Goal: Transaction & Acquisition: Book appointment/travel/reservation

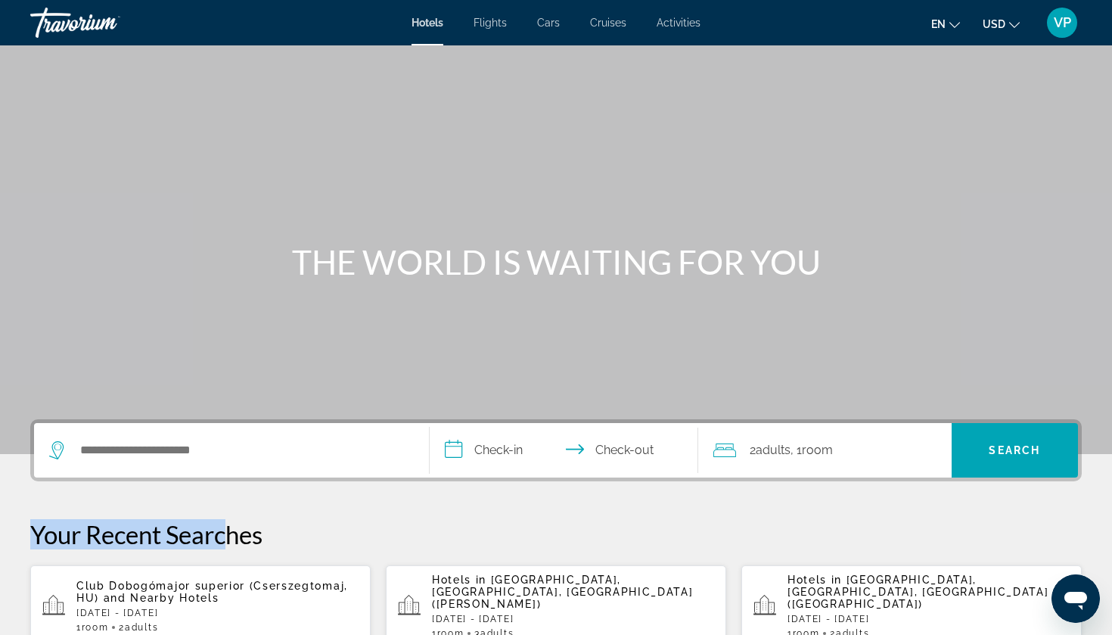
drag, startPoint x: 232, startPoint y: 508, endPoint x: 232, endPoint y: 496, distance: 12.1
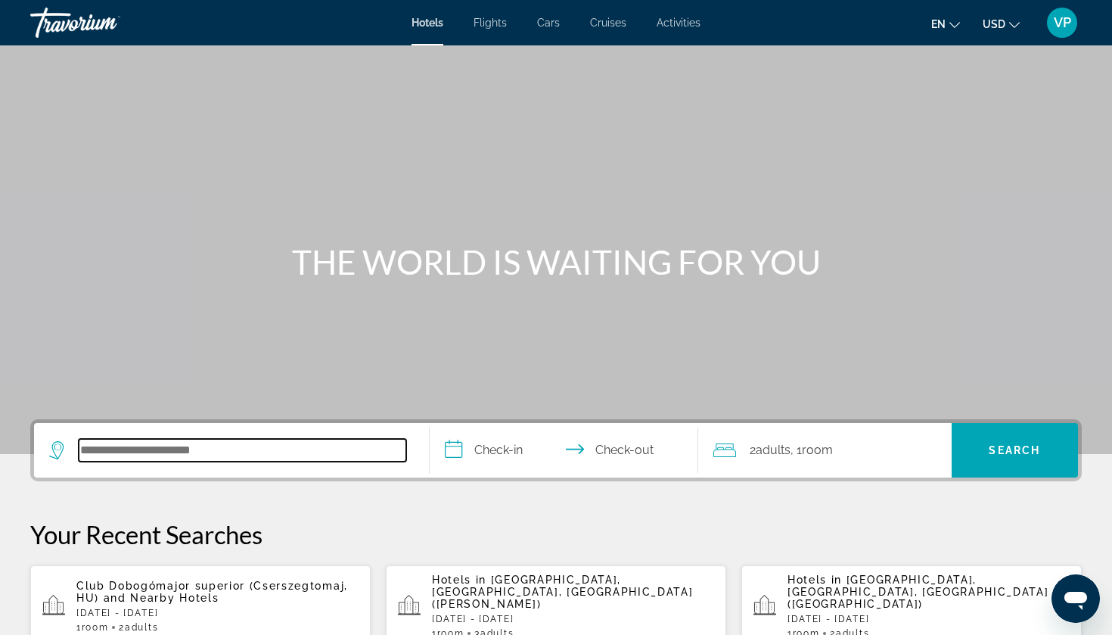
click at [249, 452] on input "Search hotel destination" at bounding box center [243, 450] width 328 height 23
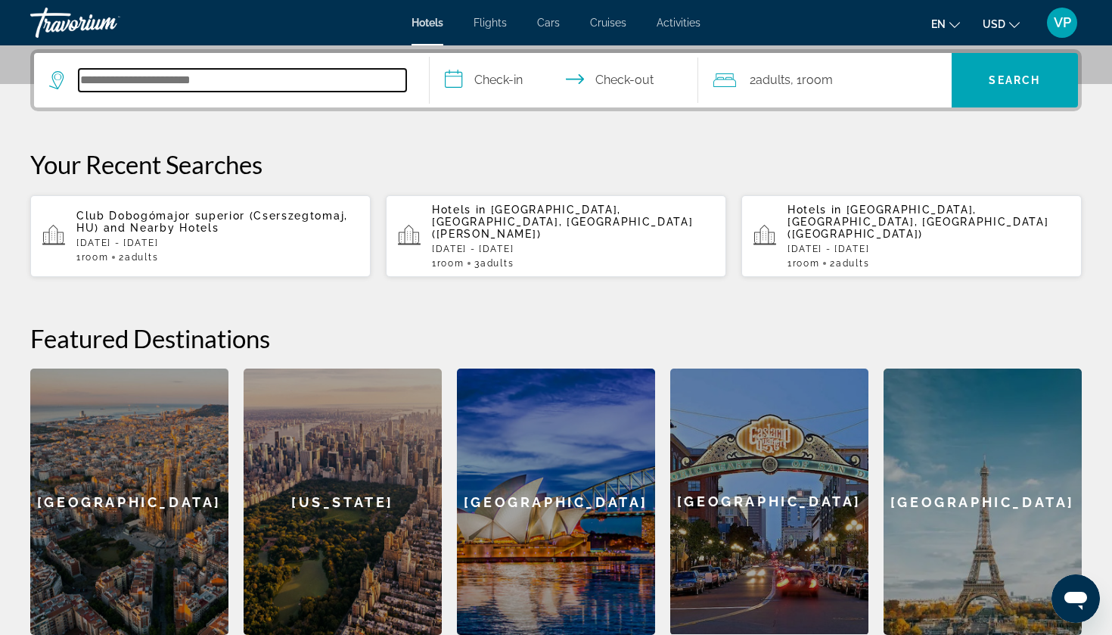
paste input "**********"
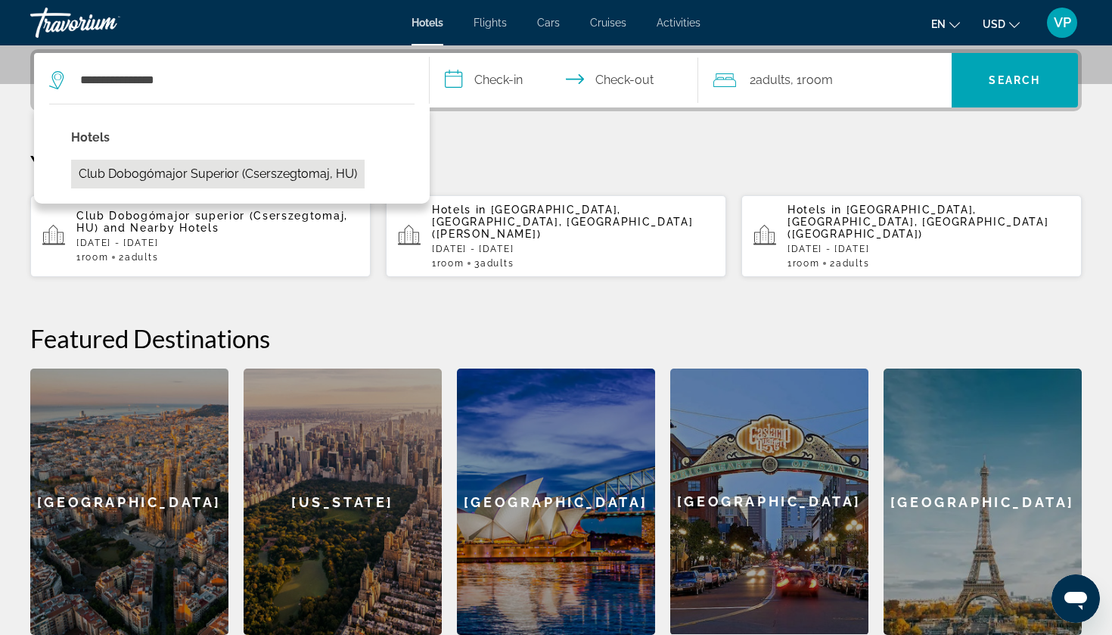
click at [249, 169] on button "Club Dobogómajor superior (Cserszegtomaj, HU)" at bounding box center [218, 174] width 294 height 29
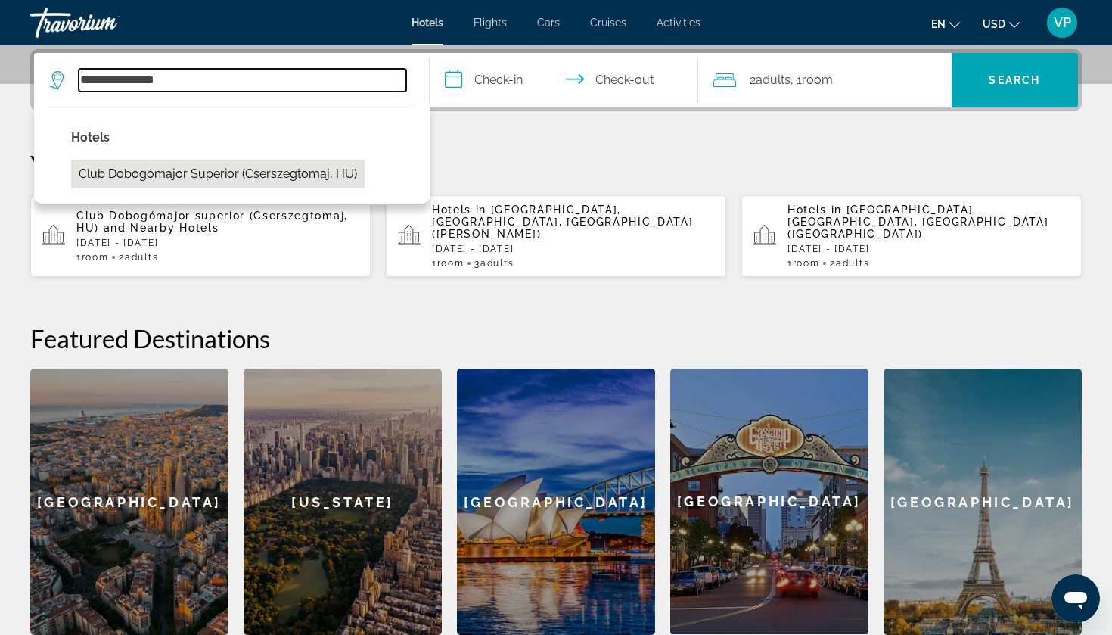
type input "**********"
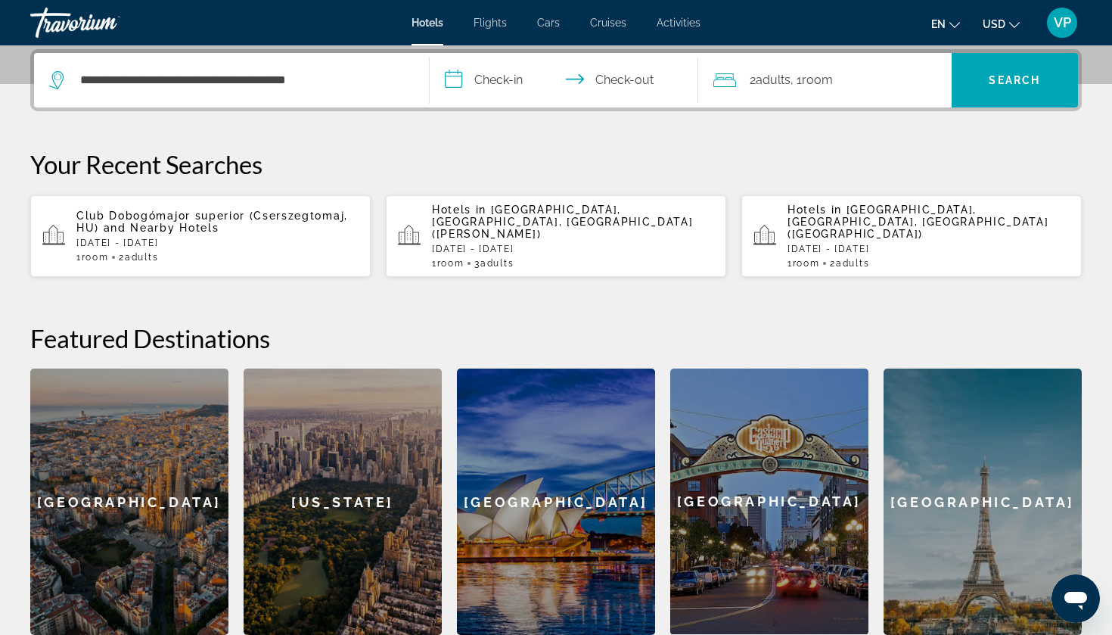
click at [508, 79] on input "**********" at bounding box center [567, 82] width 275 height 59
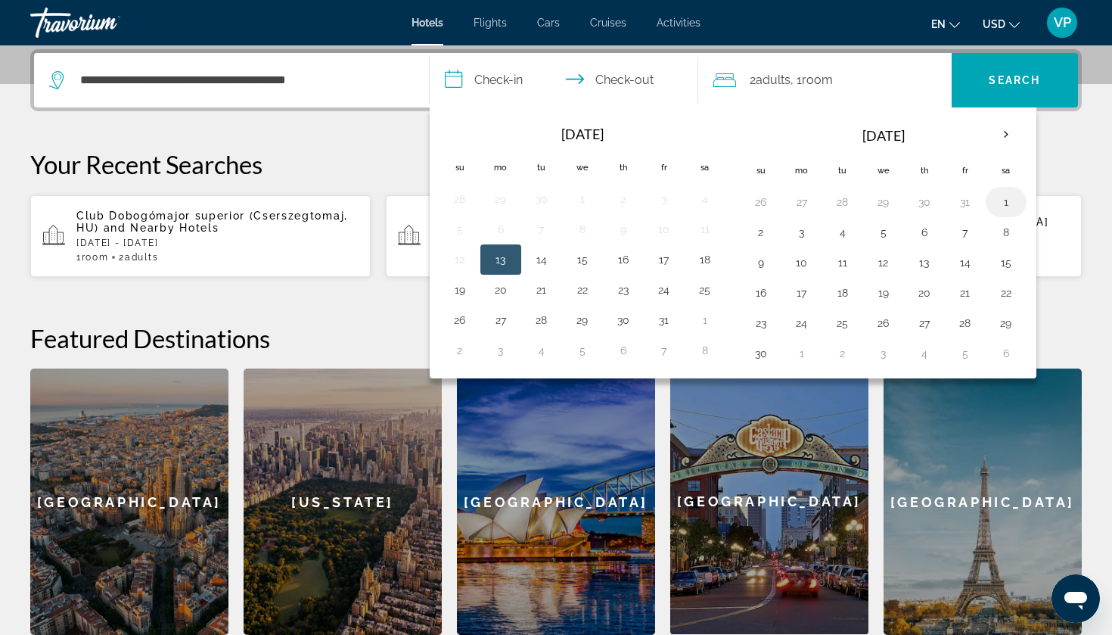
click at [999, 200] on button "1" at bounding box center [1006, 201] width 24 height 21
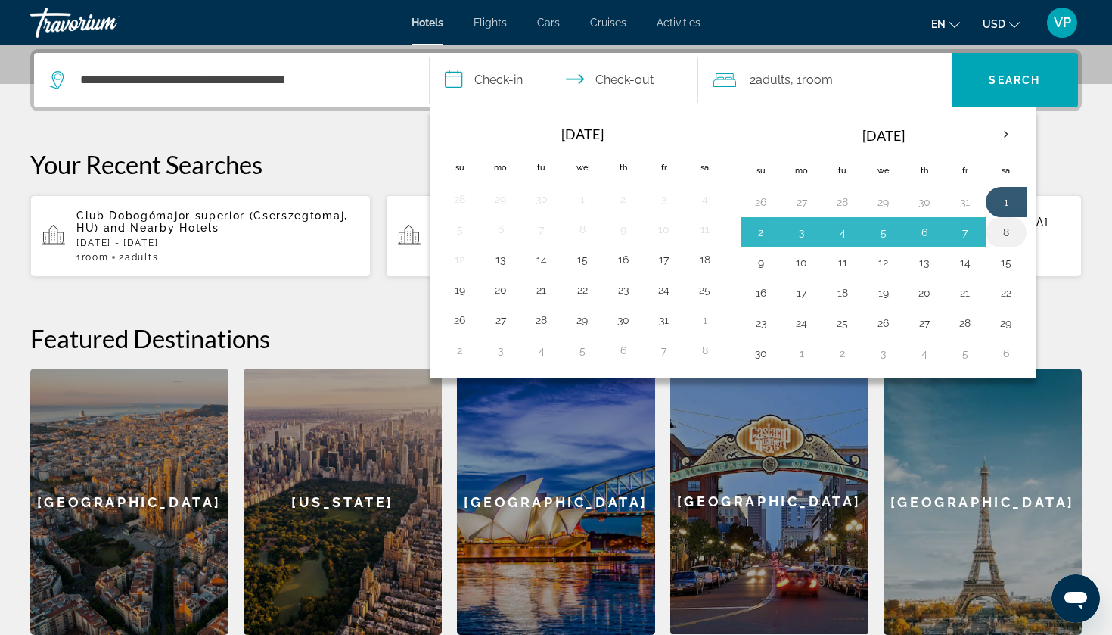
click at [1002, 228] on button "8" at bounding box center [1006, 232] width 24 height 21
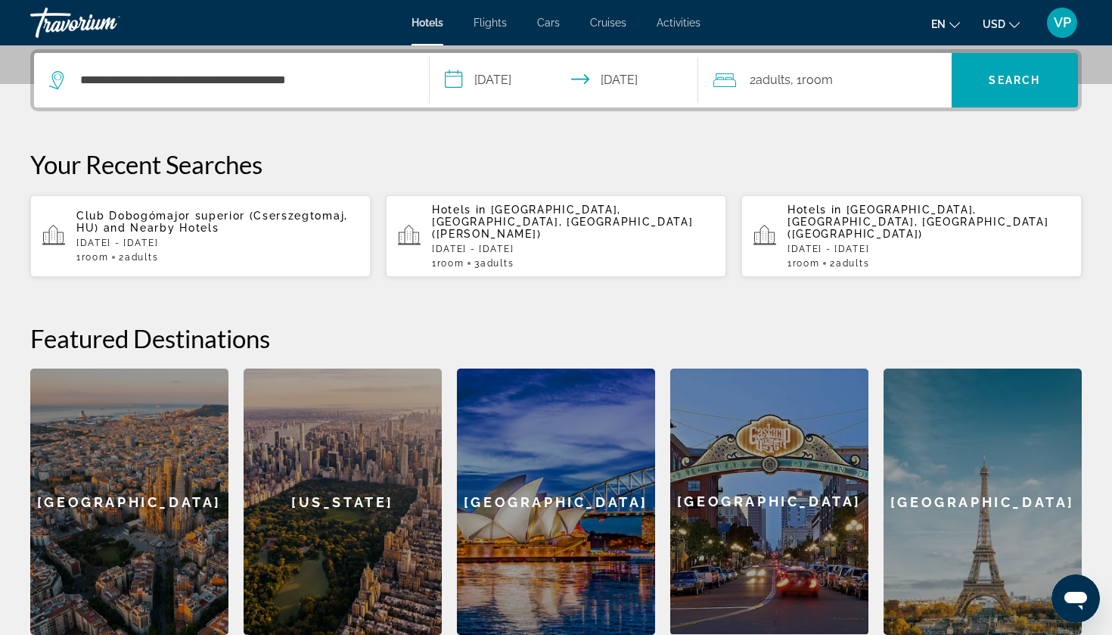
type input "**********"
click at [1024, 92] on span "Search" at bounding box center [1015, 80] width 127 height 36
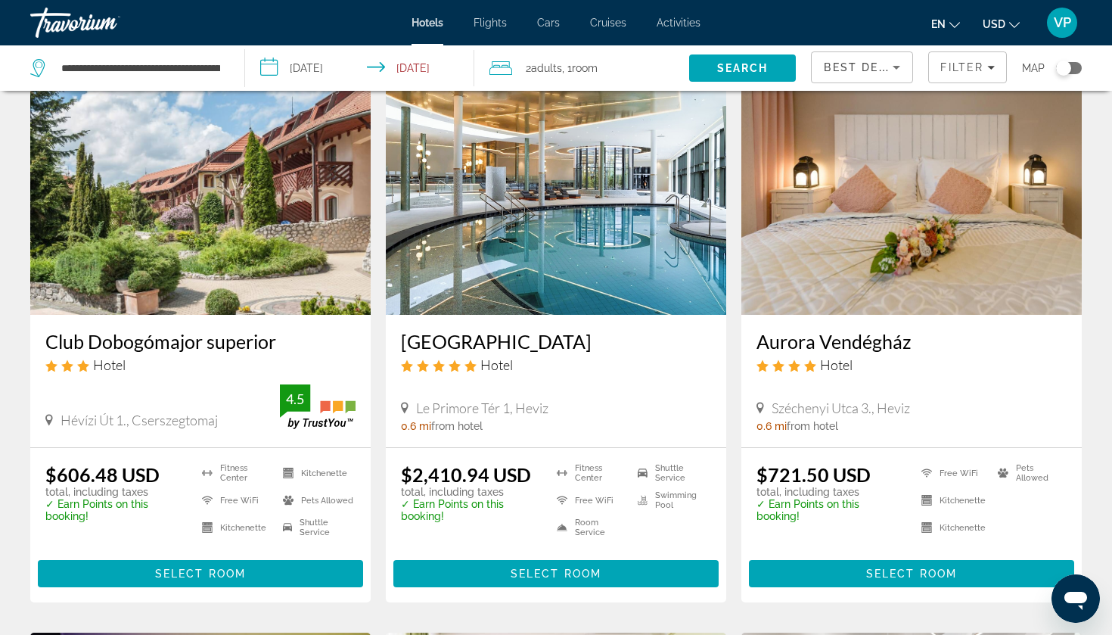
scroll to position [75, 0]
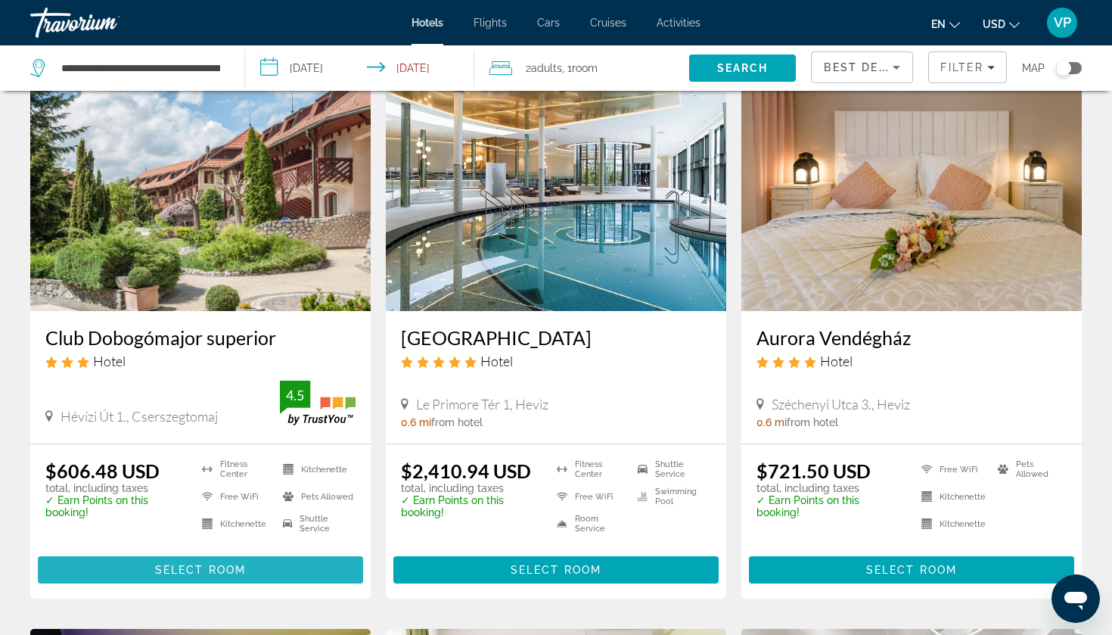
click at [259, 570] on span "Main content" at bounding box center [200, 570] width 325 height 36
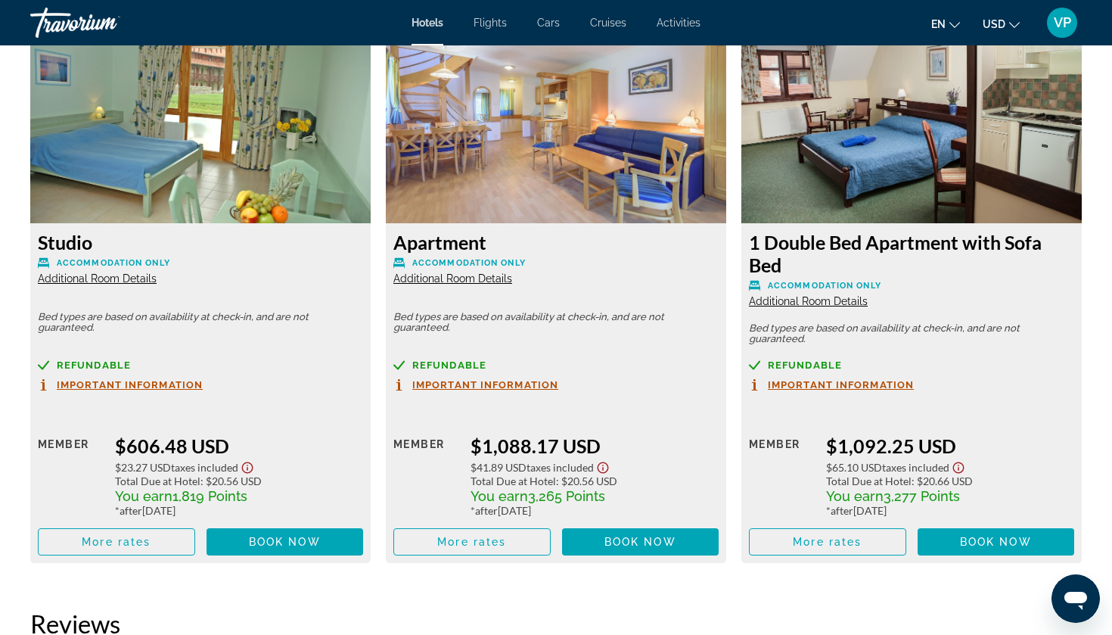
scroll to position [2112, 0]
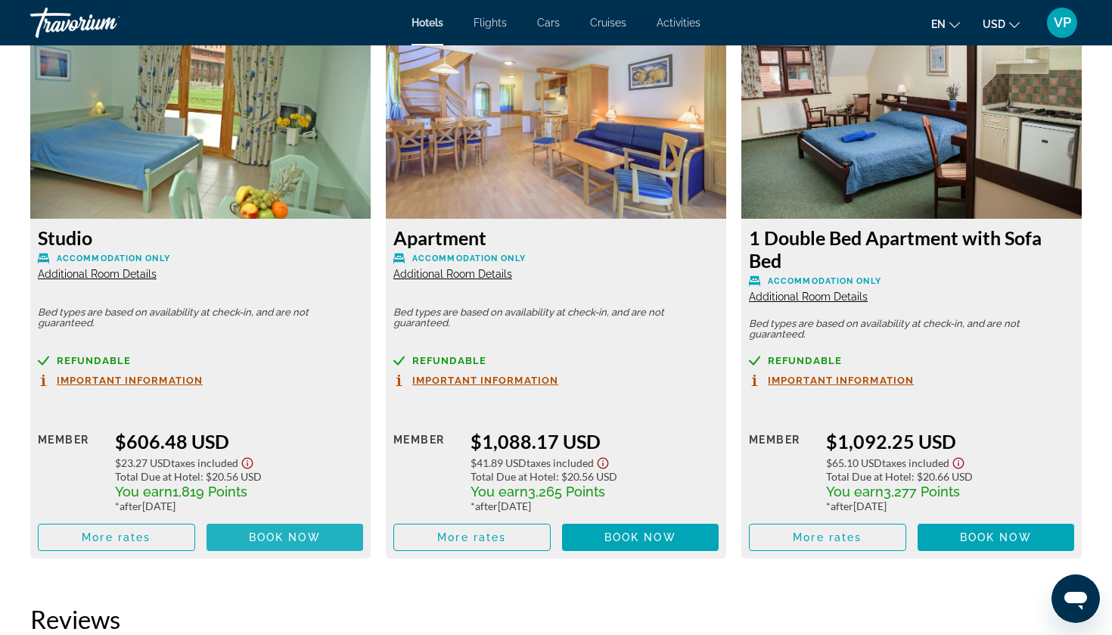
click at [280, 543] on span "Book now" at bounding box center [285, 537] width 72 height 12
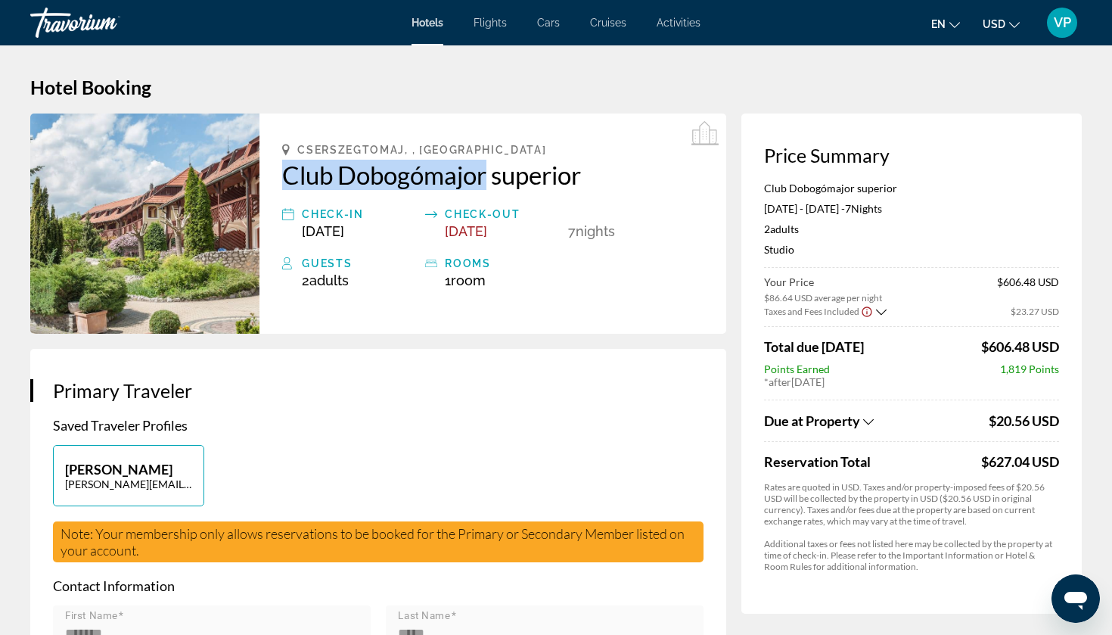
drag, startPoint x: 280, startPoint y: 160, endPoint x: 488, endPoint y: 179, distance: 208.9
click at [488, 179] on div "Cserszegtomaj, , Hungary Club Dobogómajor superior Check-in Nov 1, 2025 Check-o…" at bounding box center [493, 223] width 467 height 220
copy h2 "Club Dobogómajor"
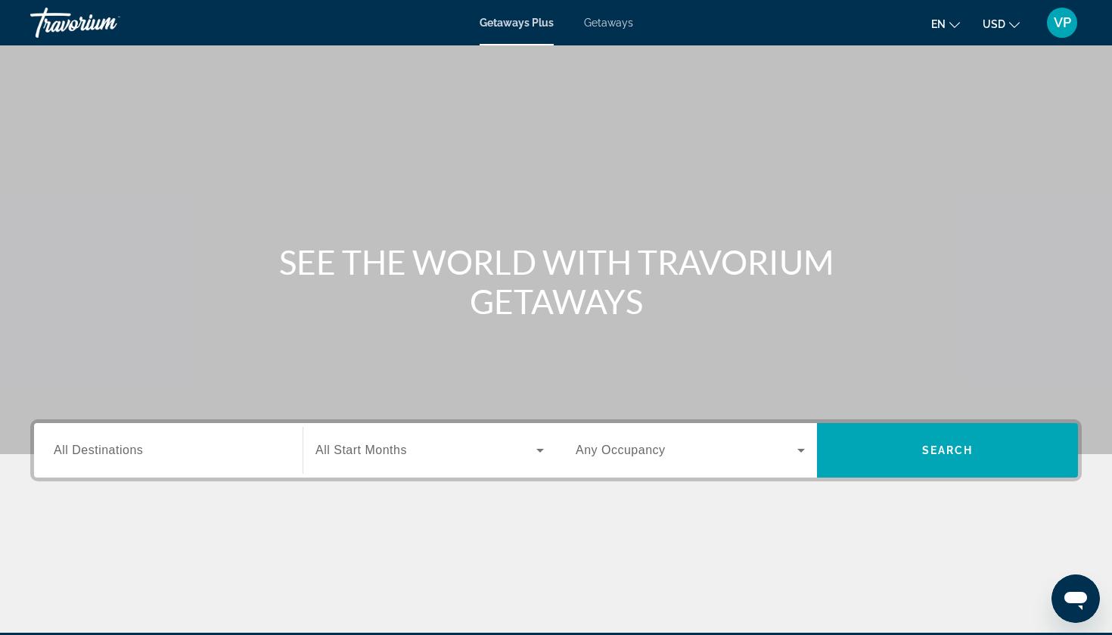
click at [610, 23] on span "Getaways" at bounding box center [608, 23] width 49 height 12
click at [1001, 18] on span "USD" at bounding box center [994, 24] width 23 height 12
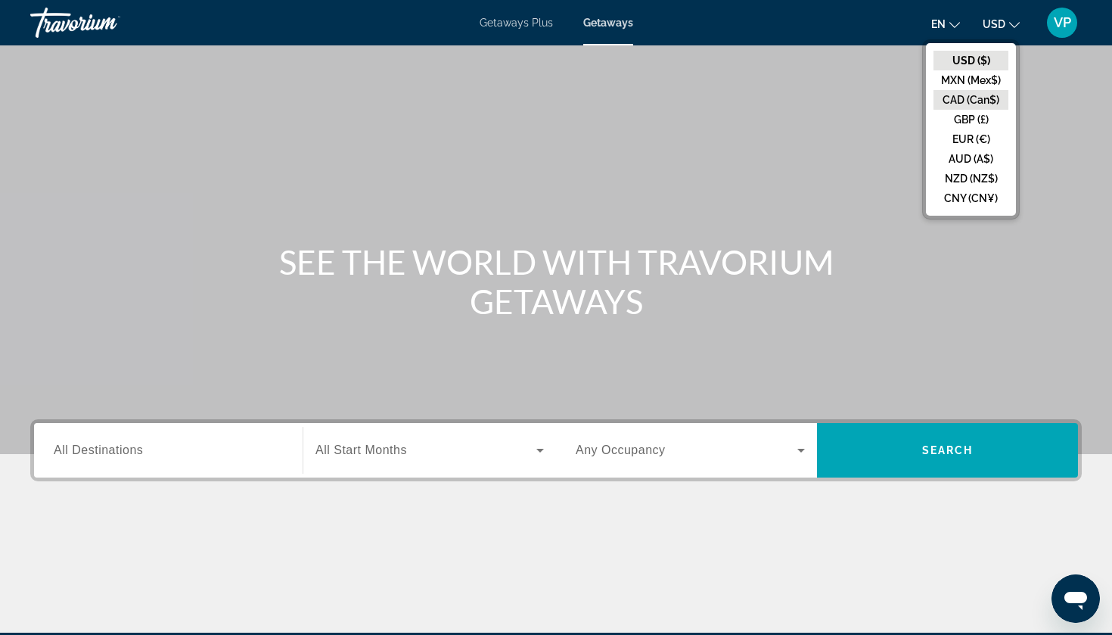
click at [991, 103] on button "CAD (Can$)" at bounding box center [971, 100] width 75 height 20
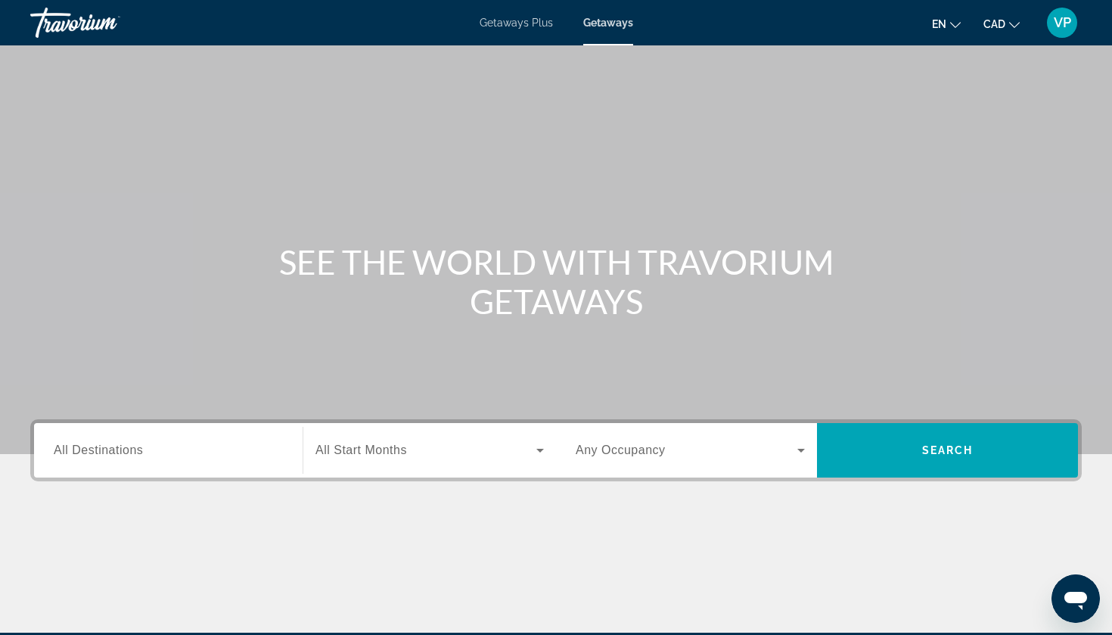
click at [201, 462] on div "Search widget" at bounding box center [168, 450] width 229 height 43
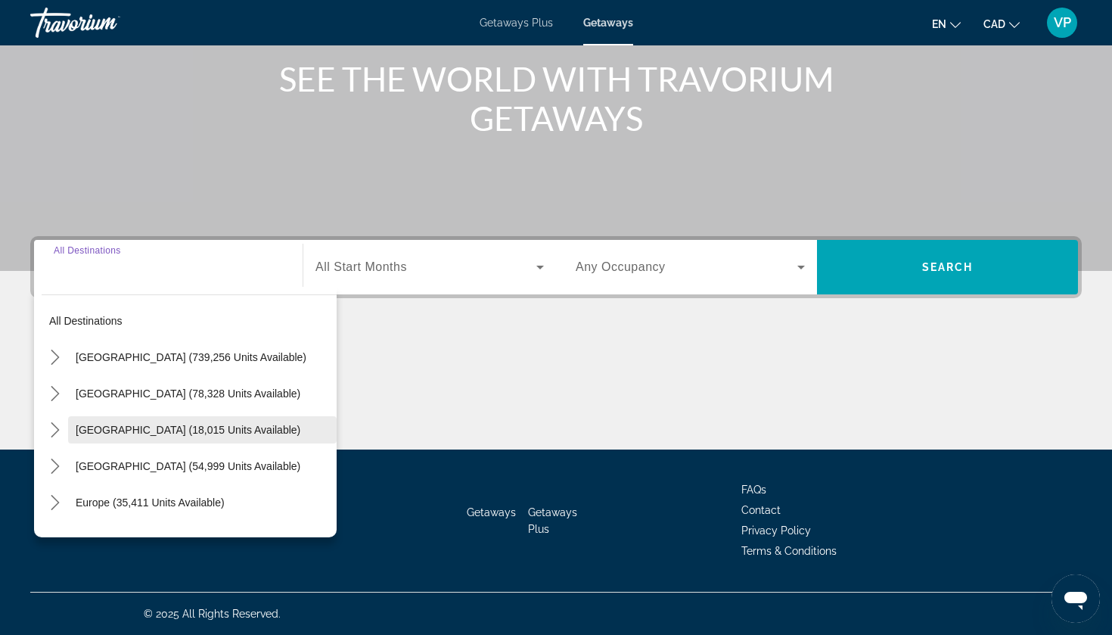
scroll to position [54, 0]
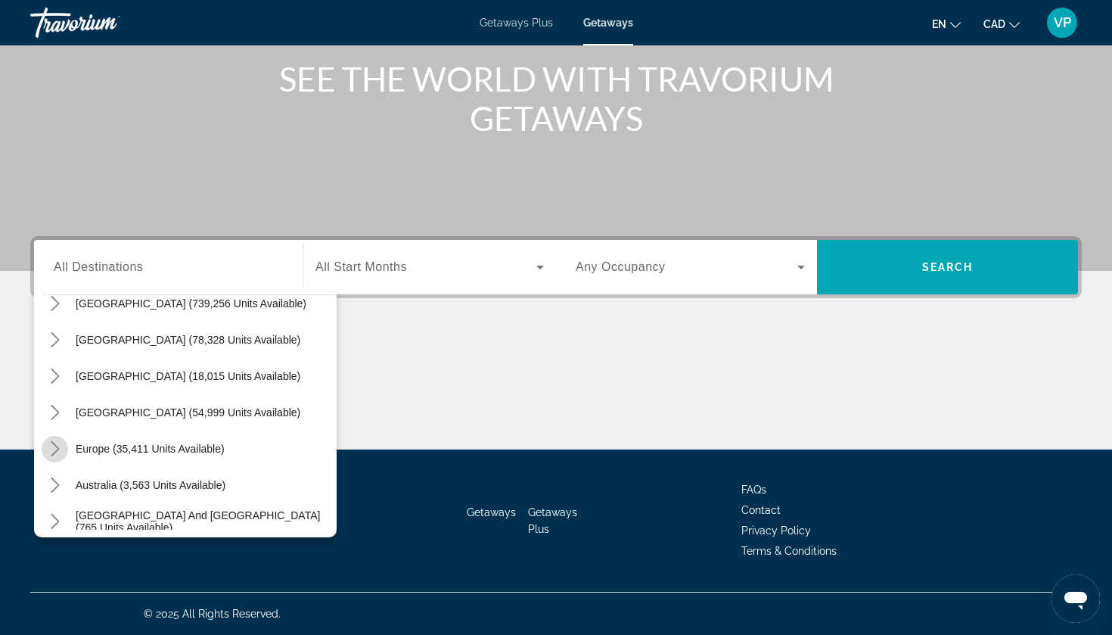
click at [64, 449] on mat-icon "Toggle Europe (35,411 units available) submenu" at bounding box center [55, 449] width 26 height 26
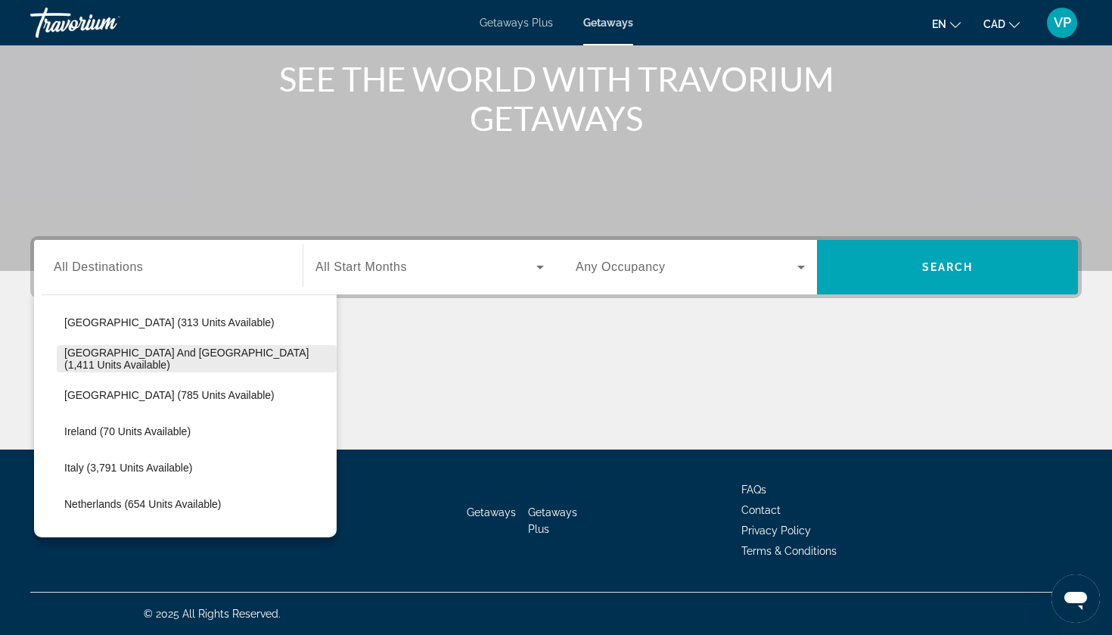
scroll to position [470, 0]
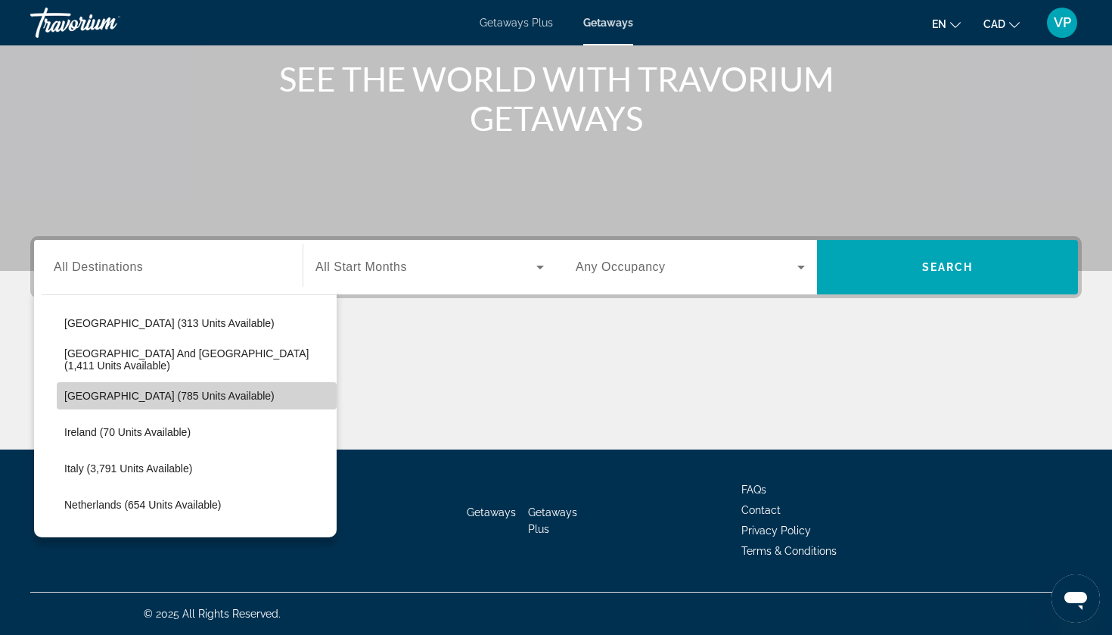
click at [105, 386] on span "Select destination: Hungary (785 units available)" at bounding box center [197, 396] width 280 height 36
type input "**********"
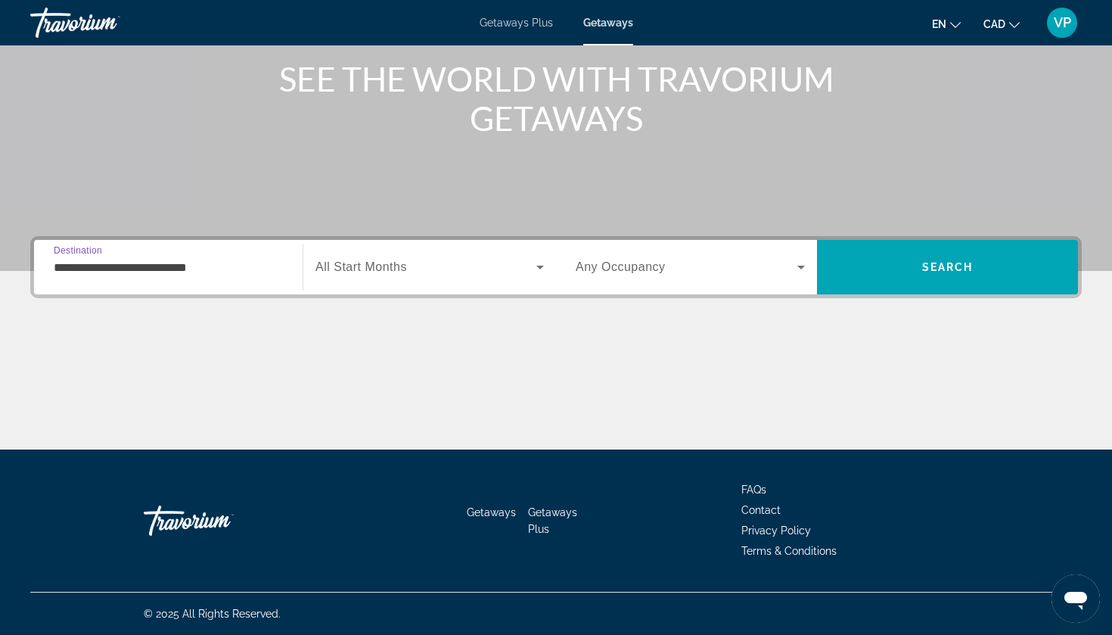
click at [401, 268] on span "All Start Months" at bounding box center [361, 266] width 92 height 13
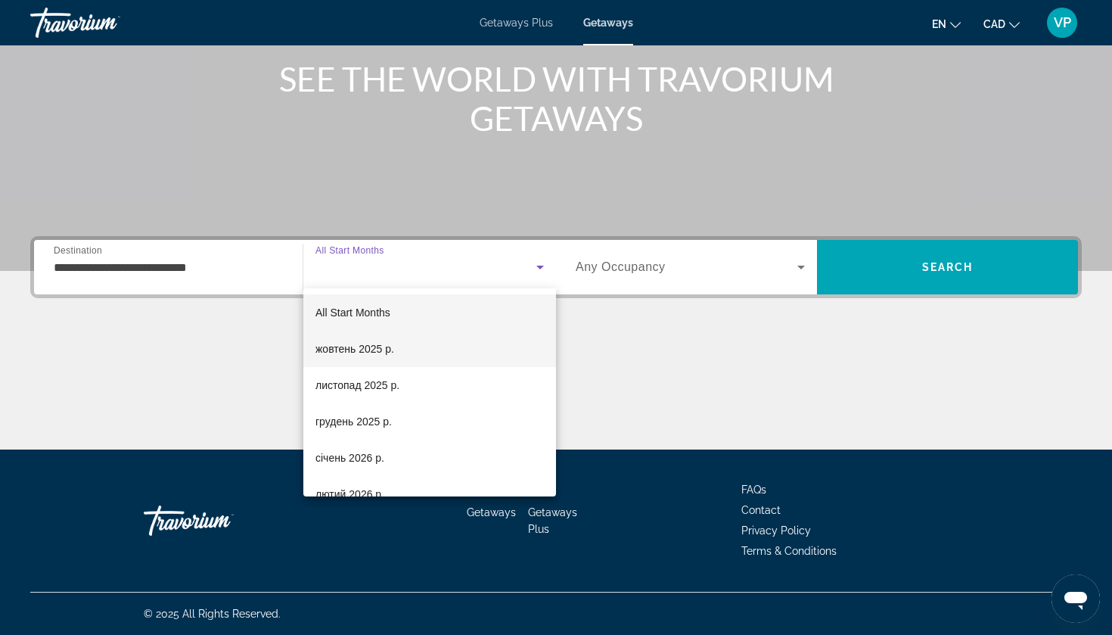
scroll to position [16, 0]
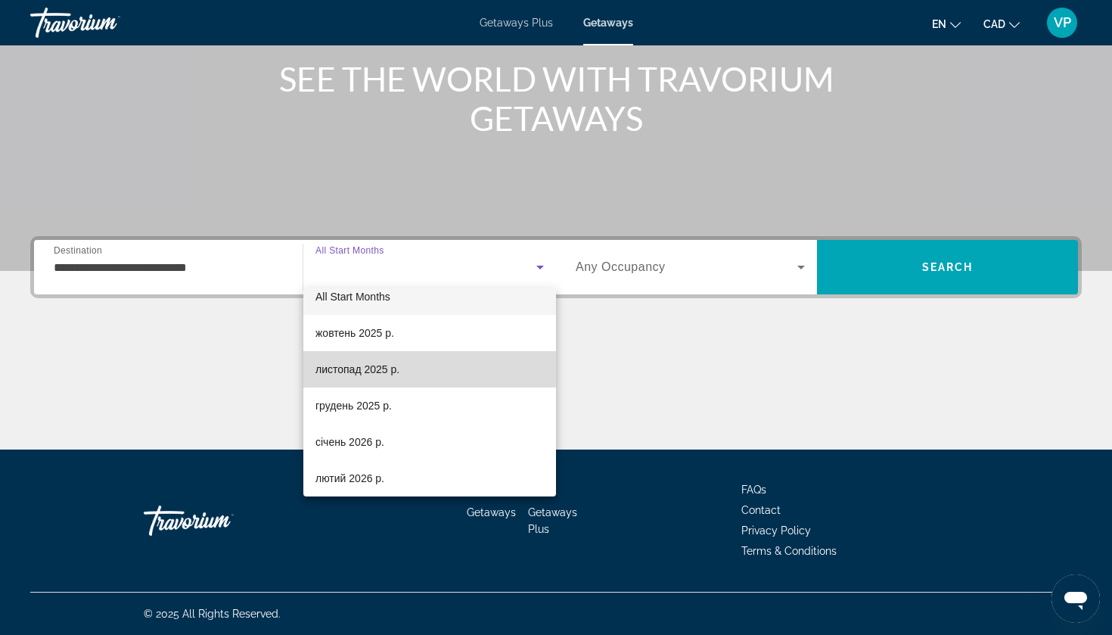
click at [391, 368] on span "листопад 2025 р." at bounding box center [357, 369] width 84 height 18
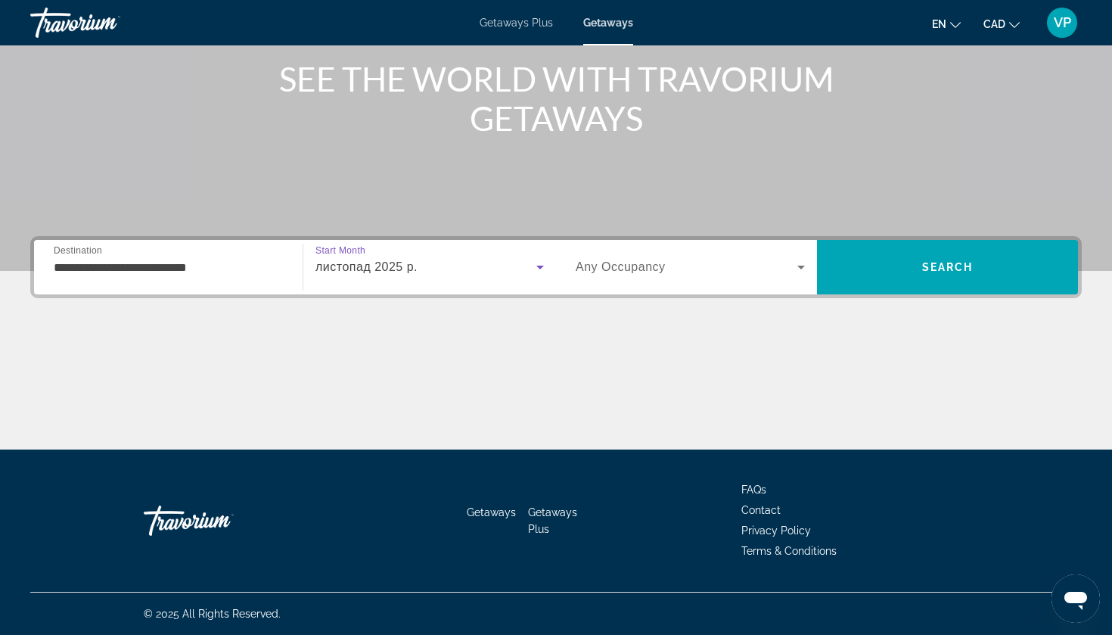
click at [653, 268] on span "Any Occupancy" at bounding box center [621, 266] width 90 height 13
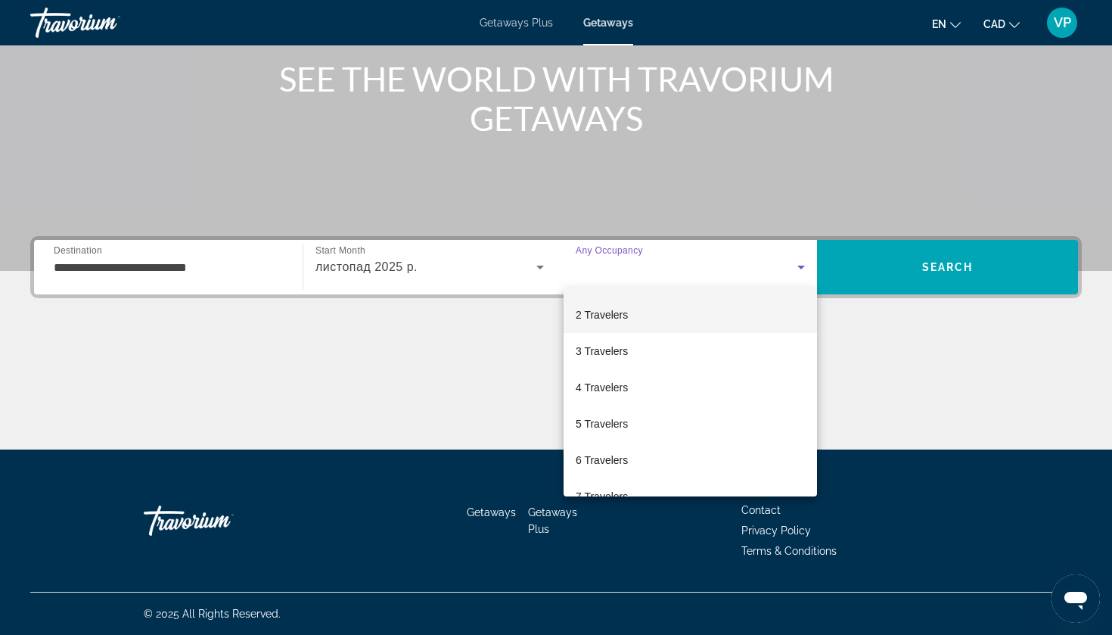
scroll to position [36, 0]
click at [909, 269] on div at bounding box center [556, 317] width 1112 height 635
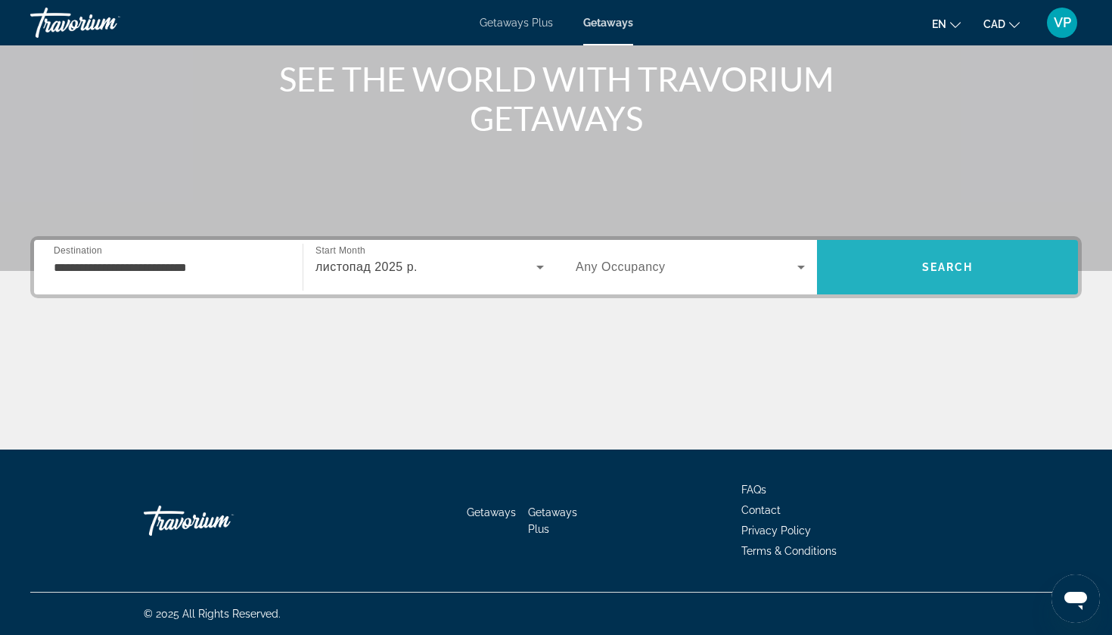
click at [922, 269] on span "Search" at bounding box center [947, 267] width 51 height 12
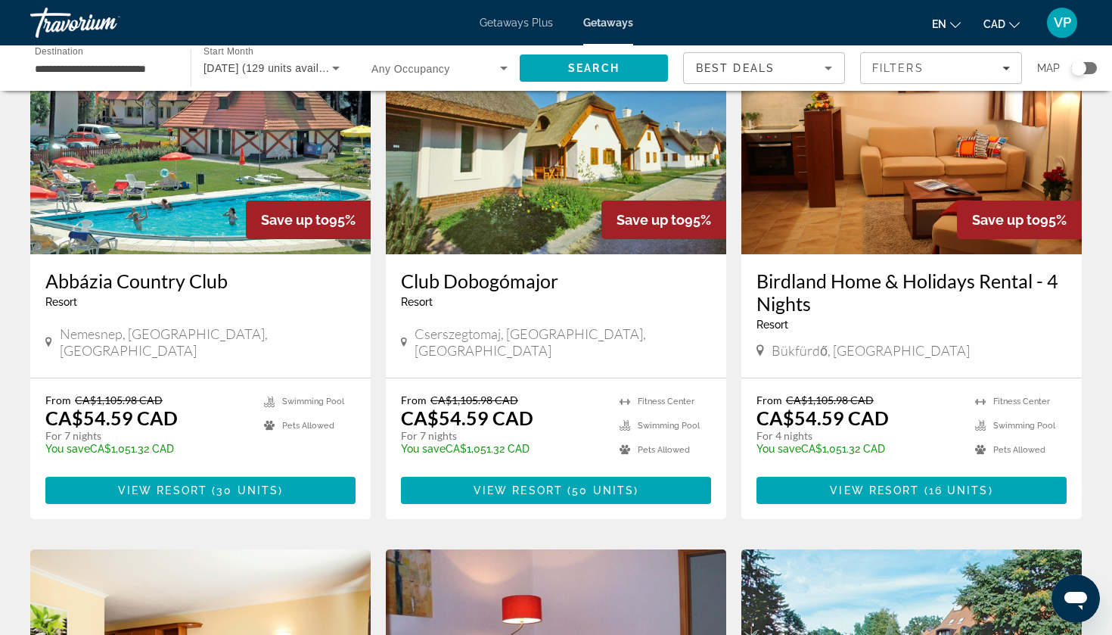
scroll to position [135, 0]
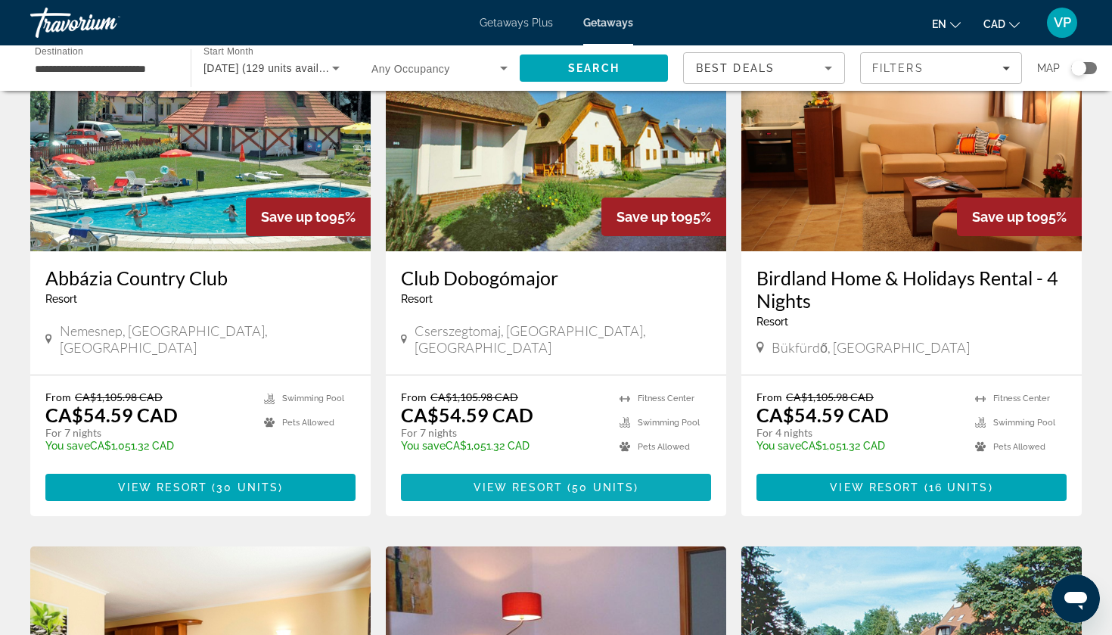
click at [576, 483] on span "50 units" at bounding box center [603, 487] width 62 height 12
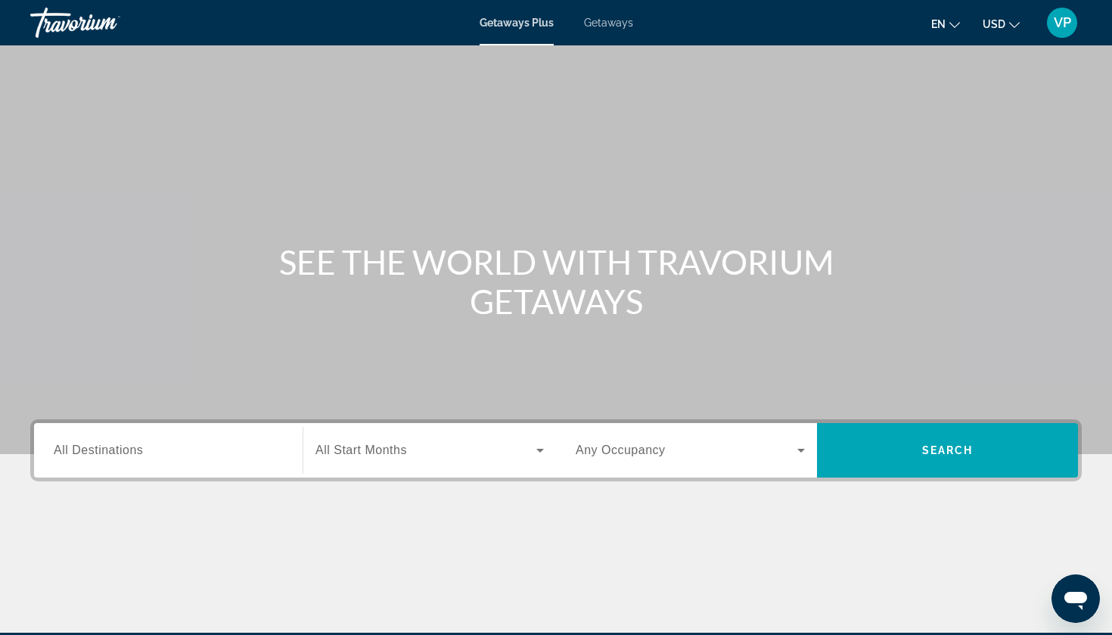
click at [623, 19] on span "Getaways" at bounding box center [608, 23] width 49 height 12
click at [145, 452] on input "Destination All Destinations" at bounding box center [168, 451] width 229 height 18
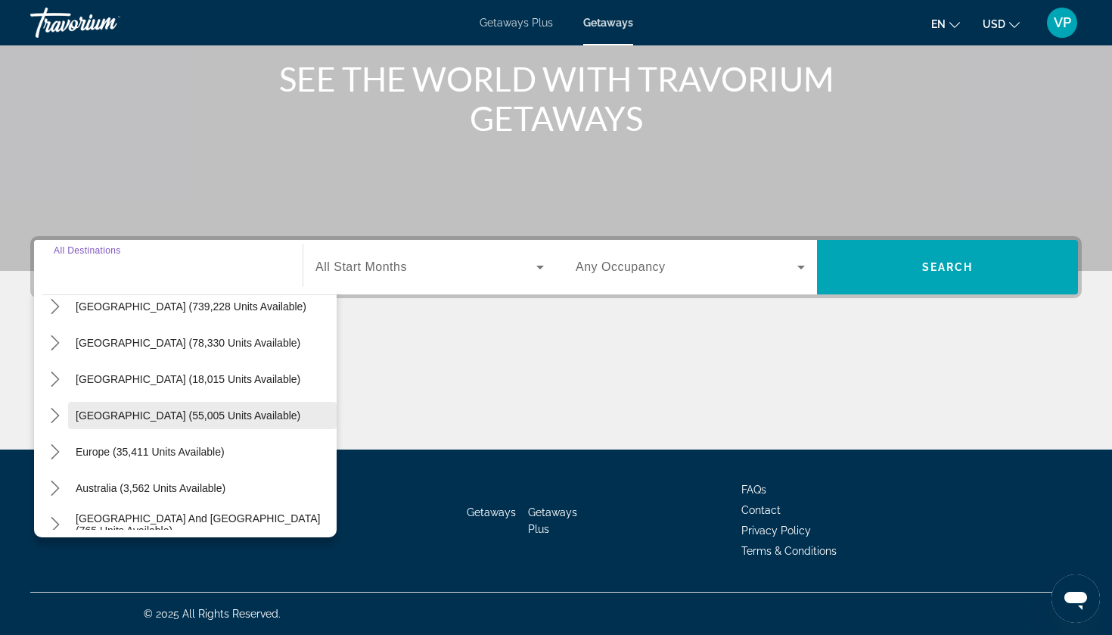
scroll to position [52, 0]
click at [51, 454] on icon "Toggle Europe (35,411 units available) submenu" at bounding box center [55, 450] width 15 height 15
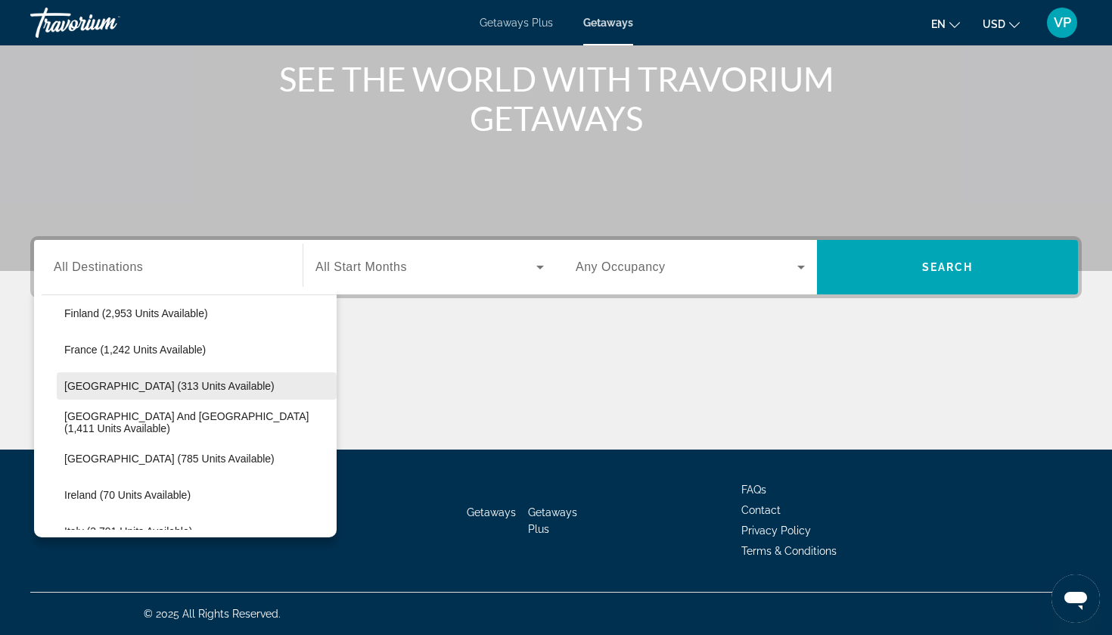
scroll to position [415, 0]
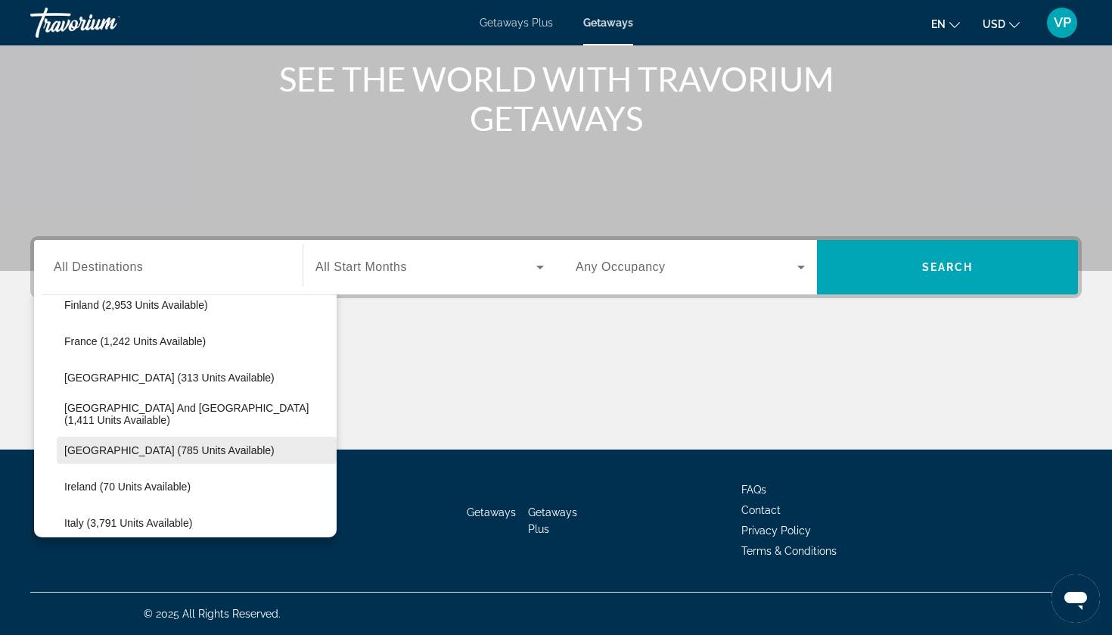
click at [114, 443] on span "Select destination: Hungary (785 units available)" at bounding box center [197, 450] width 280 height 36
type input "**********"
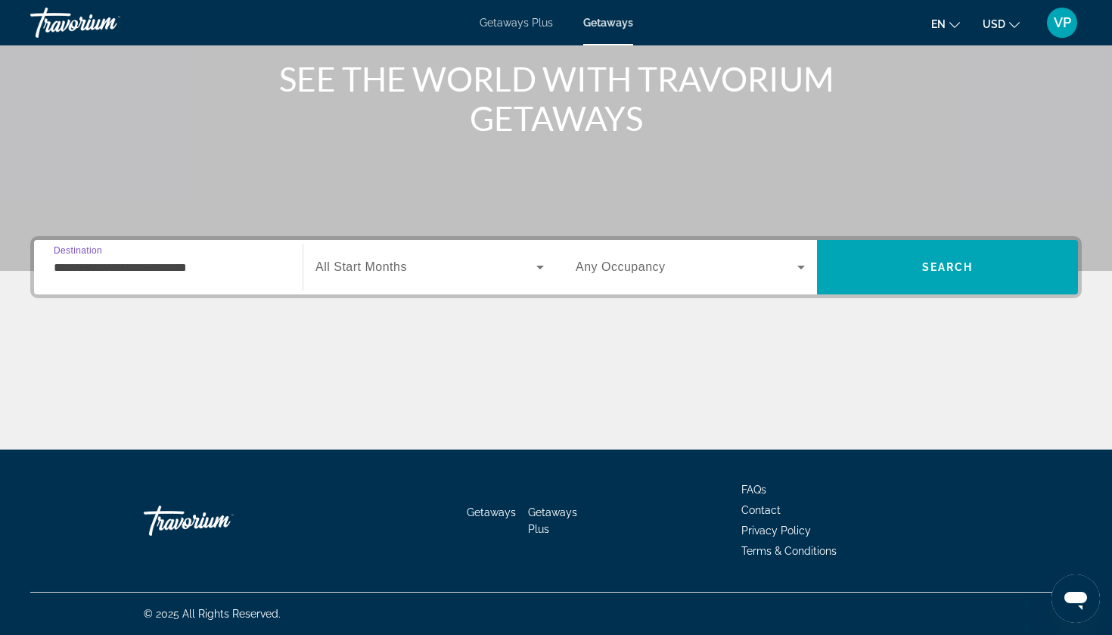
click at [415, 260] on span "Search widget" at bounding box center [425, 267] width 221 height 18
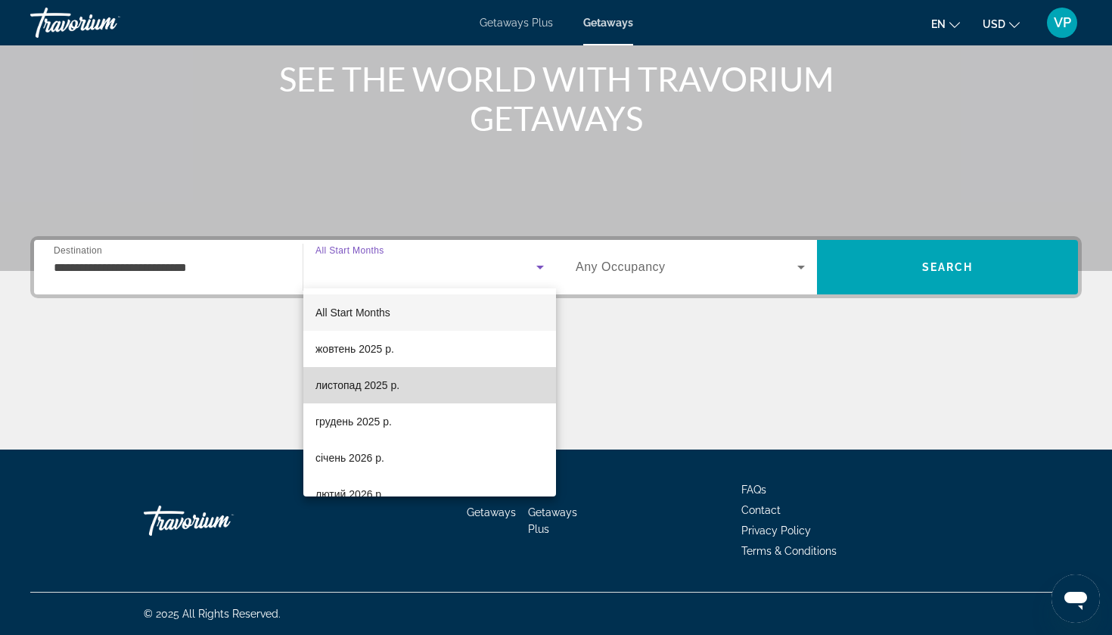
click at [383, 390] on span "листопад 2025 р." at bounding box center [357, 385] width 84 height 18
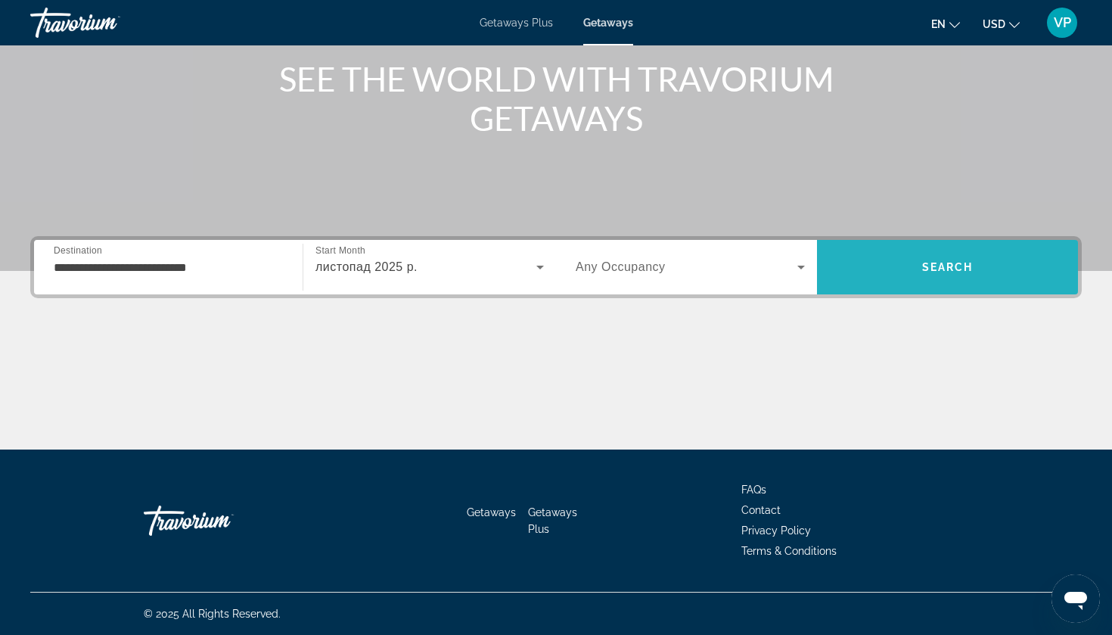
click at [921, 266] on span "Search" at bounding box center [947, 267] width 261 height 36
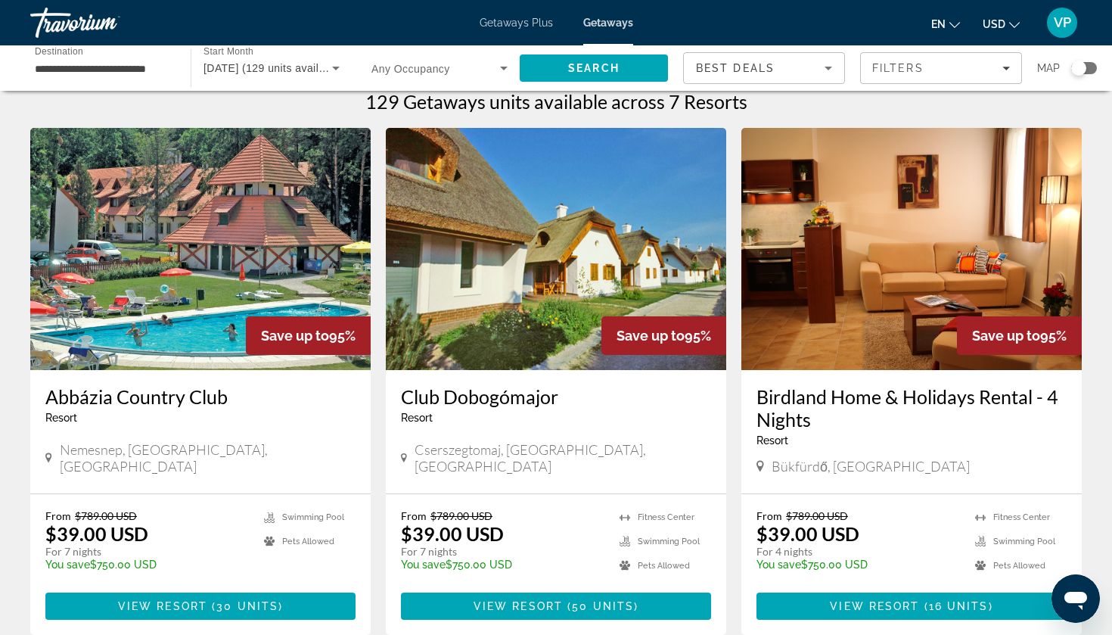
scroll to position [36, 0]
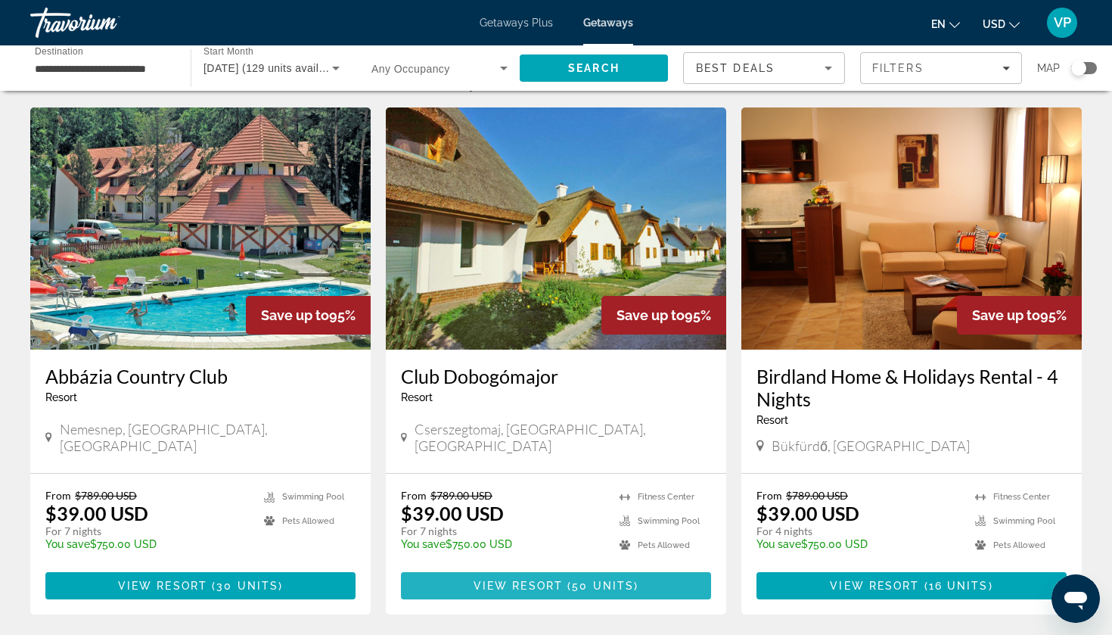
click at [493, 591] on span "View Resort" at bounding box center [518, 586] width 89 height 12
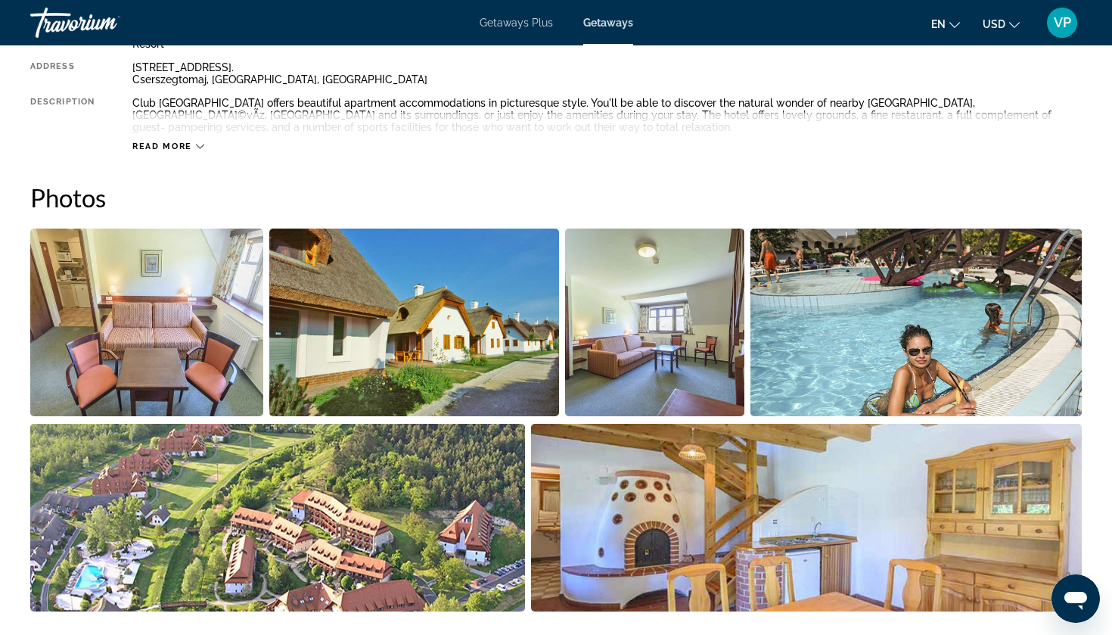
scroll to position [580, 0]
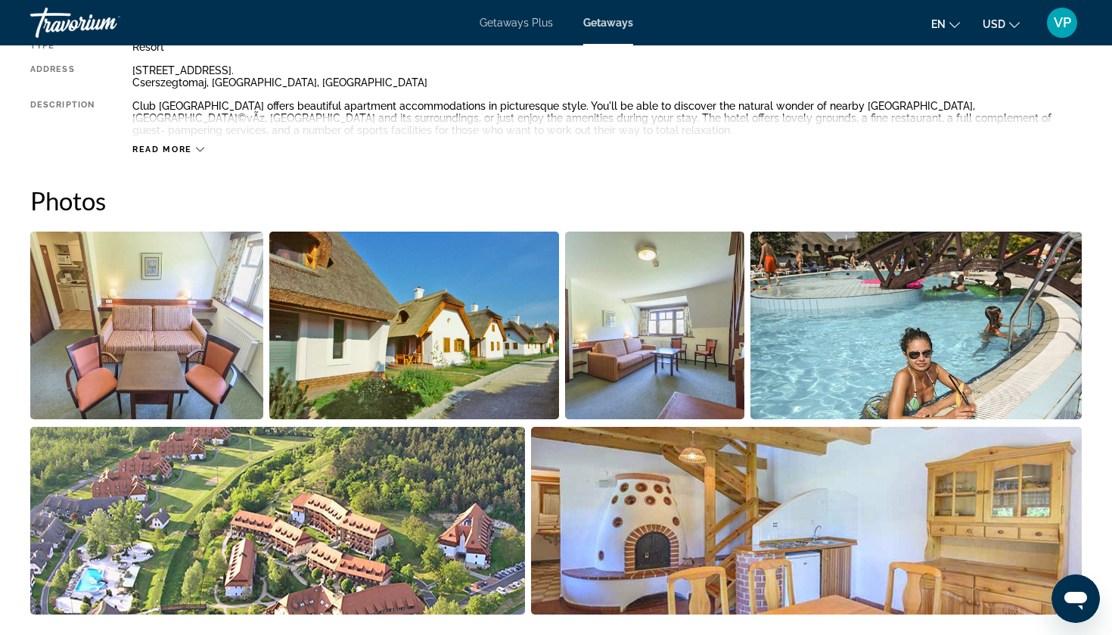
click at [412, 441] on img "Open full-screen image slider" at bounding box center [277, 521] width 495 height 188
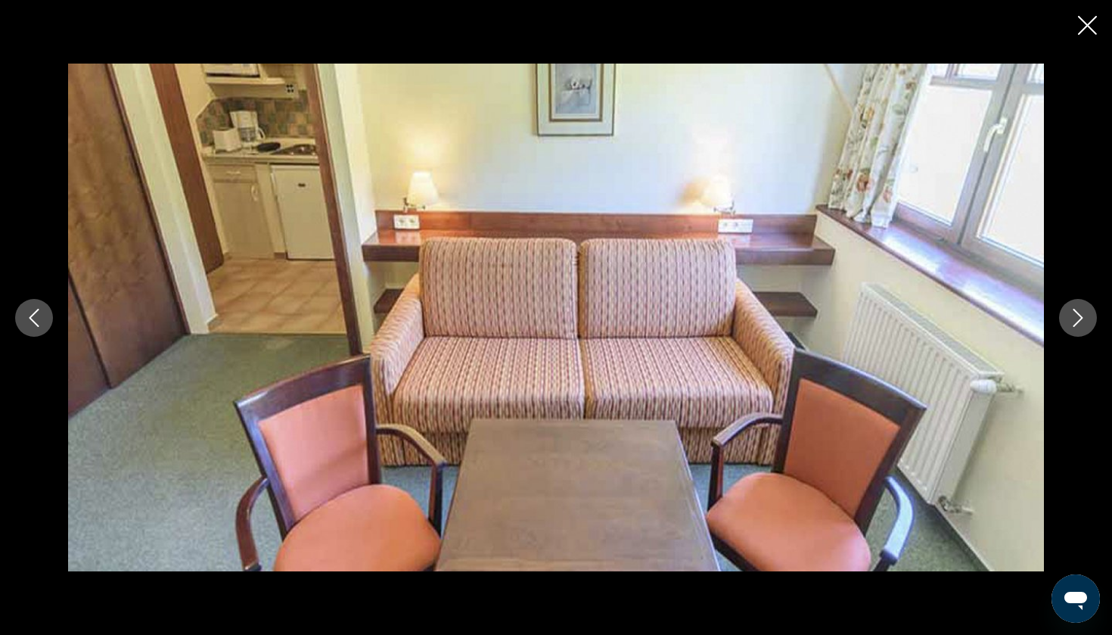
click at [1094, 322] on button "Next image" at bounding box center [1078, 318] width 38 height 38
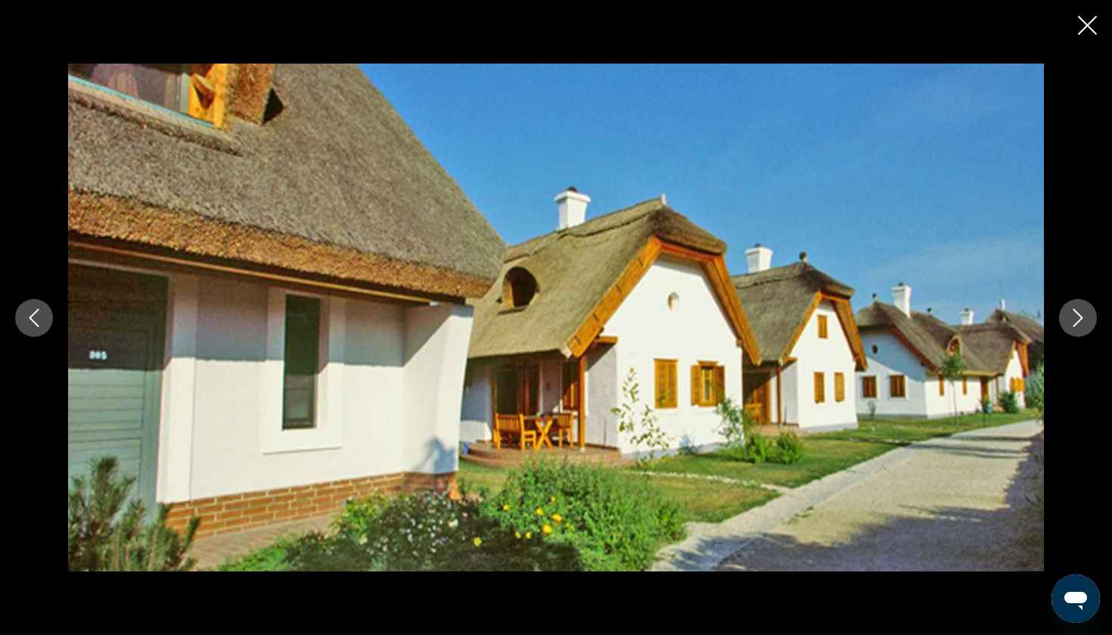
click at [1094, 322] on button "Next image" at bounding box center [1078, 318] width 38 height 38
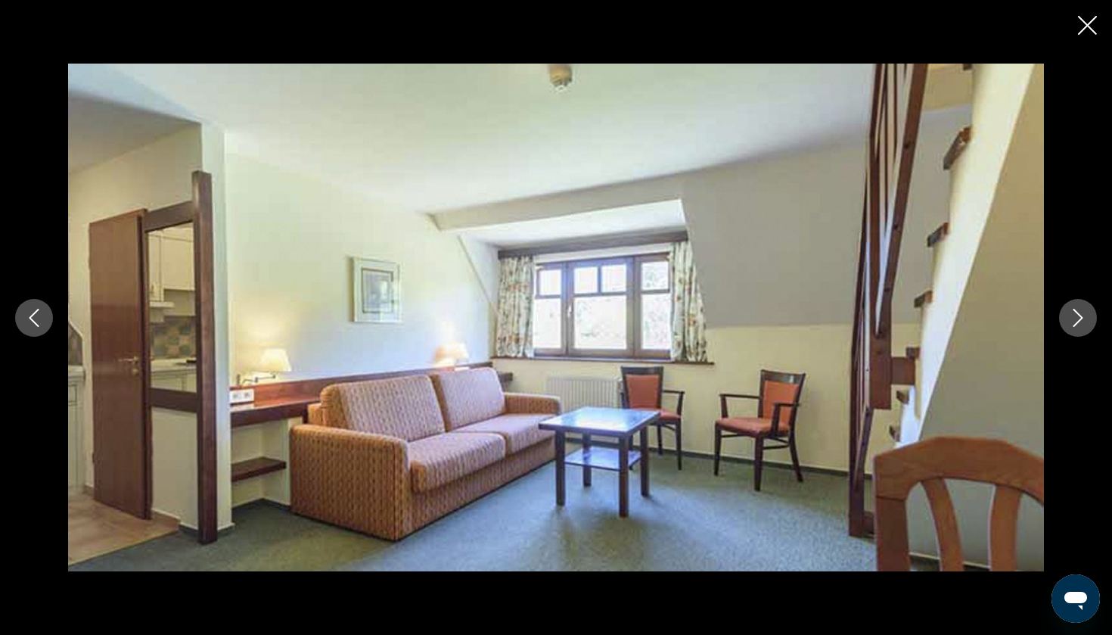
click at [1094, 322] on button "Next image" at bounding box center [1078, 318] width 38 height 38
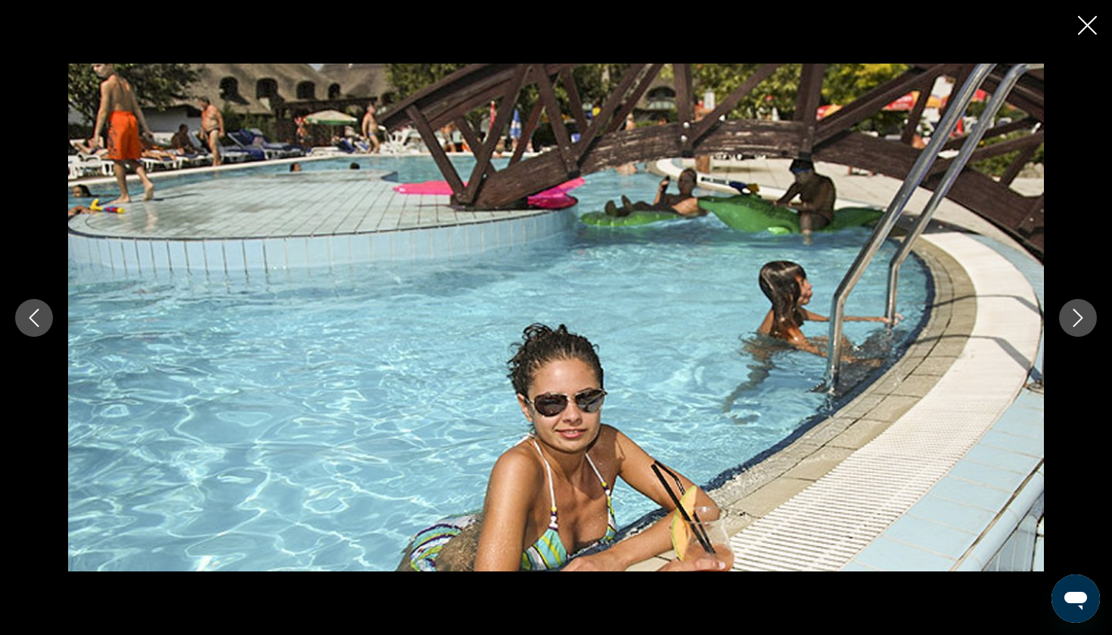
click at [1094, 322] on button "Next image" at bounding box center [1078, 318] width 38 height 38
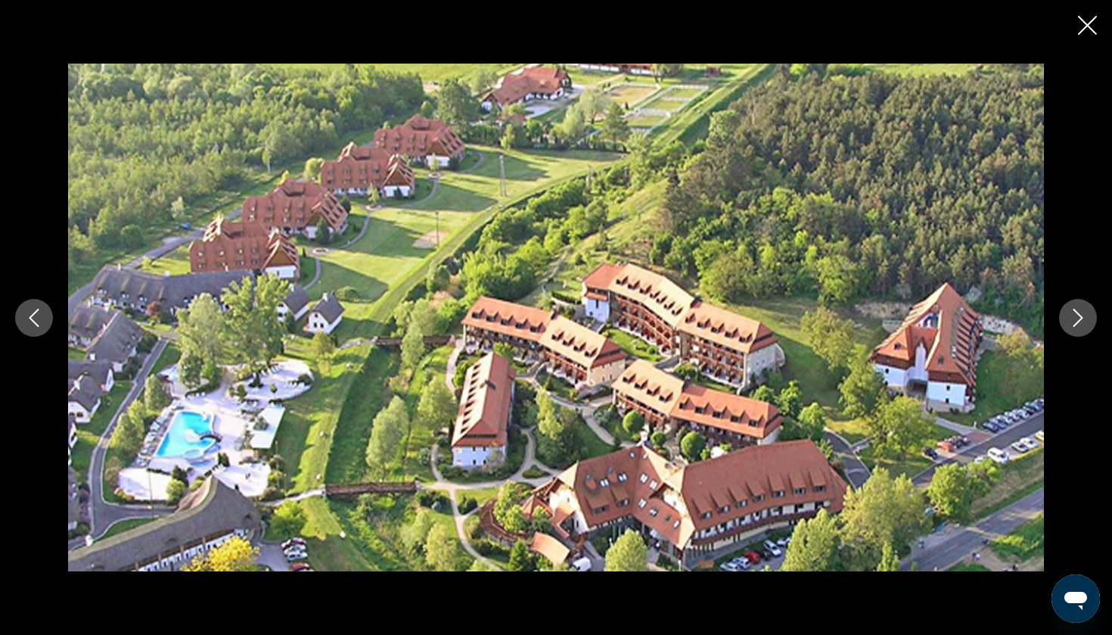
click at [1087, 29] on icon "Close slideshow" at bounding box center [1087, 25] width 19 height 19
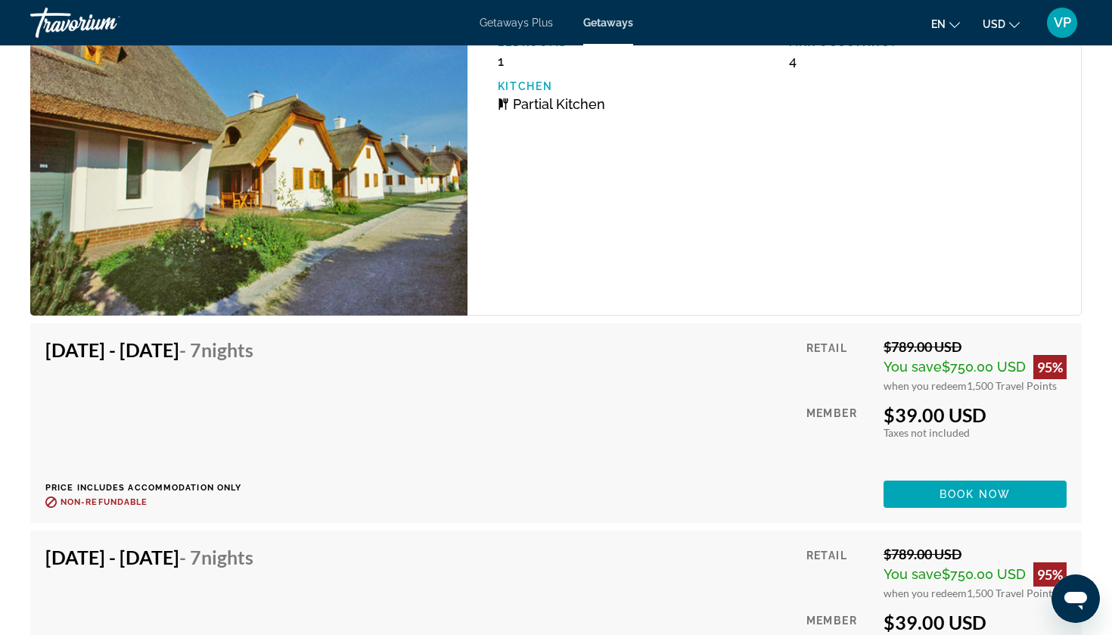
scroll to position [2968, 0]
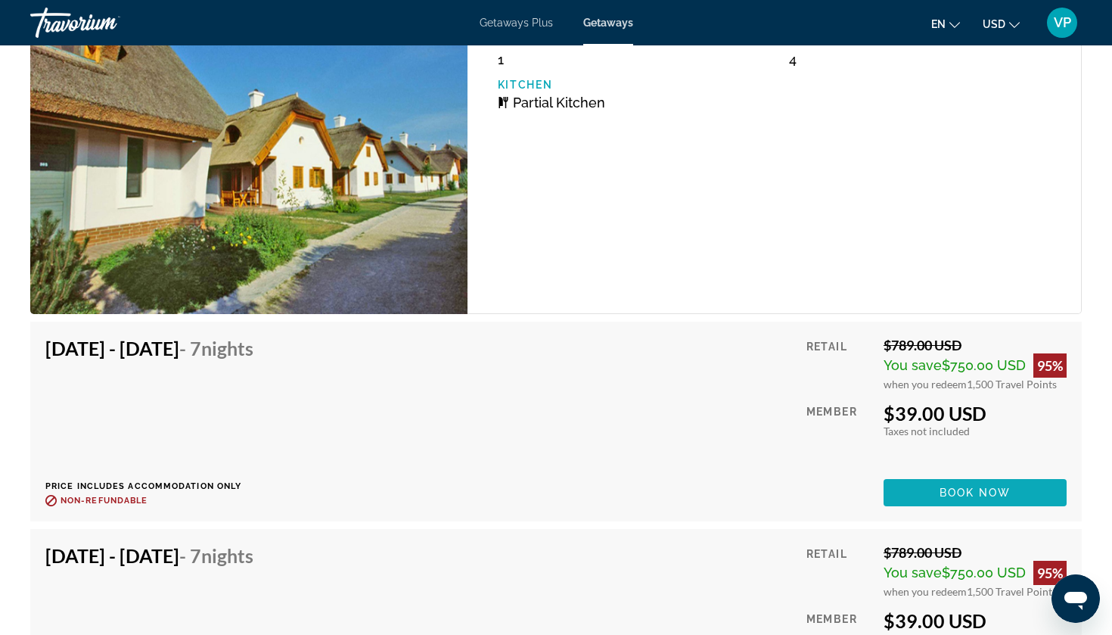
click at [980, 495] on span "Book now" at bounding box center [976, 492] width 72 height 12
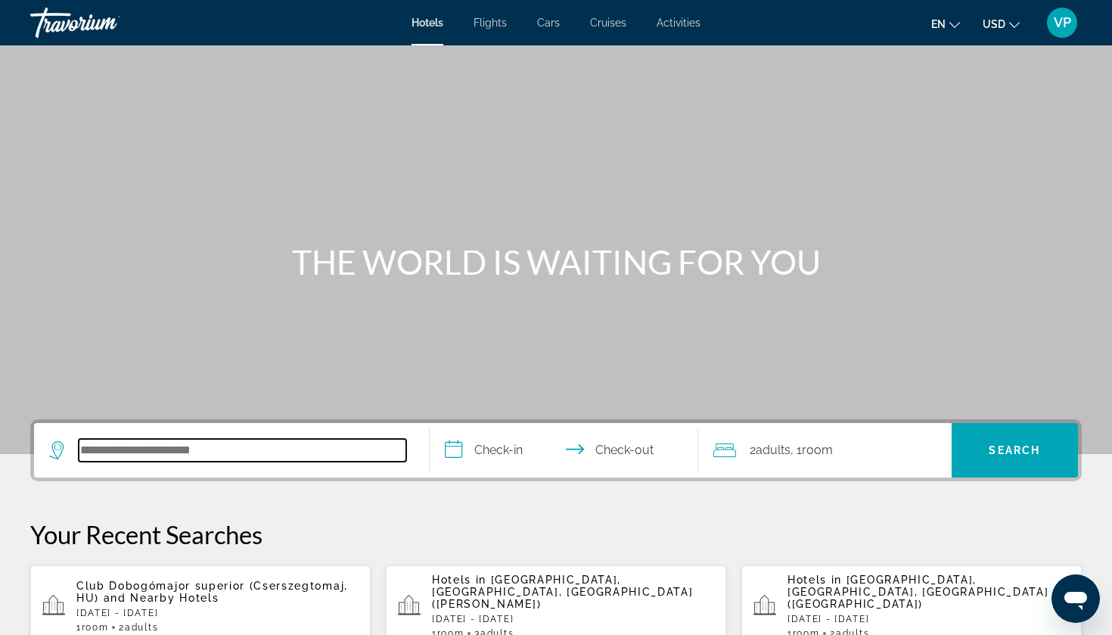
click at [232, 443] on input "Search hotel destination" at bounding box center [243, 450] width 328 height 23
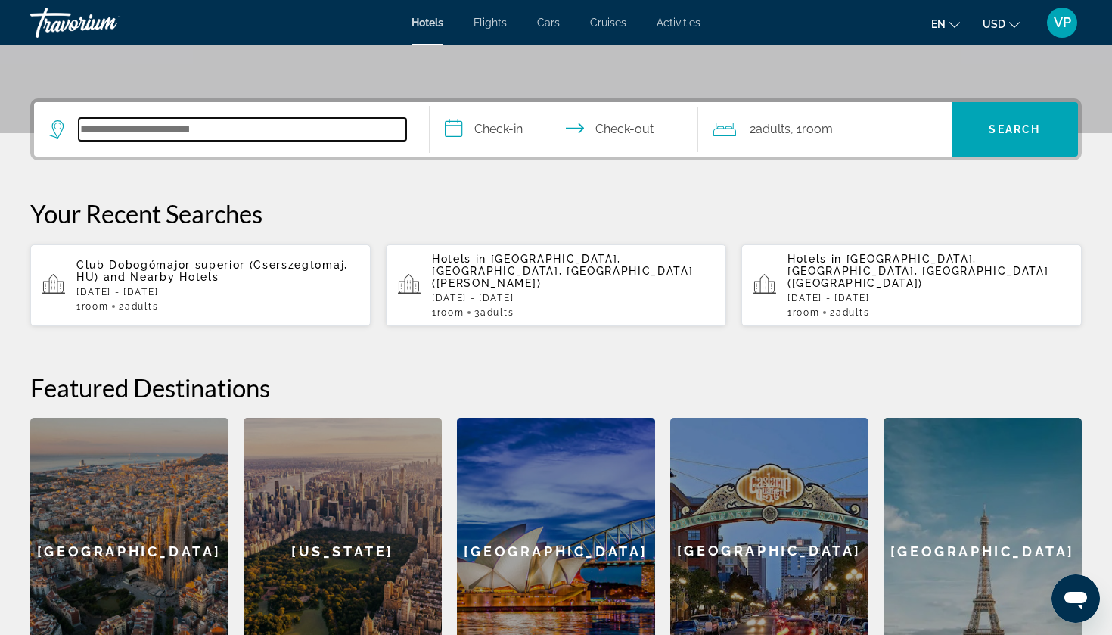
scroll to position [370, 0]
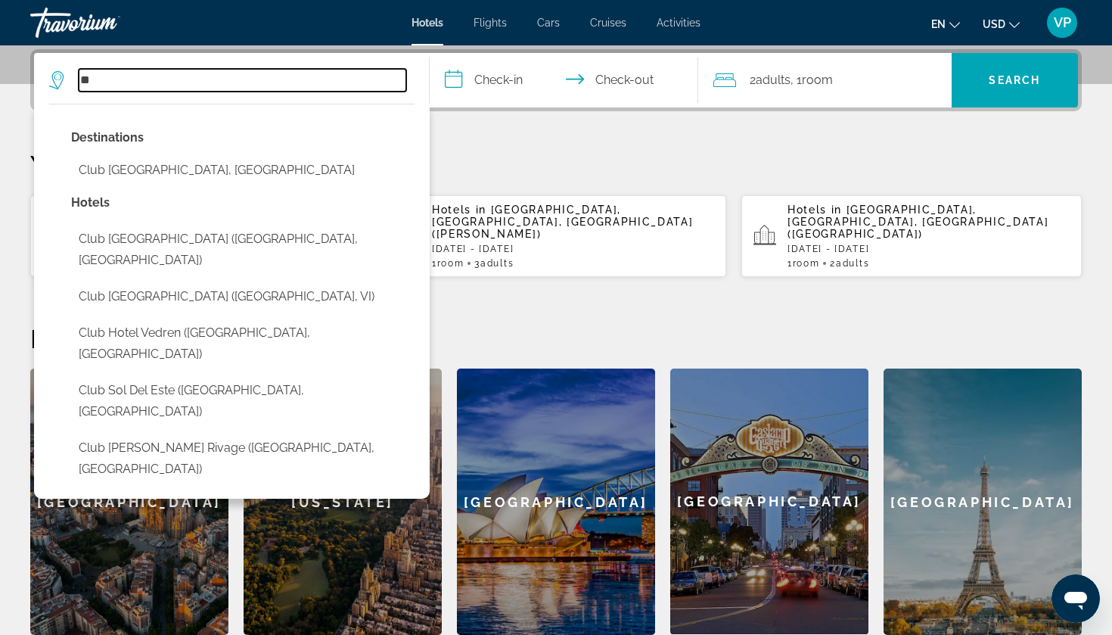
type input "*"
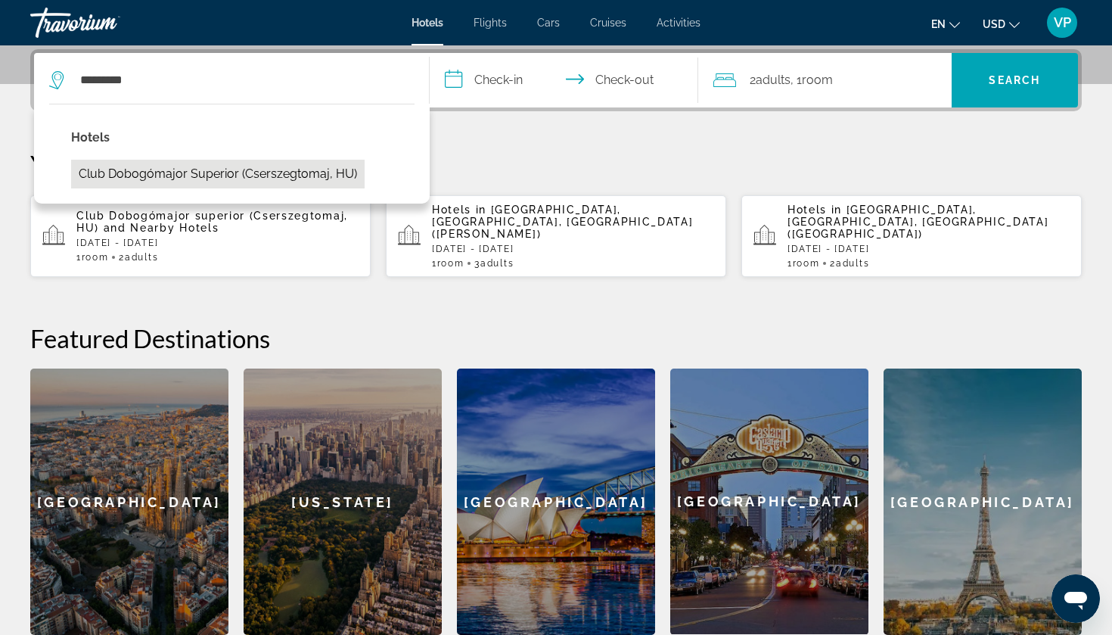
click at [180, 166] on button "Club Dobogómajor superior (Cserszegtomaj, HU)" at bounding box center [218, 174] width 294 height 29
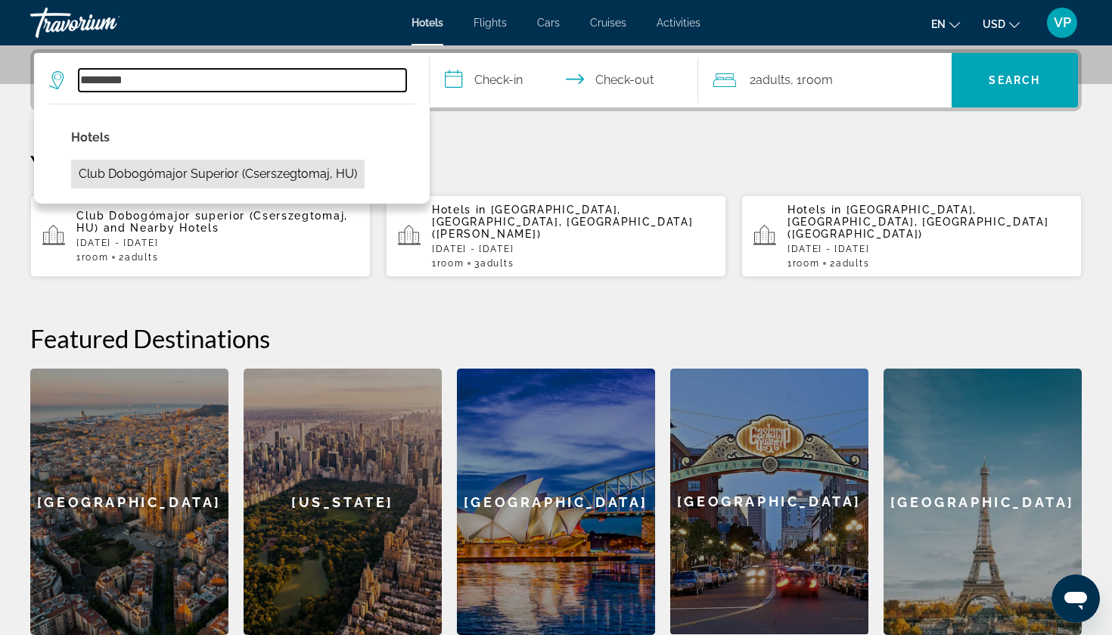
type input "**********"
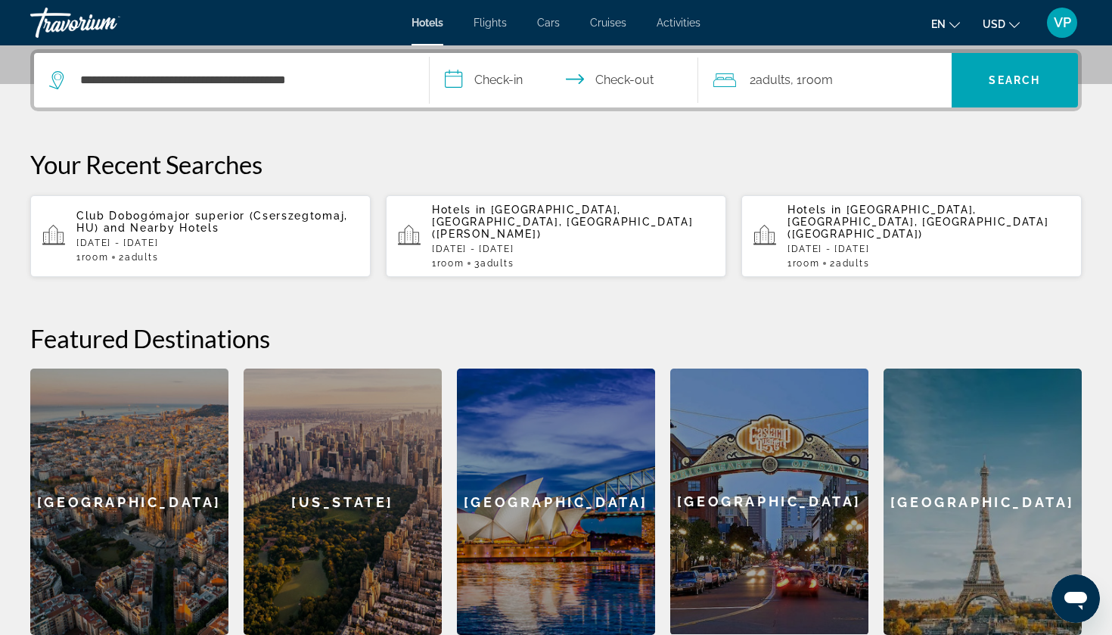
click at [511, 71] on input "**********" at bounding box center [567, 82] width 275 height 59
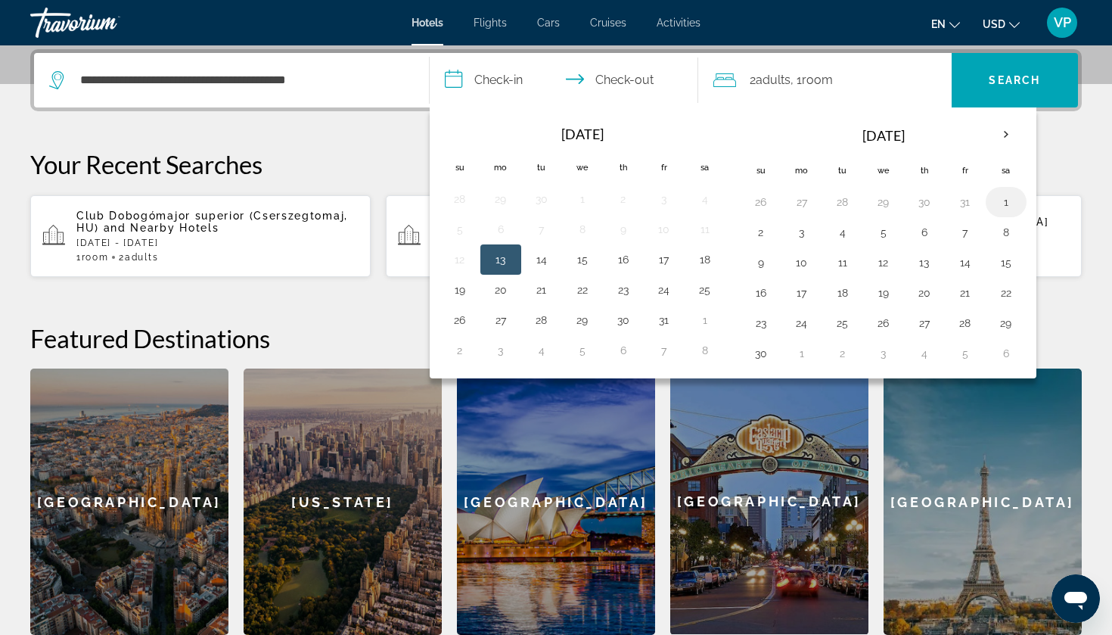
click at [1009, 204] on button "1" at bounding box center [1006, 201] width 24 height 21
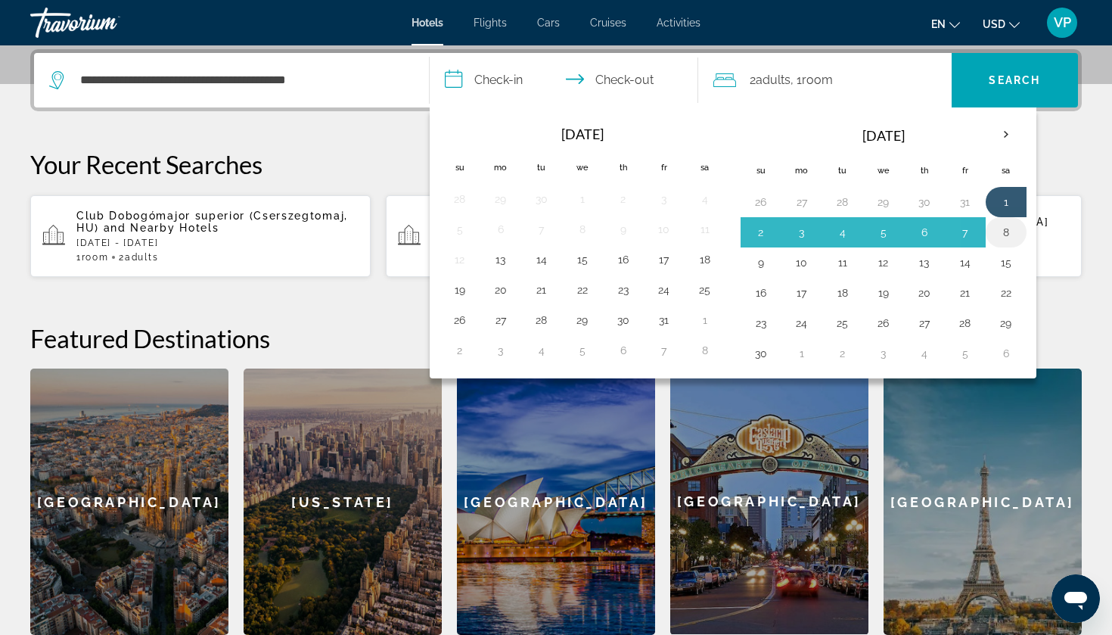
click at [1009, 229] on button "8" at bounding box center [1006, 232] width 24 height 21
type input "**********"
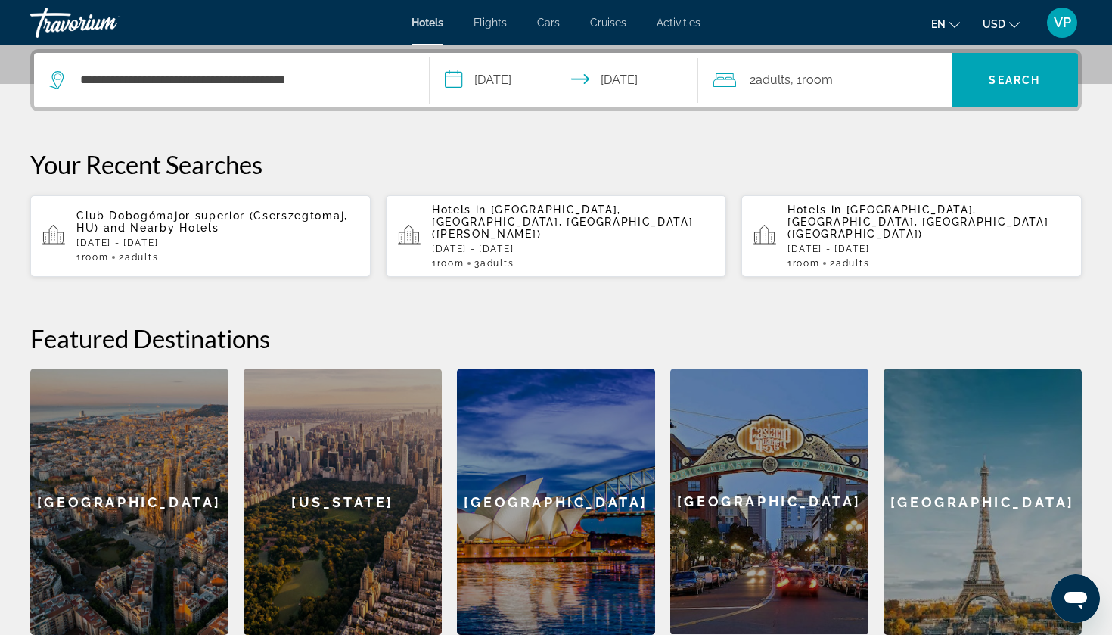
click at [850, 84] on div "2 Adult Adults , 1 Room rooms" at bounding box center [832, 80] width 238 height 21
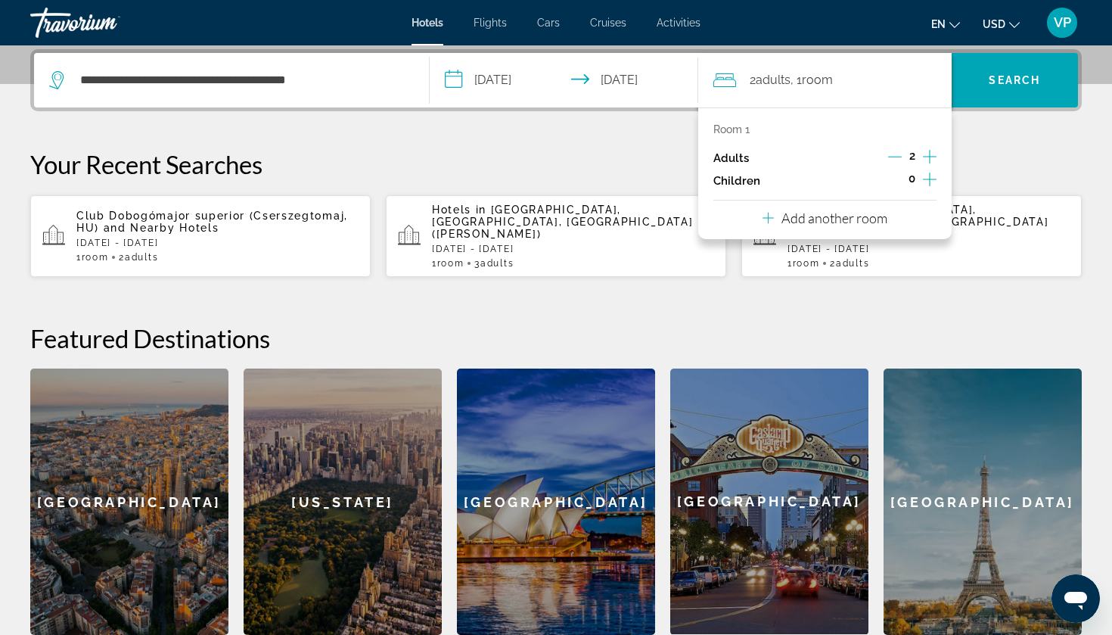
click at [927, 156] on icon "Increment adults" at bounding box center [930, 157] width 14 height 18
click at [990, 84] on span "Search" at bounding box center [1014, 80] width 51 height 12
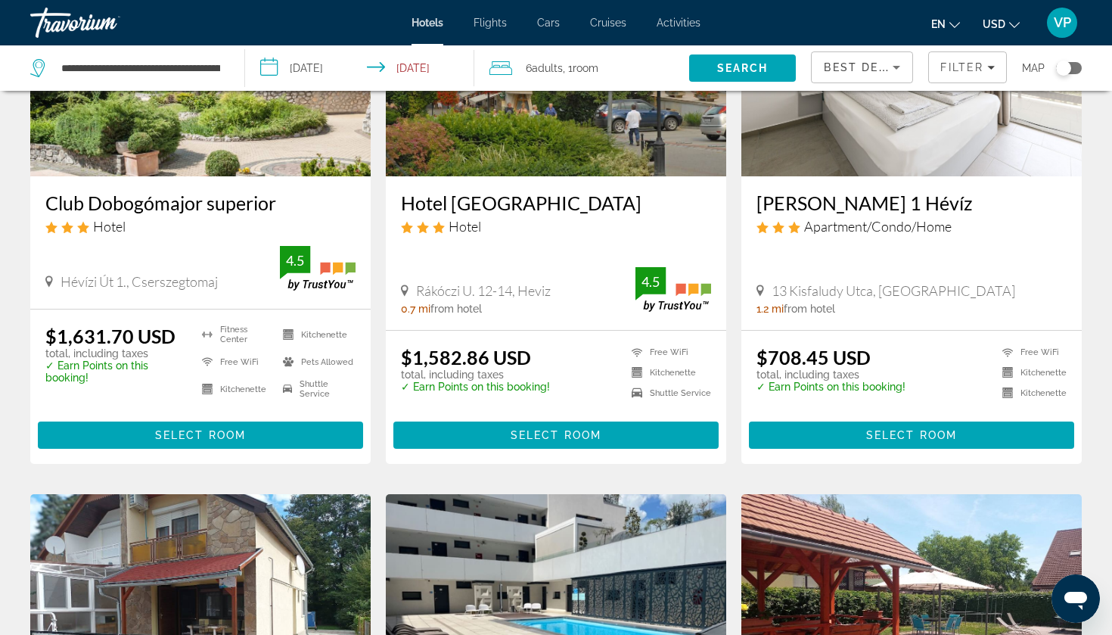
scroll to position [213, 0]
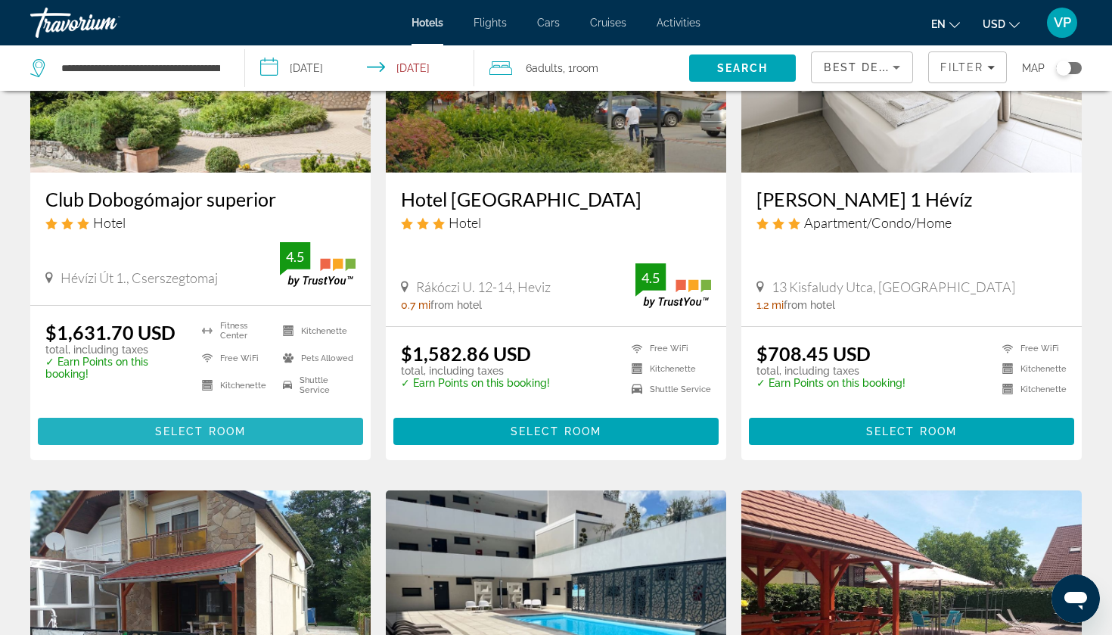
click at [250, 421] on span "Main content" at bounding box center [200, 431] width 325 height 36
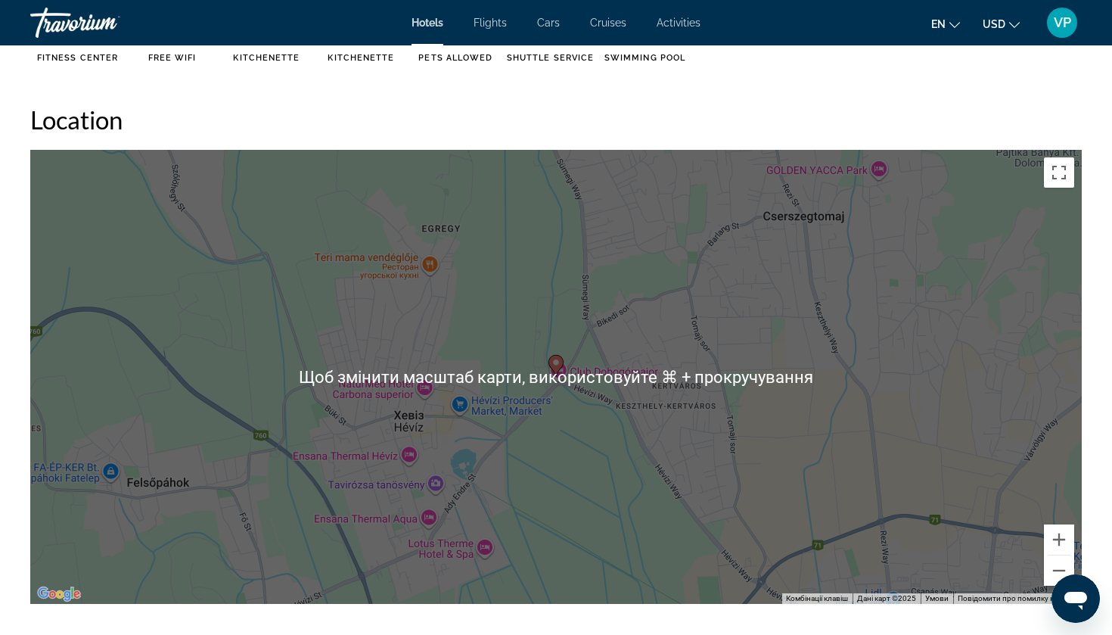
scroll to position [1371, 0]
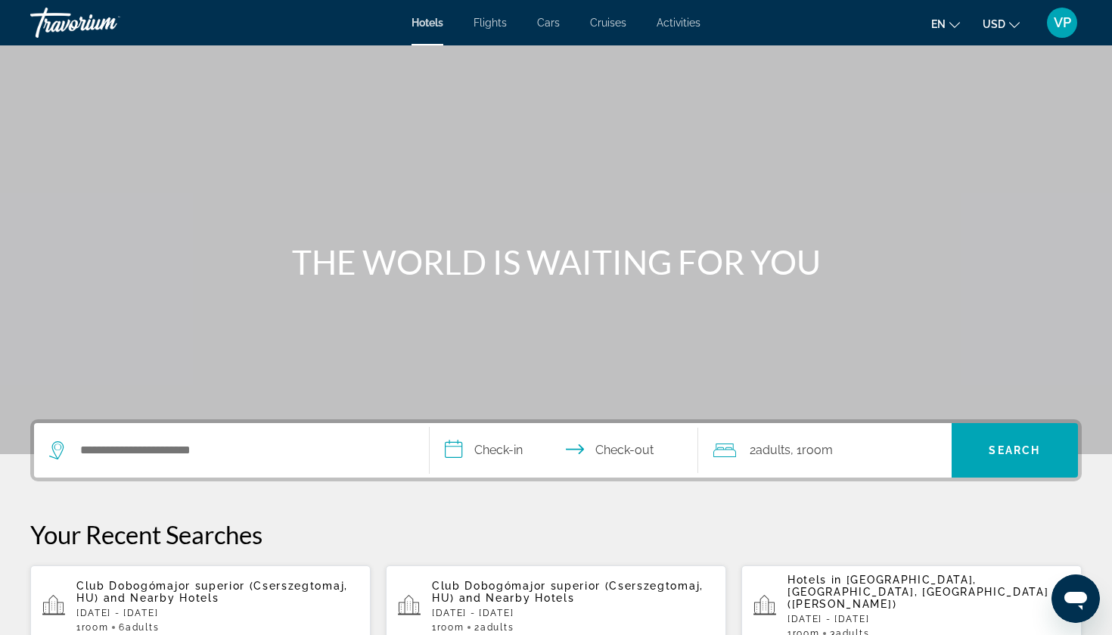
click at [151, 437] on div "Search widget" at bounding box center [231, 450] width 365 height 54
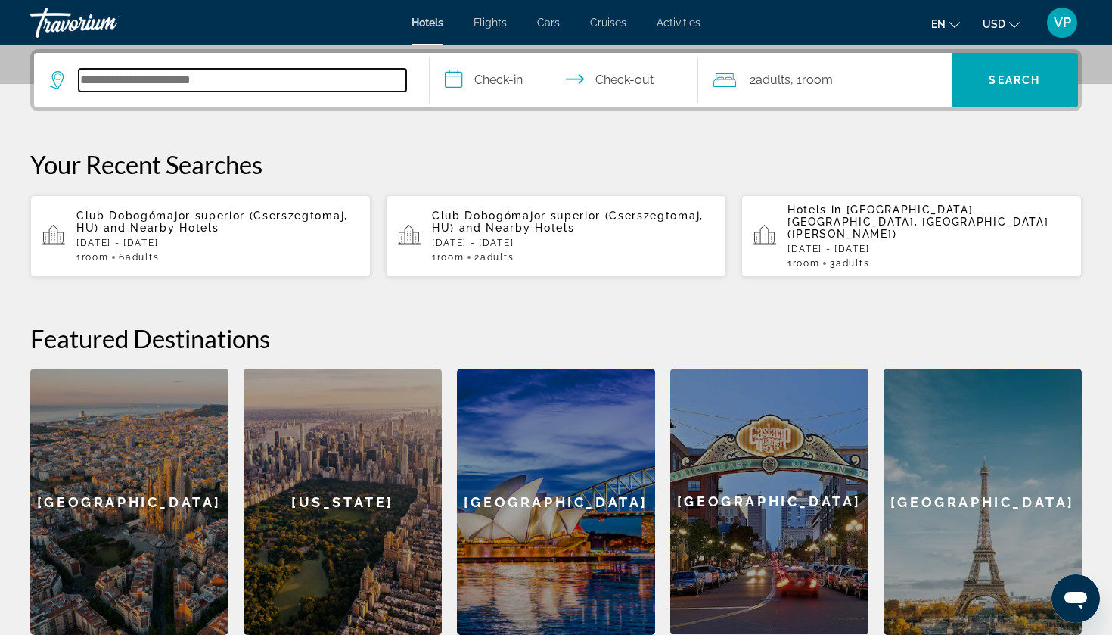
click at [194, 80] on input "Search hotel destination" at bounding box center [243, 80] width 328 height 23
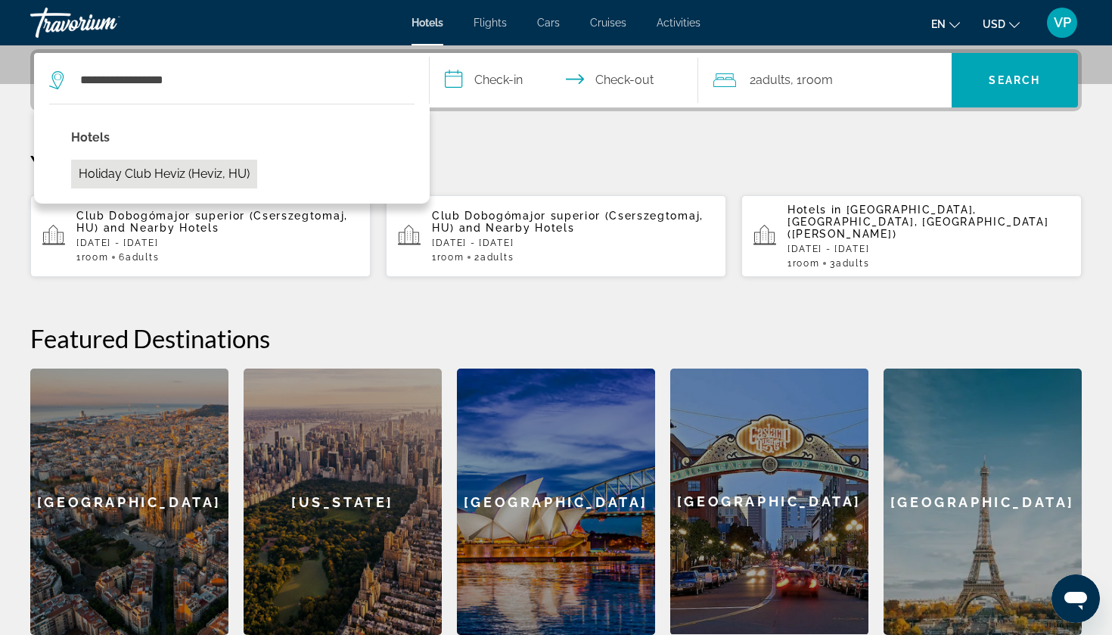
click at [204, 173] on button "Holiday Club Heviz (Heviz, HU)" at bounding box center [164, 174] width 186 height 29
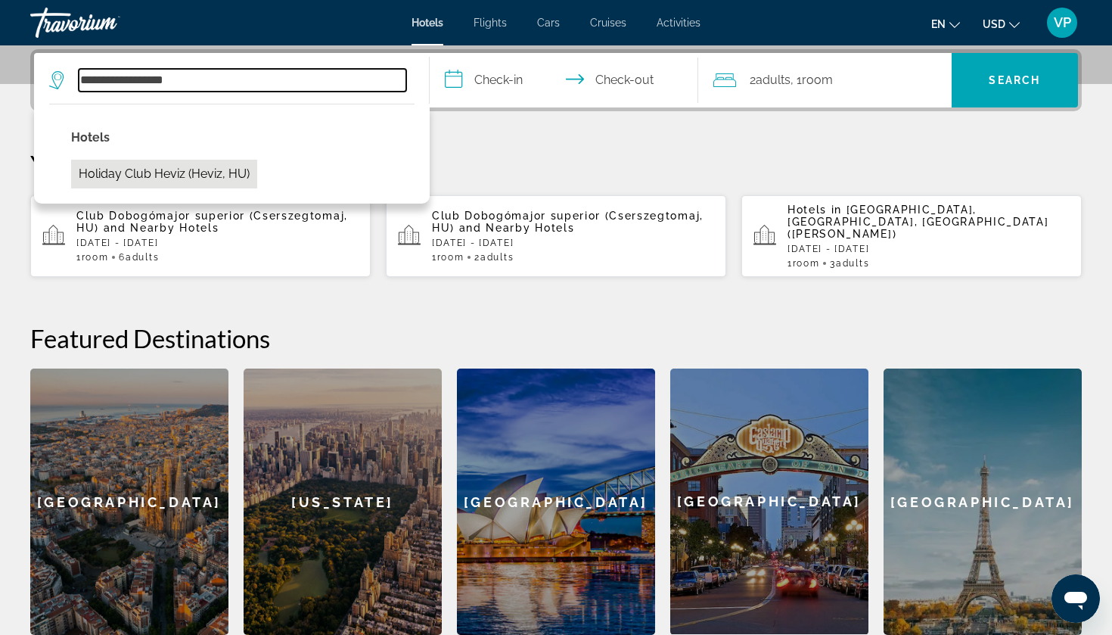
type input "**********"
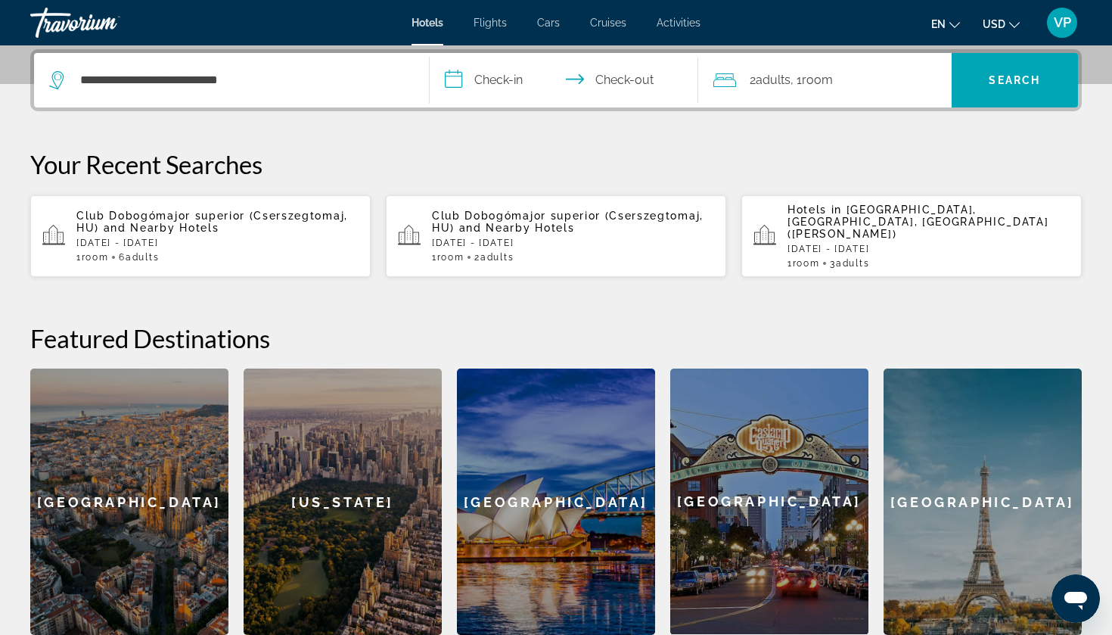
click at [506, 73] on input "**********" at bounding box center [567, 82] width 275 height 59
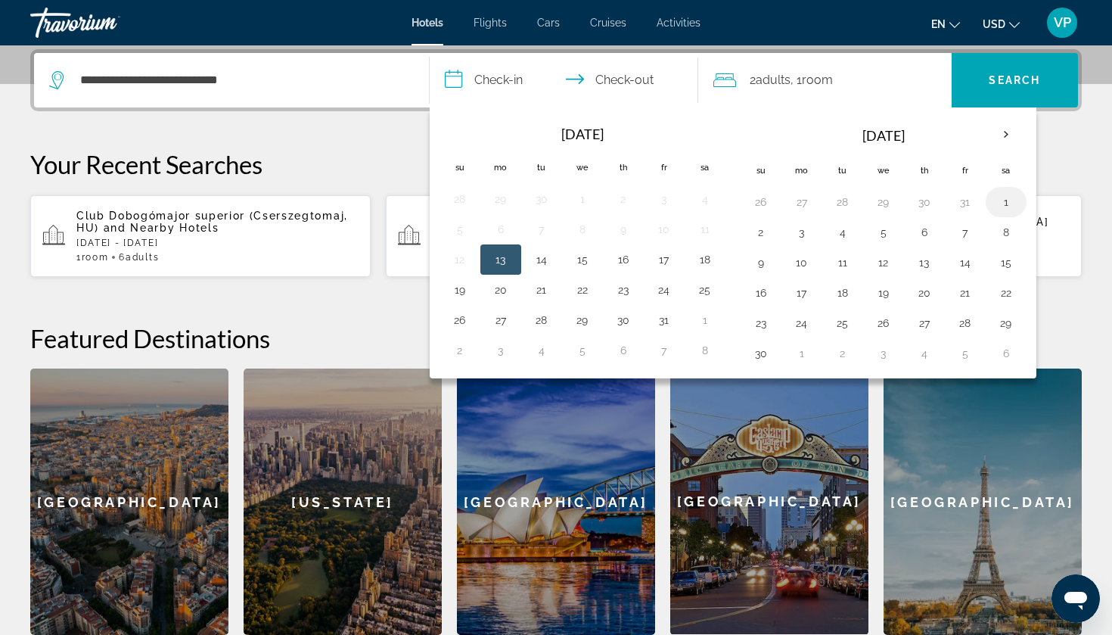
click at [1008, 199] on button "1" at bounding box center [1006, 201] width 24 height 21
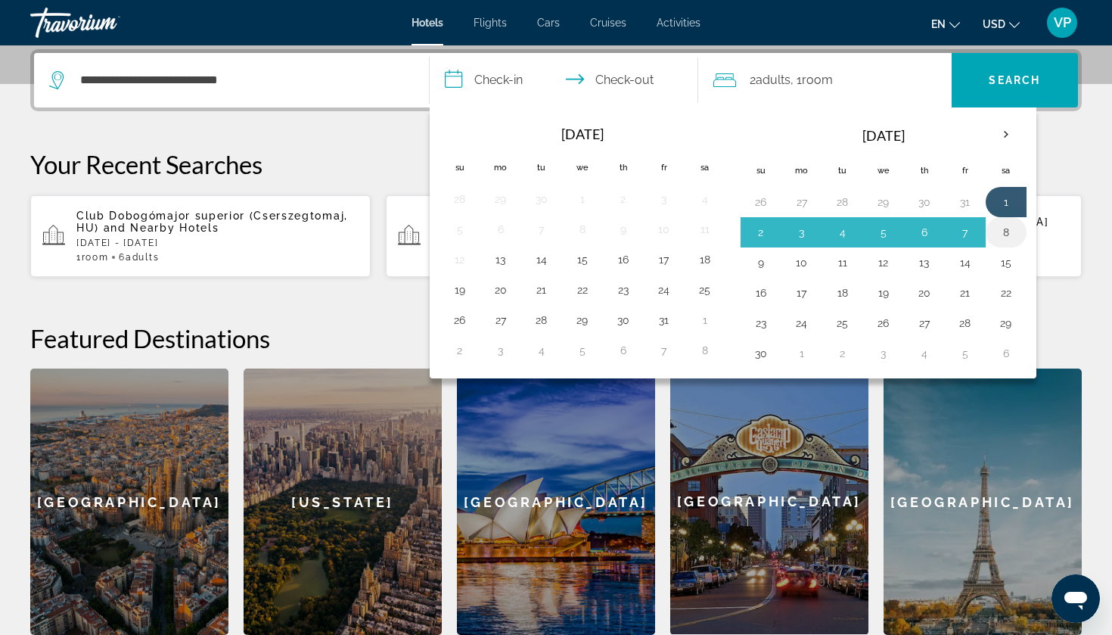
click at [1008, 226] on button "8" at bounding box center [1006, 232] width 24 height 21
type input "**********"
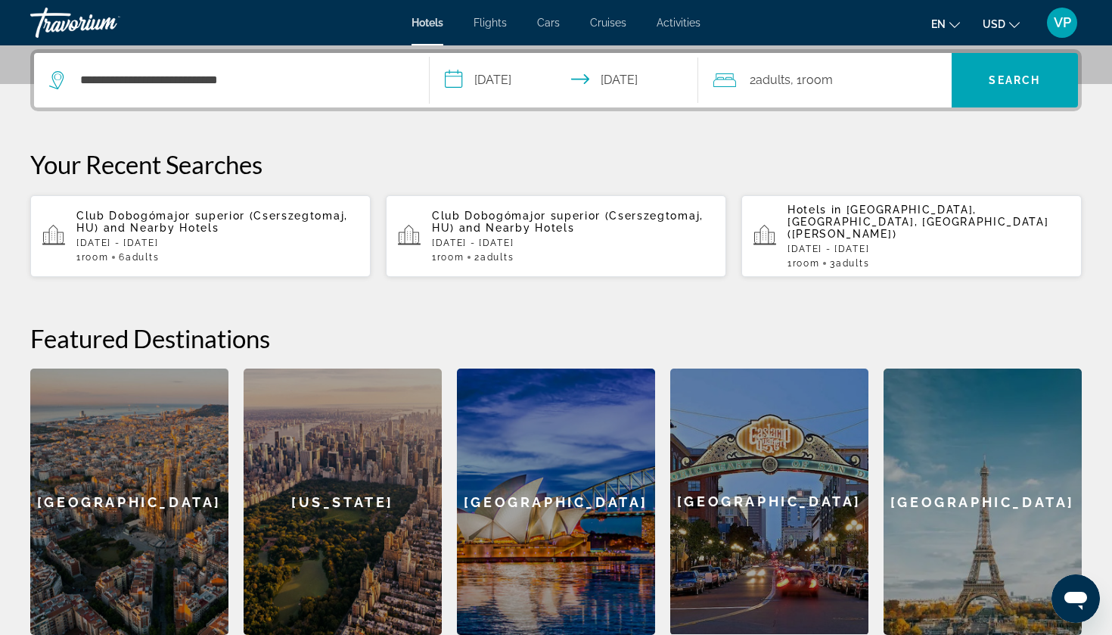
click at [838, 82] on div "2 Adult Adults , 1 Room rooms" at bounding box center [832, 80] width 238 height 21
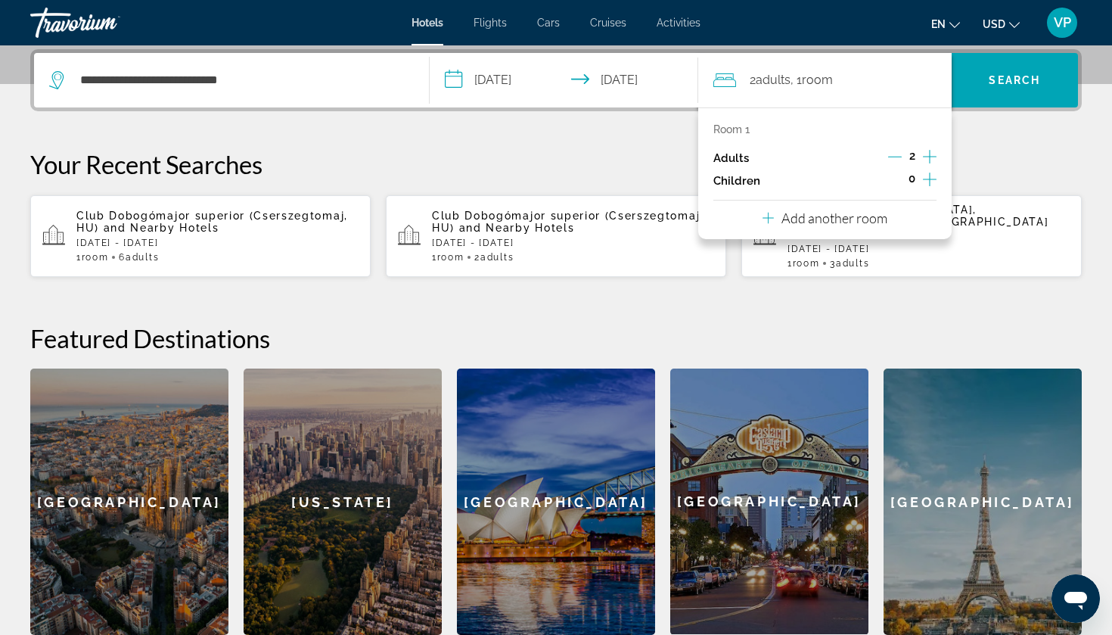
click at [931, 157] on icon "Increment adults" at bounding box center [930, 157] width 14 height 14
click at [1037, 60] on span "Search" at bounding box center [1015, 80] width 127 height 54
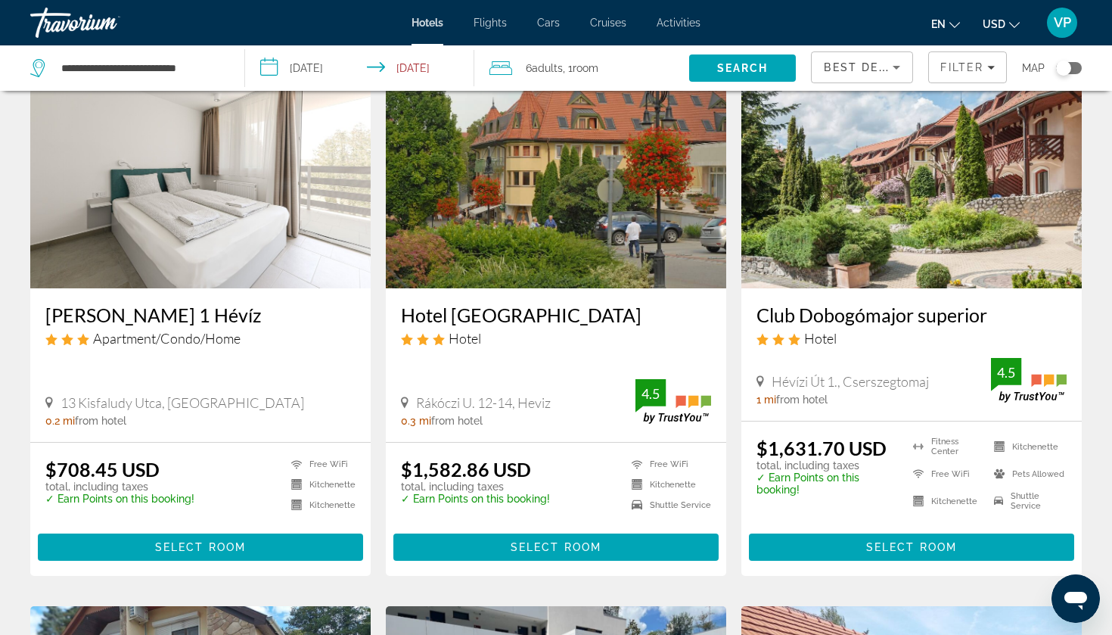
scroll to position [107, 0]
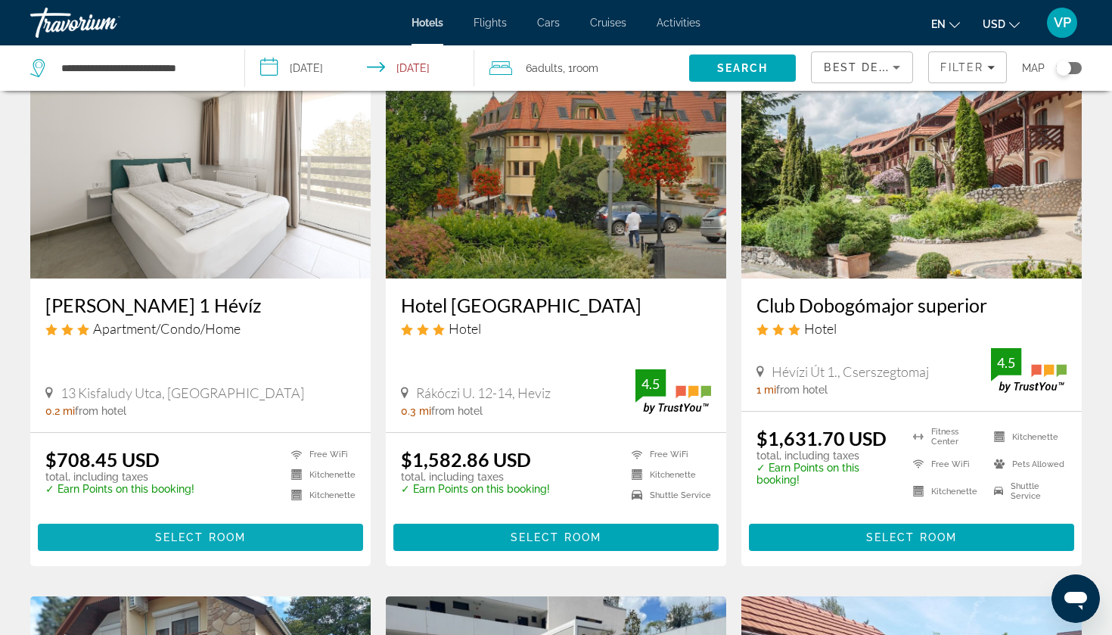
click at [229, 533] on span "Select Room" at bounding box center [200, 537] width 91 height 12
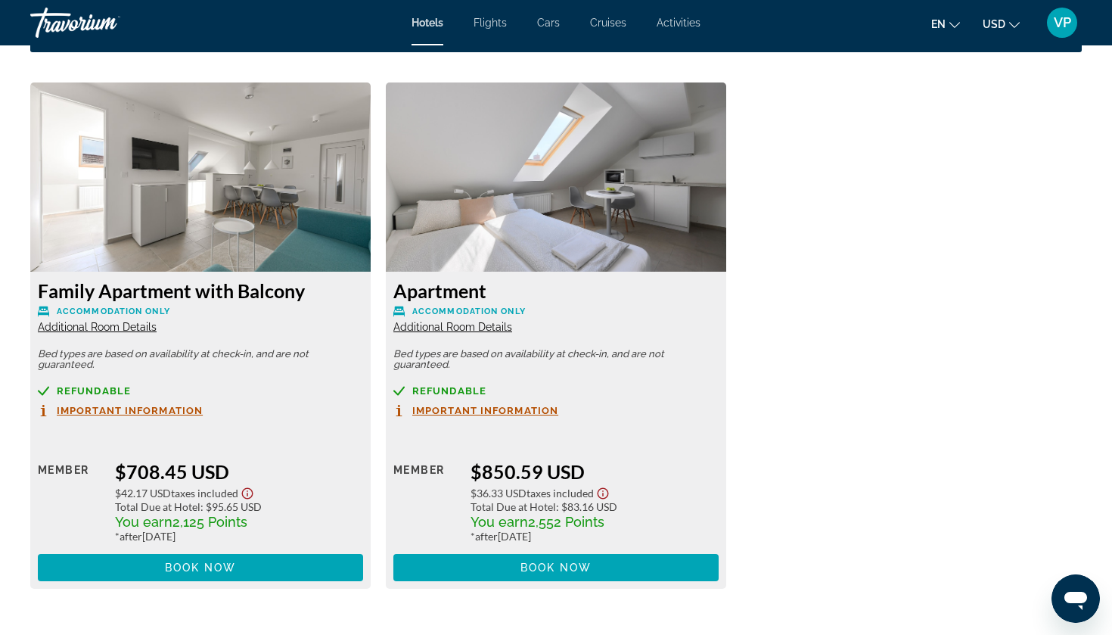
scroll to position [2063, 0]
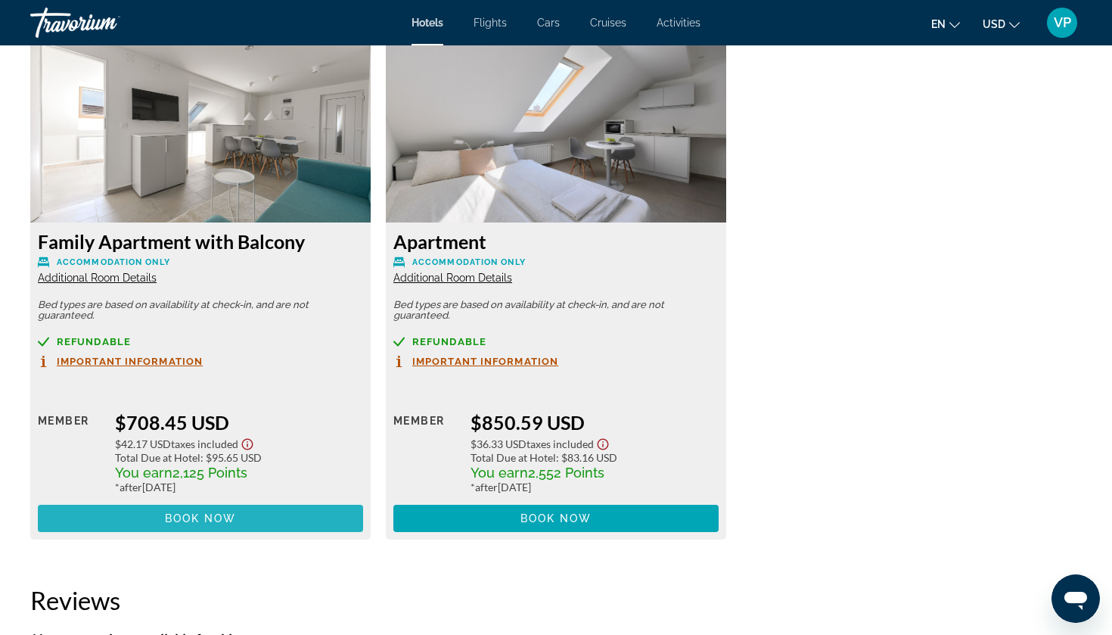
click at [235, 521] on span "Book now" at bounding box center [201, 518] width 72 height 12
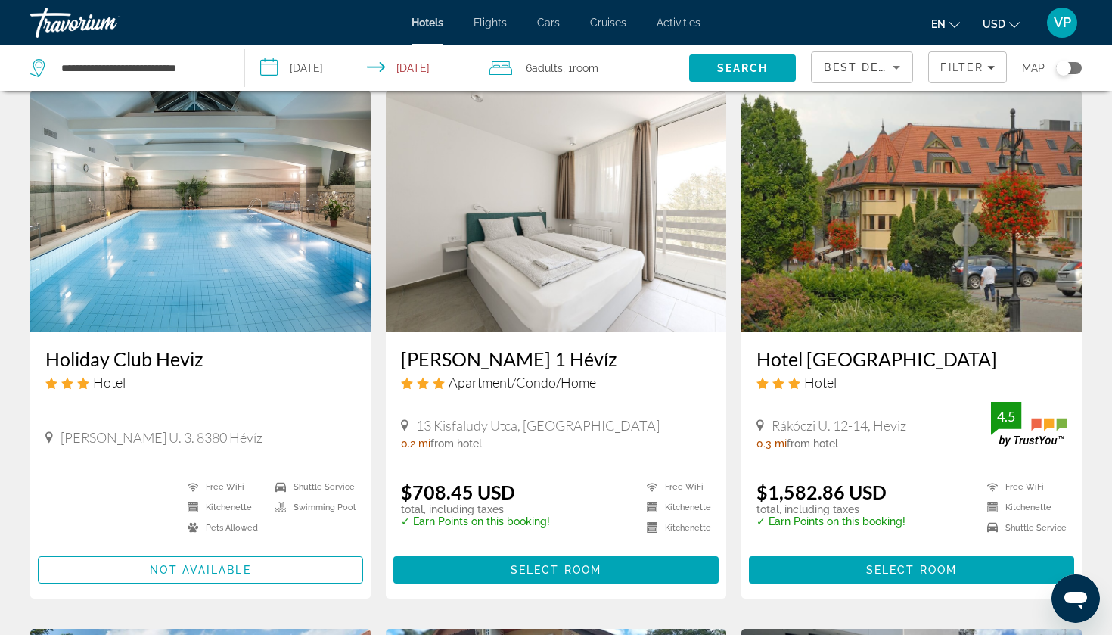
scroll to position [56, 0]
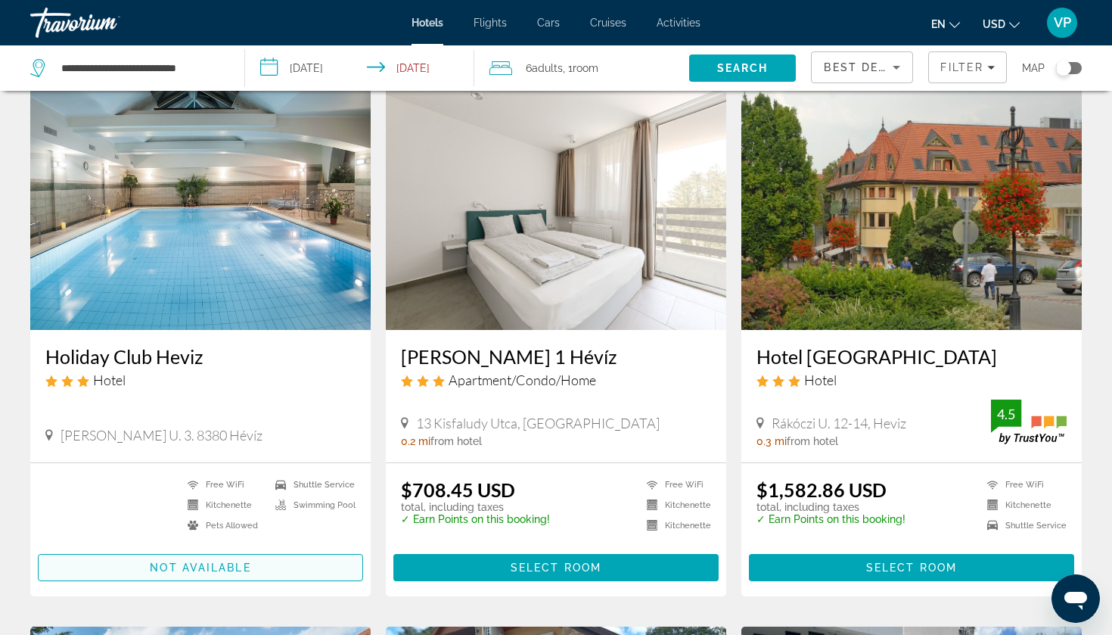
click at [225, 558] on span "Main content" at bounding box center [201, 567] width 324 height 36
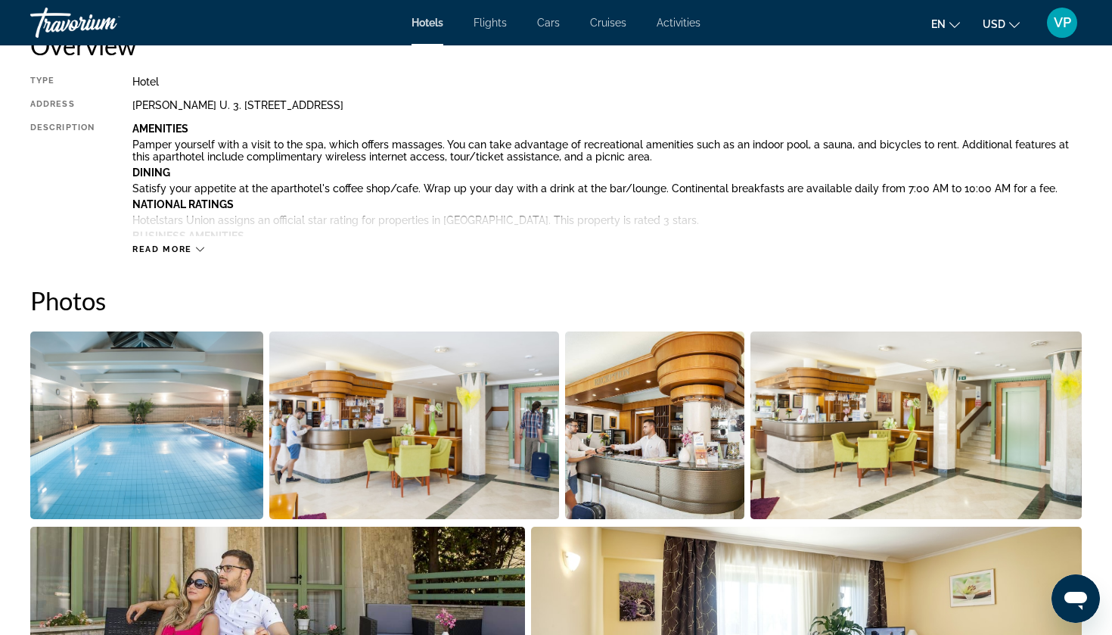
scroll to position [118, 0]
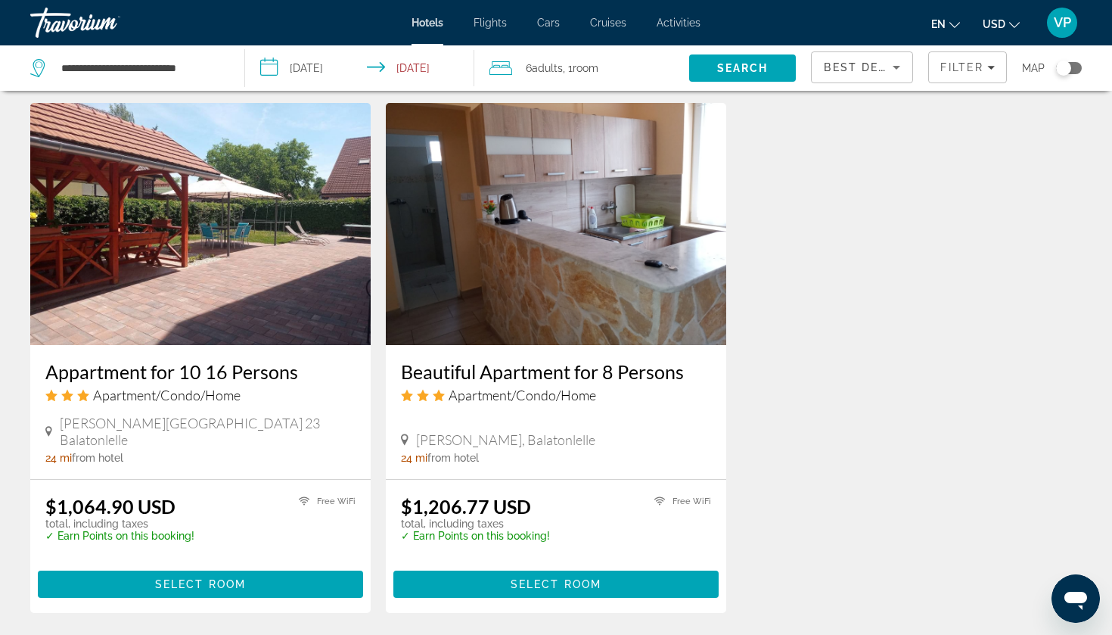
scroll to position [1192, 0]
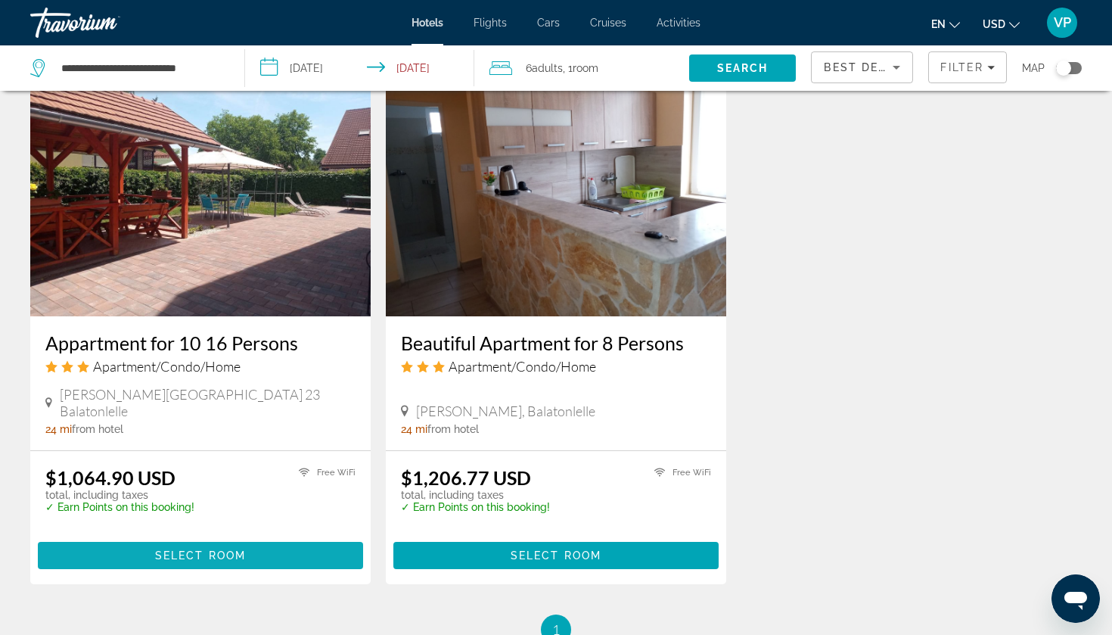
click at [188, 537] on span "Main content" at bounding box center [200, 555] width 325 height 36
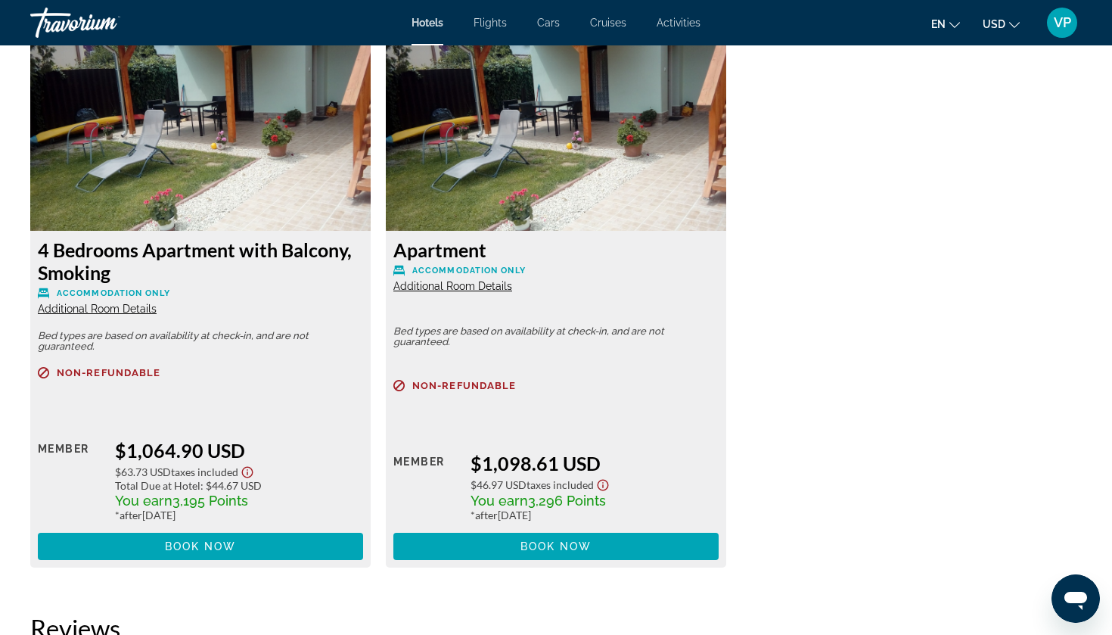
scroll to position [2102, 0]
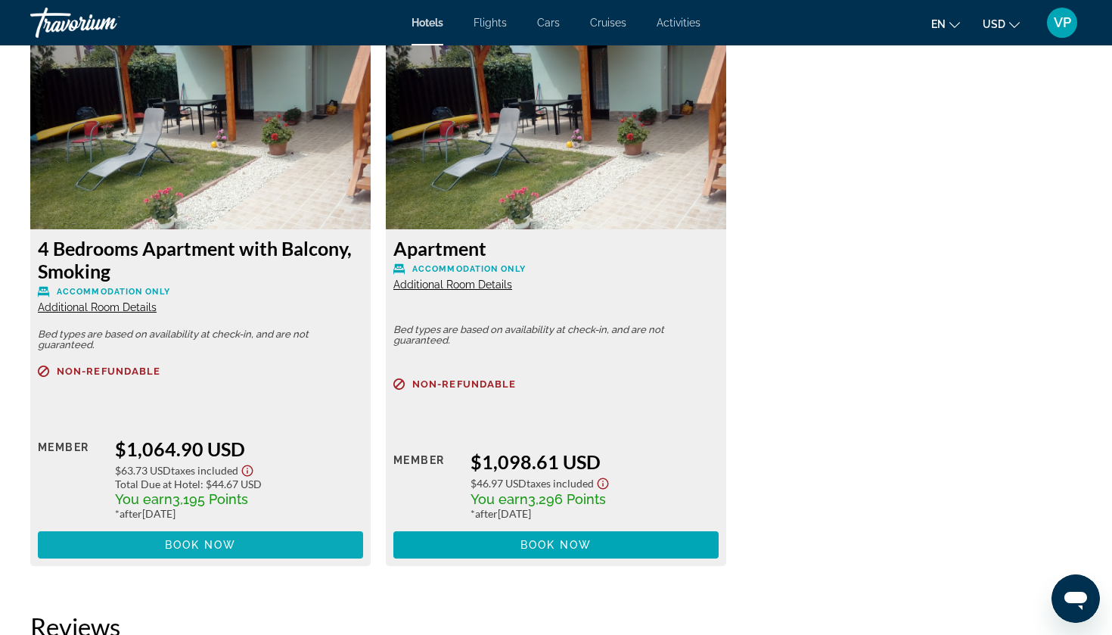
click at [244, 546] on span "Main content" at bounding box center [200, 545] width 325 height 36
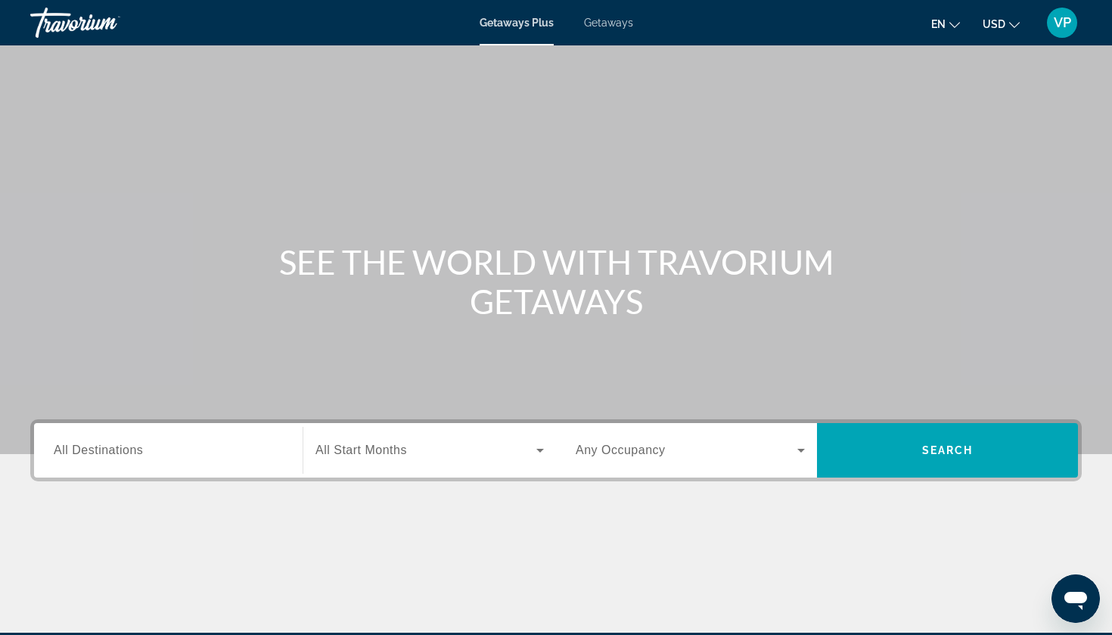
click at [141, 453] on span "All Destinations" at bounding box center [98, 449] width 89 height 13
click at [141, 453] on input "Destination All Destinations" at bounding box center [168, 451] width 229 height 18
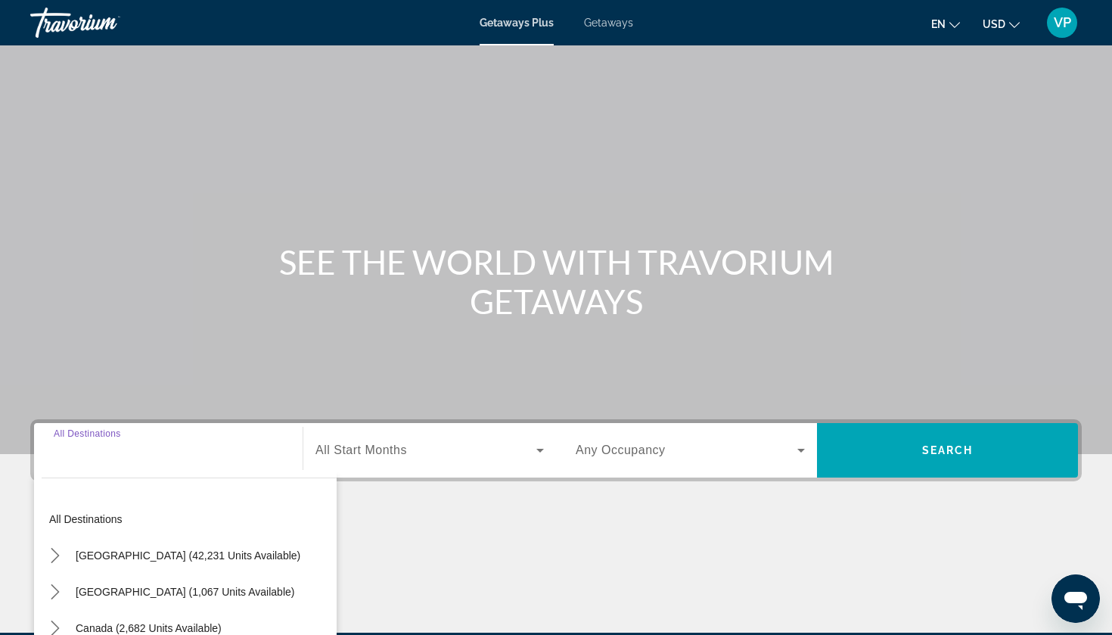
scroll to position [183, 0]
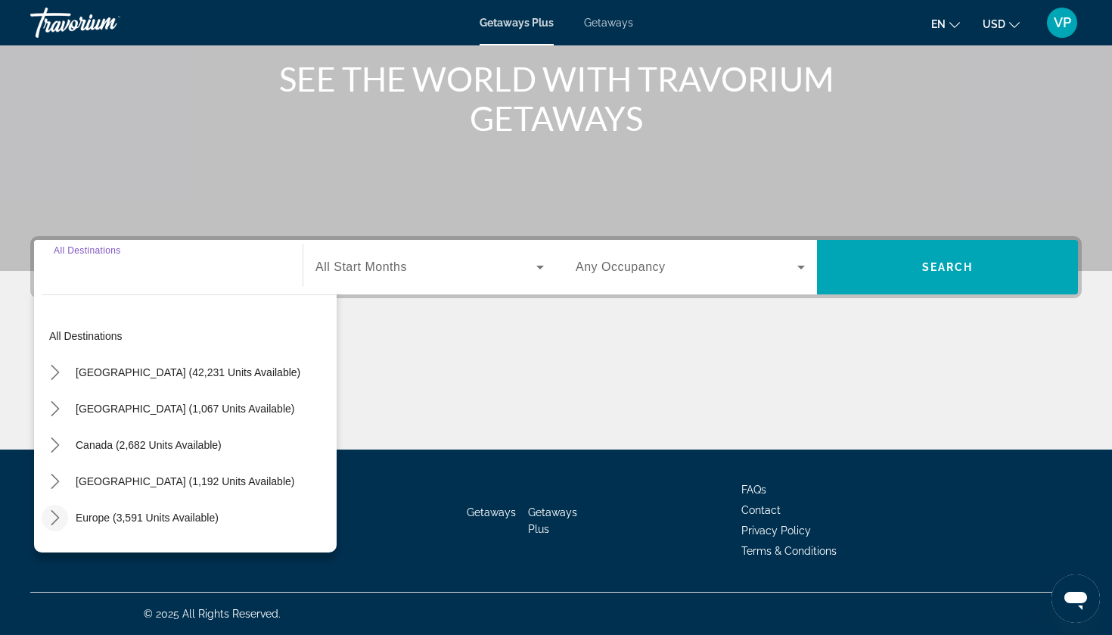
click at [57, 511] on icon "Toggle Europe (3,591 units available) submenu" at bounding box center [55, 517] width 15 height 15
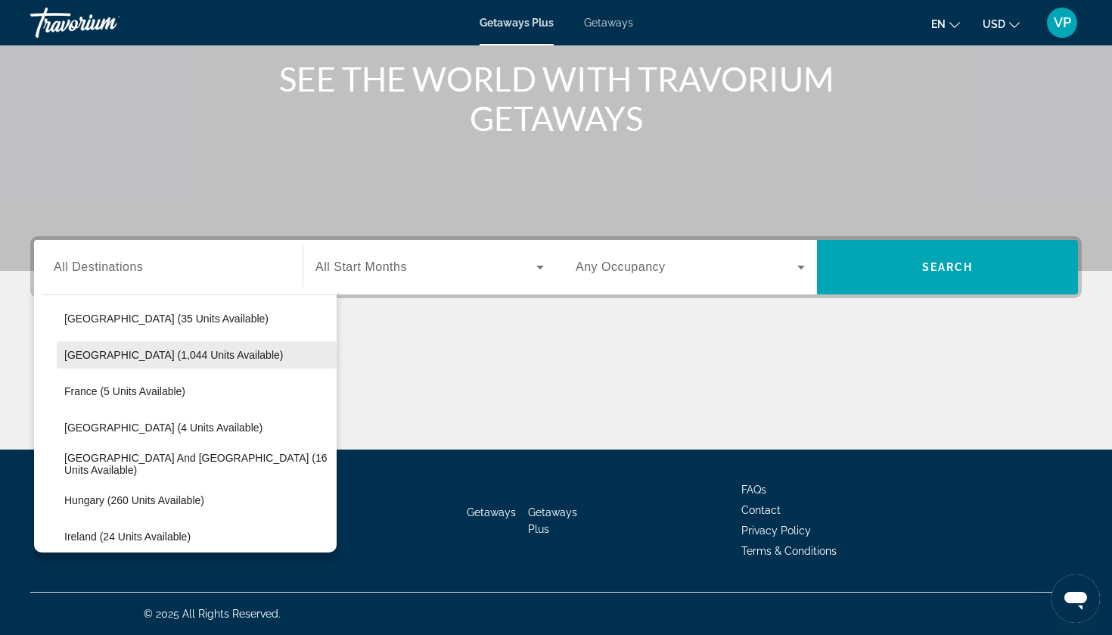
scroll to position [319, 0]
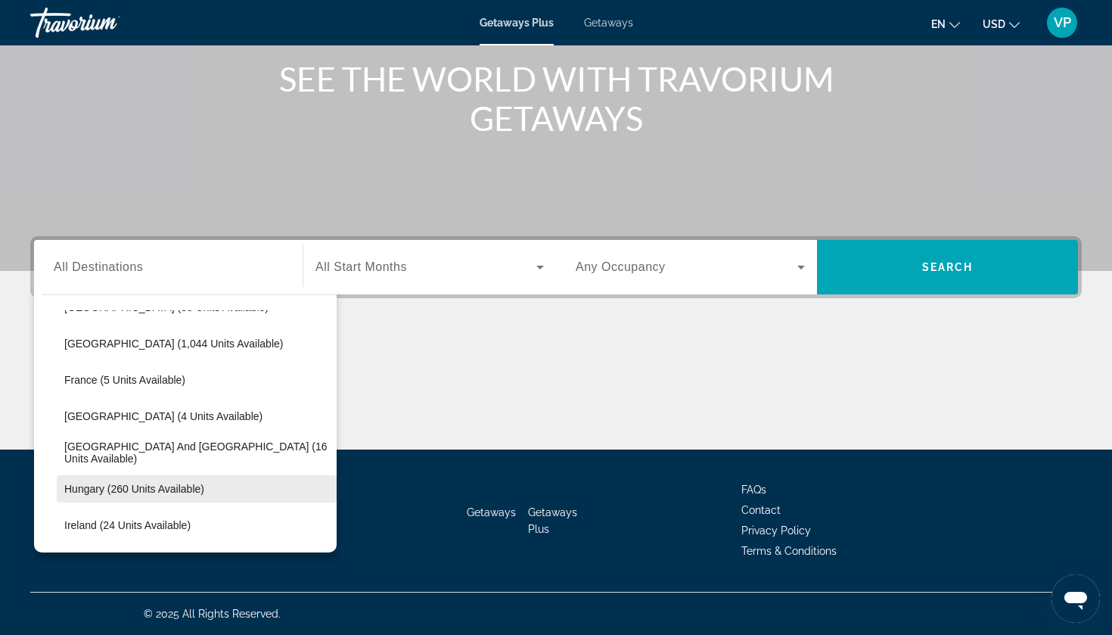
click at [107, 490] on span "Hungary (260 units available)" at bounding box center [134, 489] width 140 height 12
type input "**********"
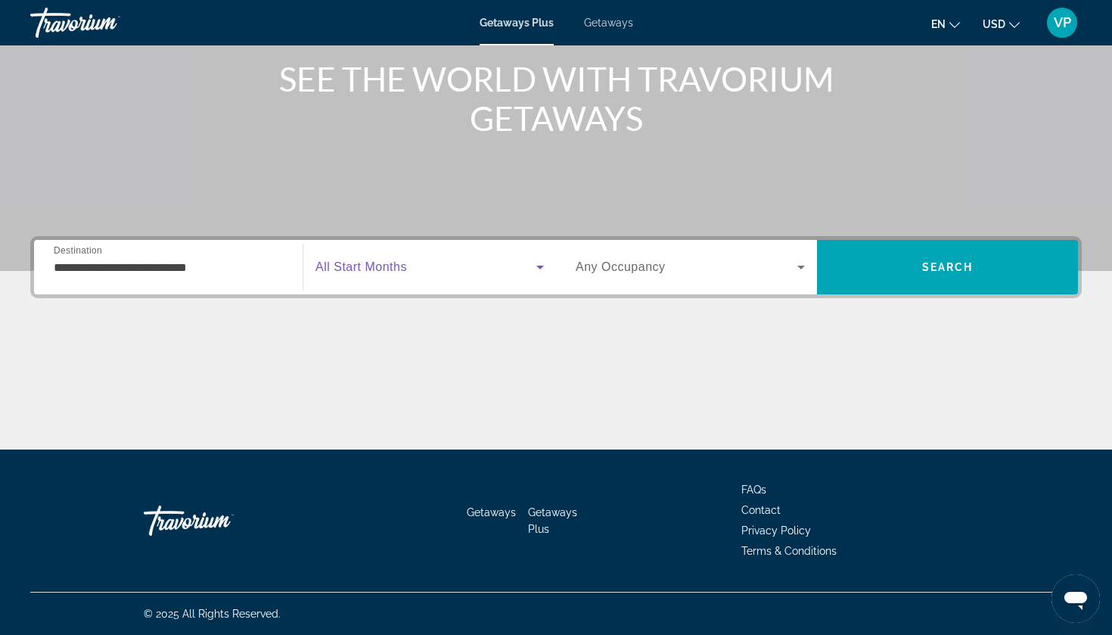
click at [430, 275] on span "Search widget" at bounding box center [425, 267] width 221 height 18
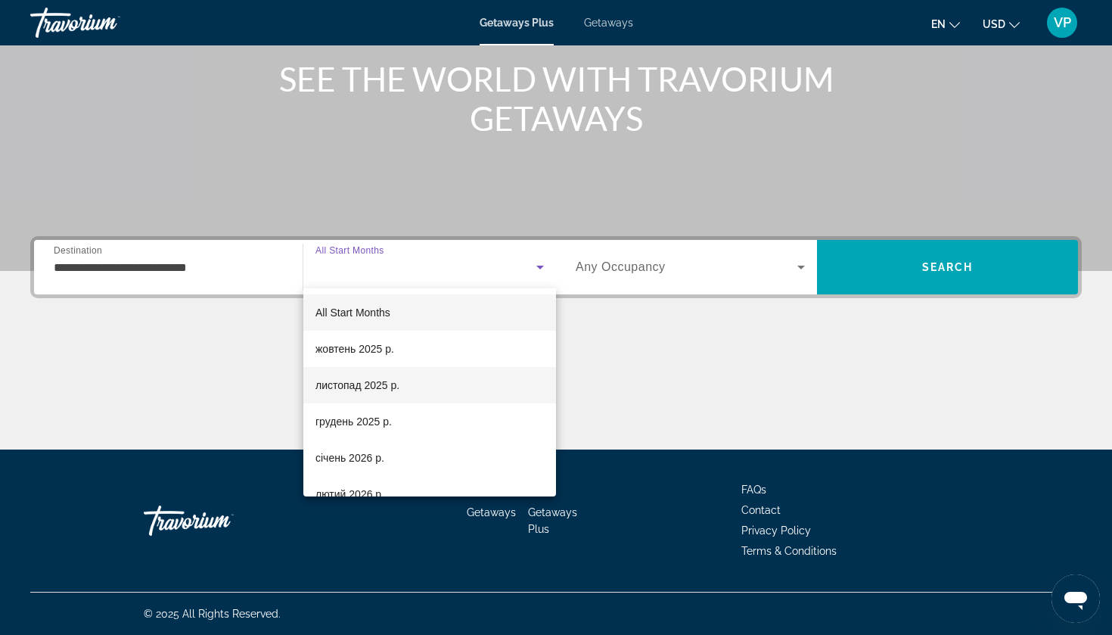
click at [395, 375] on mat-option "листопад 2025 р." at bounding box center [429, 385] width 253 height 36
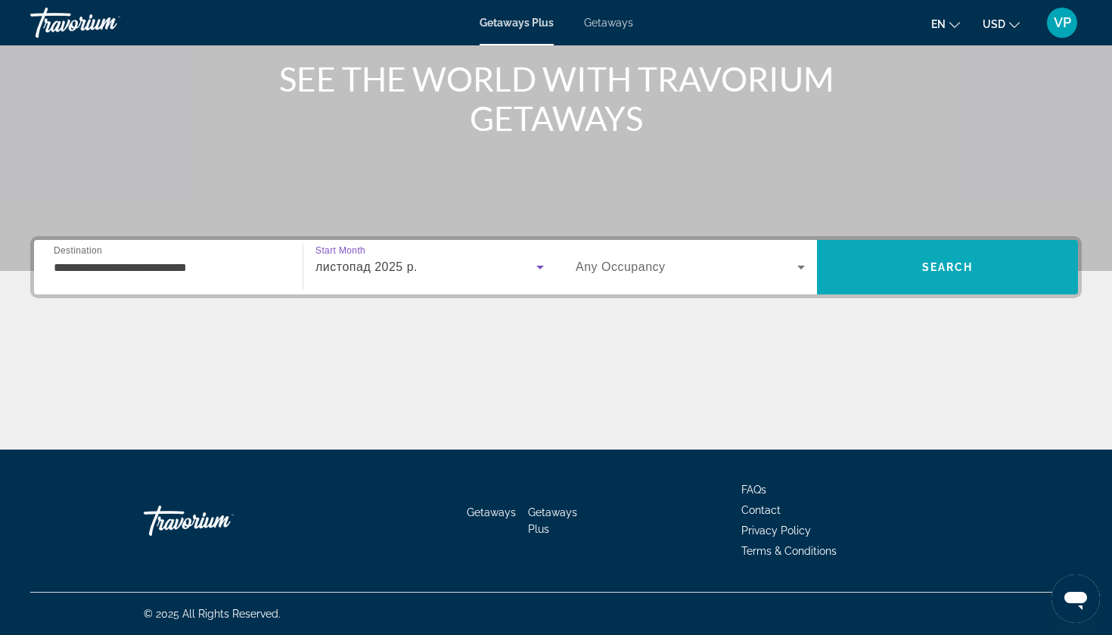
click at [924, 265] on span "Search" at bounding box center [947, 267] width 51 height 12
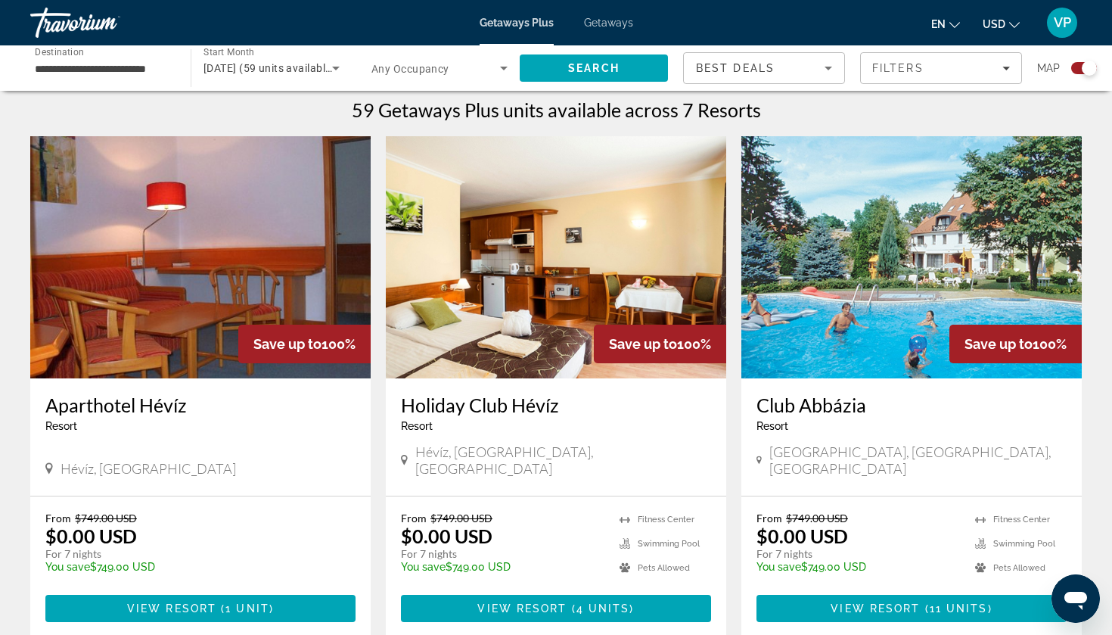
scroll to position [480, 0]
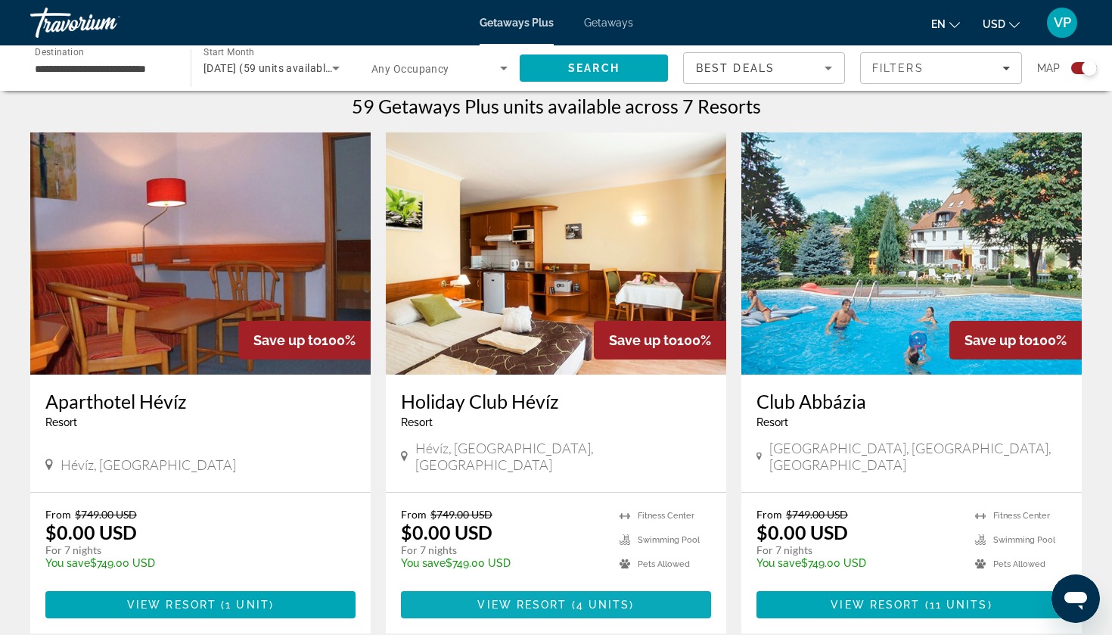
click at [590, 598] on span "4 units" at bounding box center [604, 604] width 54 height 12
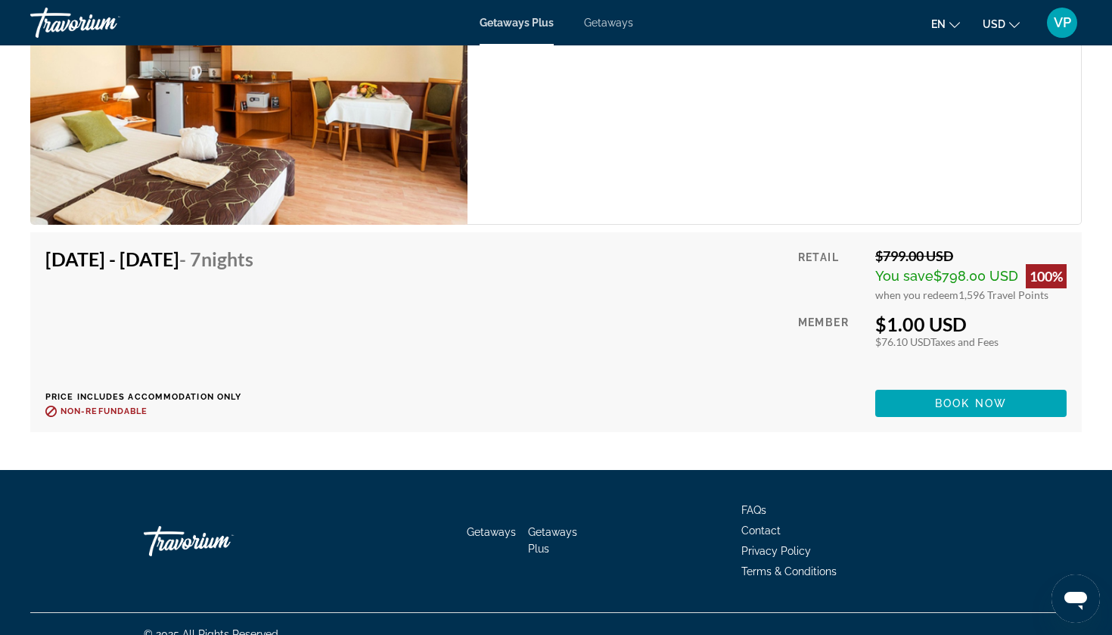
scroll to position [3577, 0]
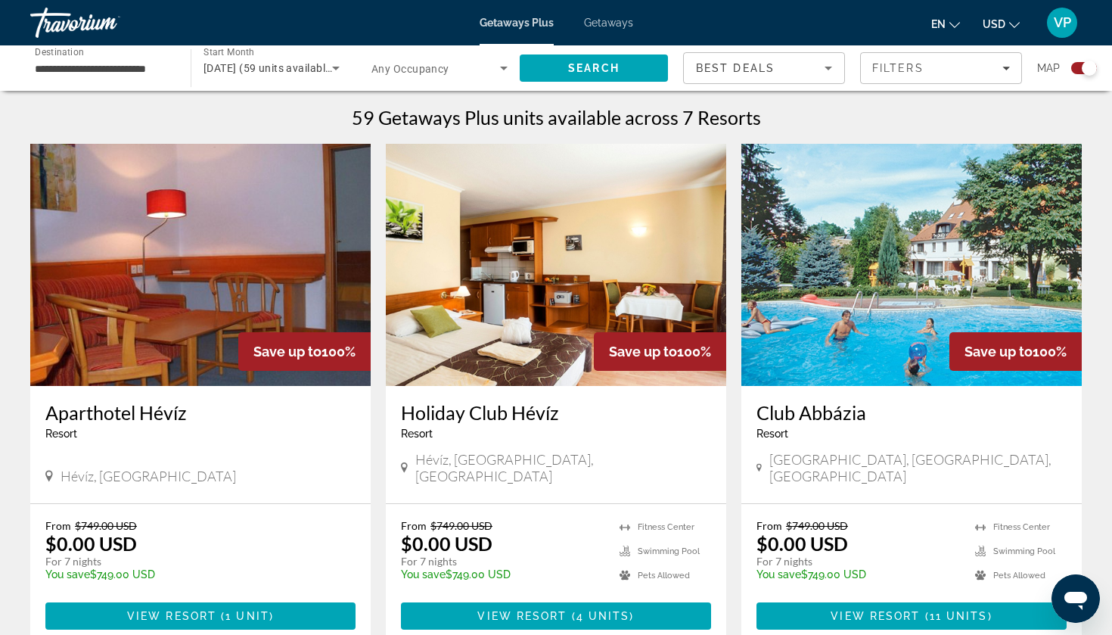
scroll to position [474, 0]
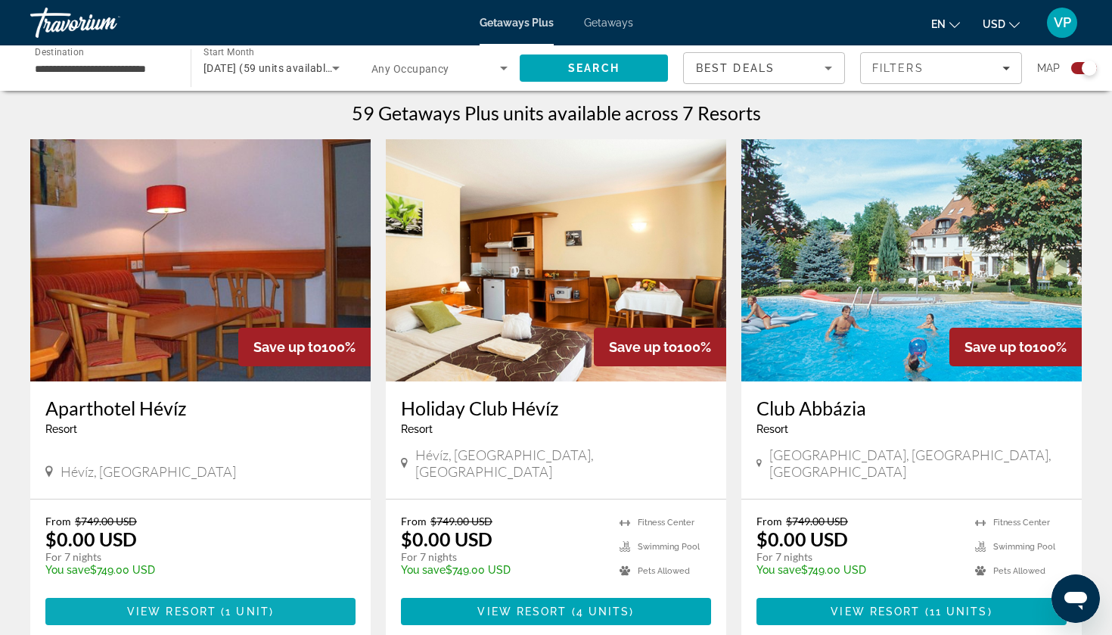
click at [160, 593] on span "Main content" at bounding box center [200, 611] width 310 height 36
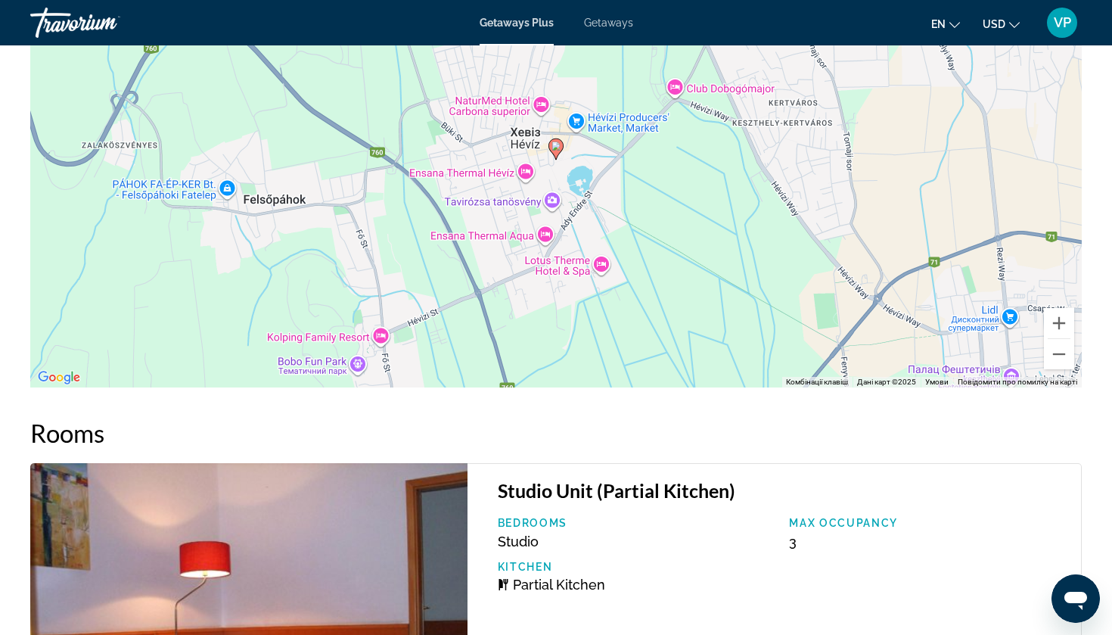
scroll to position [1981, 0]
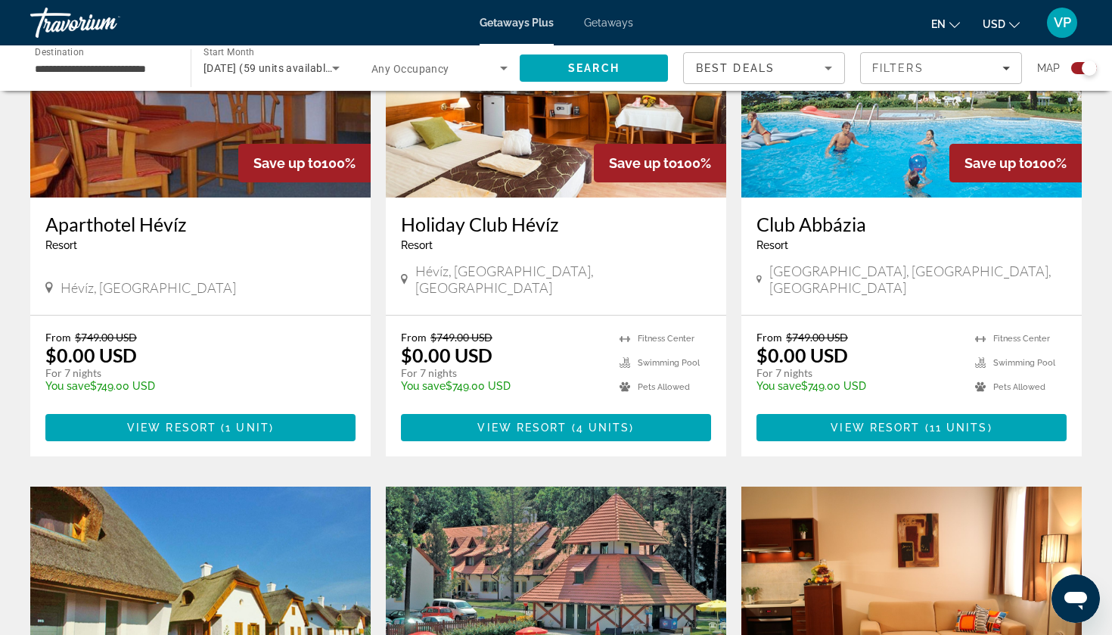
scroll to position [659, 0]
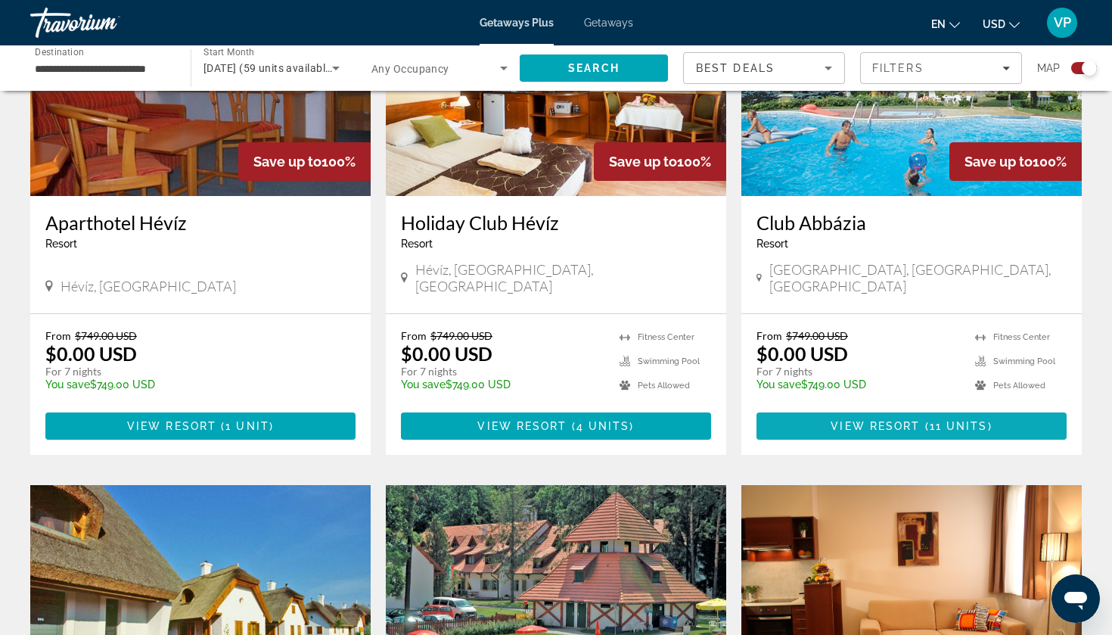
click at [914, 420] on span "View Resort" at bounding box center [875, 426] width 89 height 12
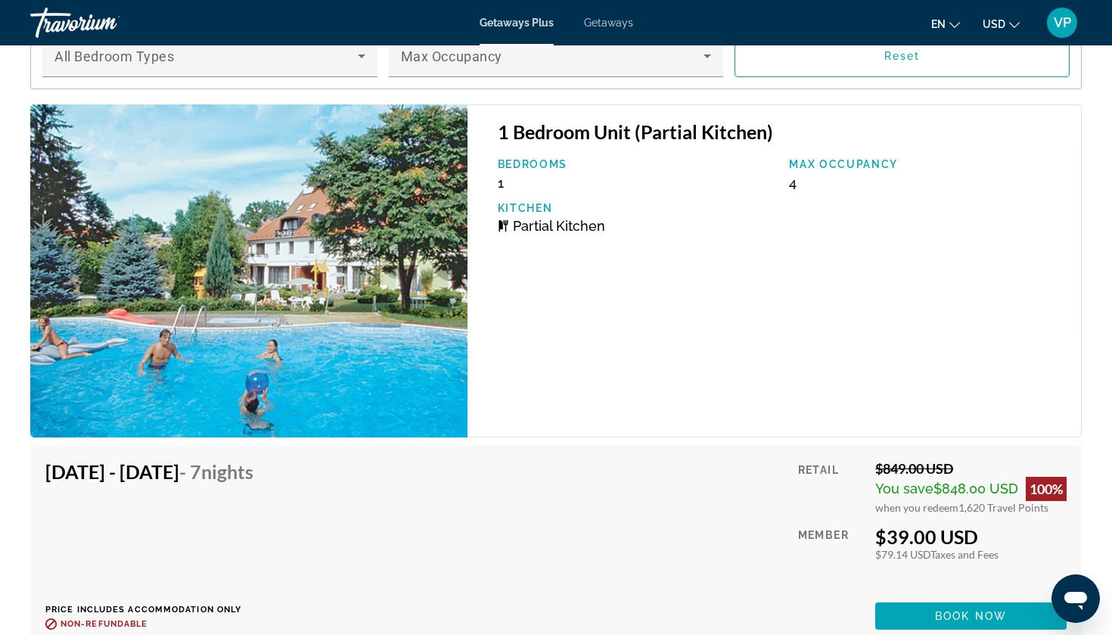
scroll to position [2548, 0]
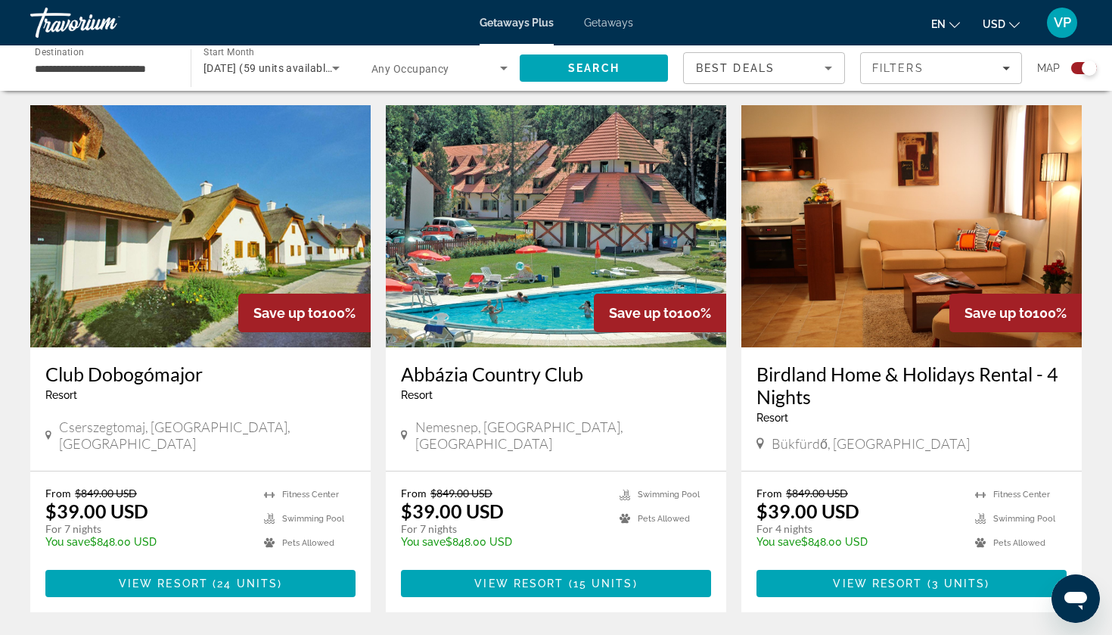
scroll to position [1077, 0]
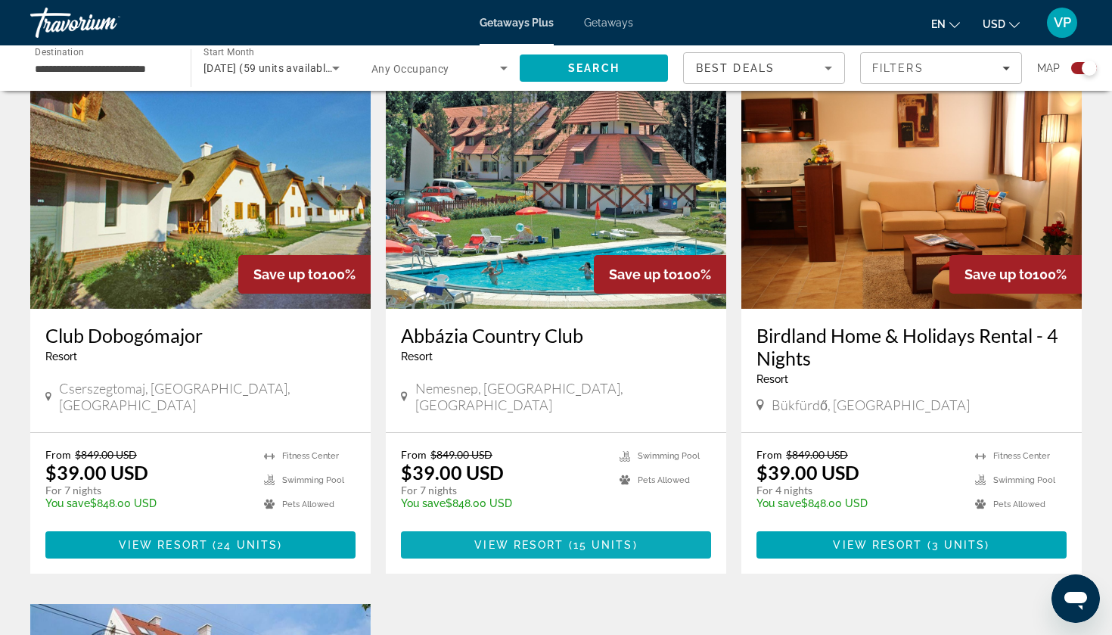
click at [508, 539] on span "View Resort" at bounding box center [518, 545] width 89 height 12
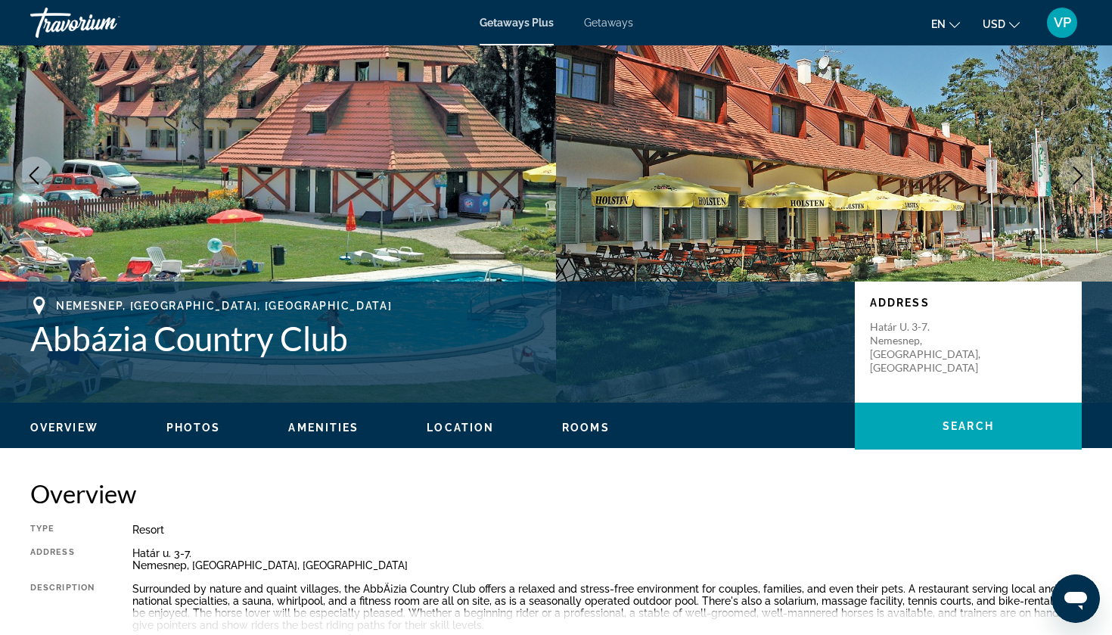
scroll to position [95, 0]
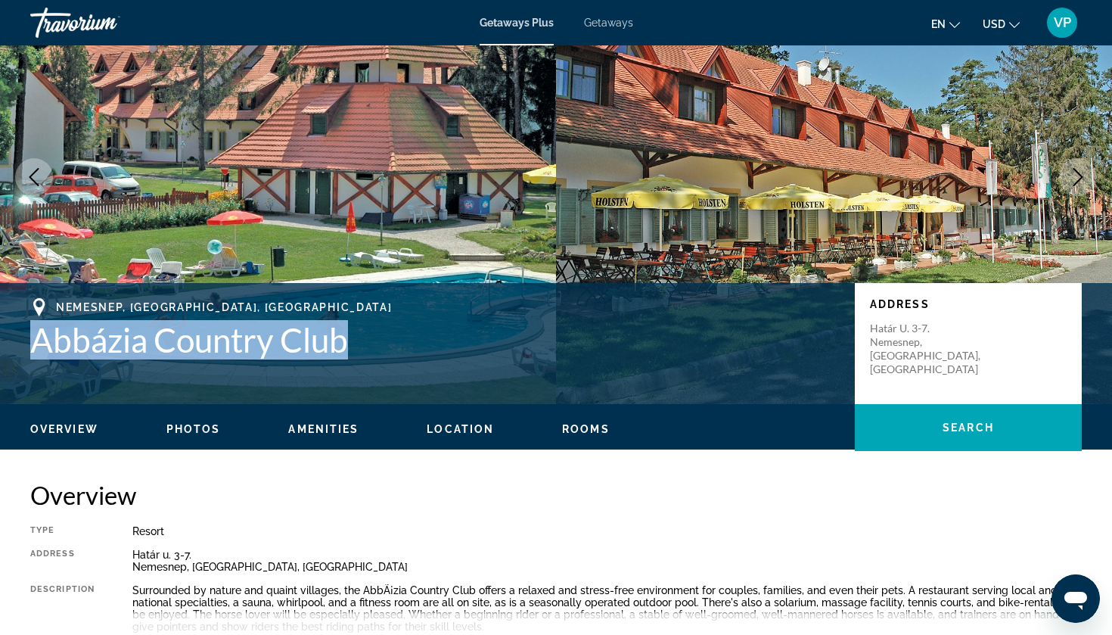
drag, startPoint x: 35, startPoint y: 334, endPoint x: 355, endPoint y: 326, distance: 320.1
copy h1 "Abbázia Country Club"
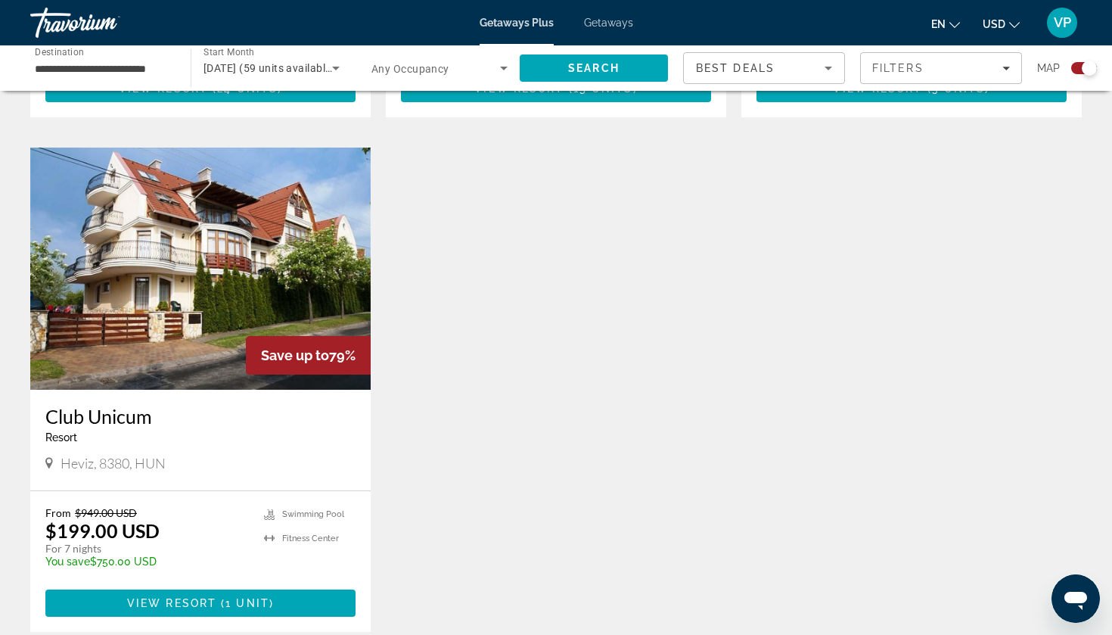
scroll to position [1539, 0]
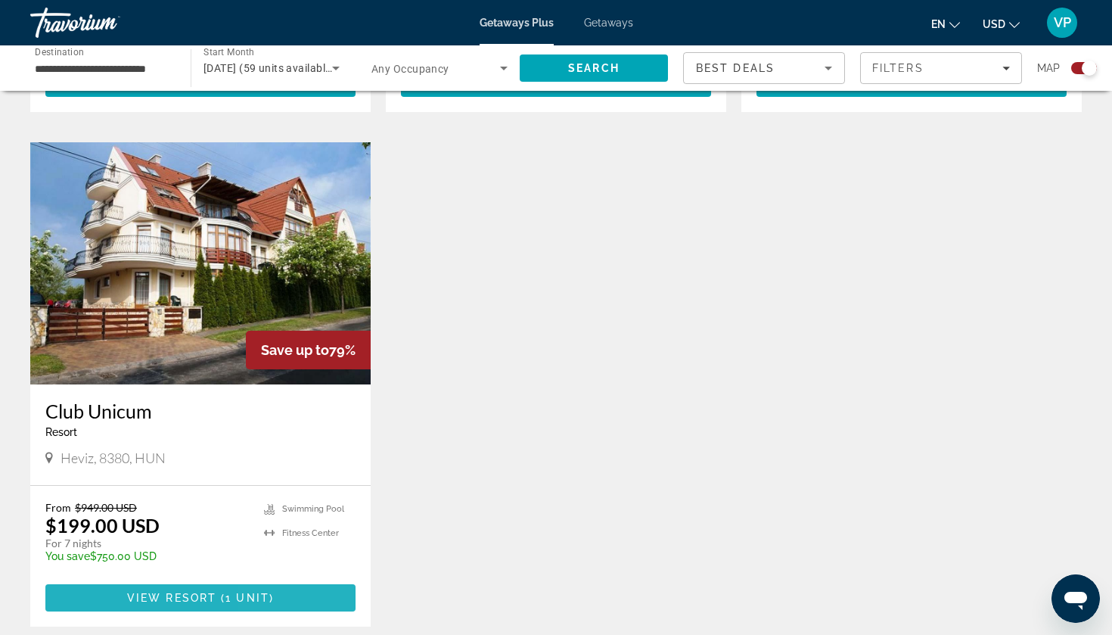
click at [273, 580] on span "Main content" at bounding box center [200, 598] width 310 height 36
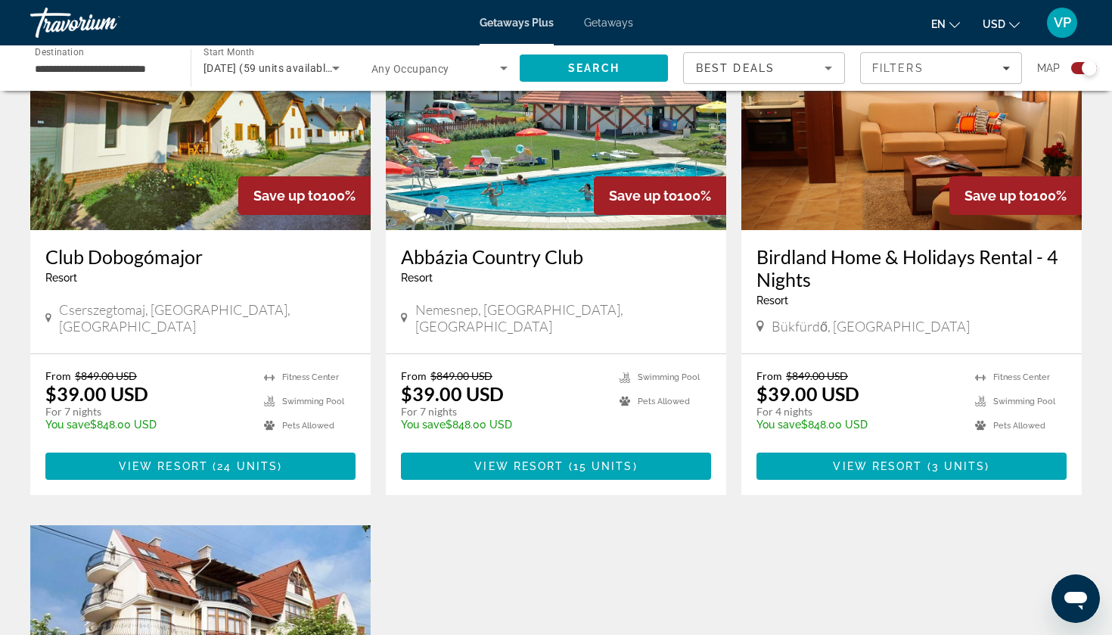
scroll to position [1155, 0]
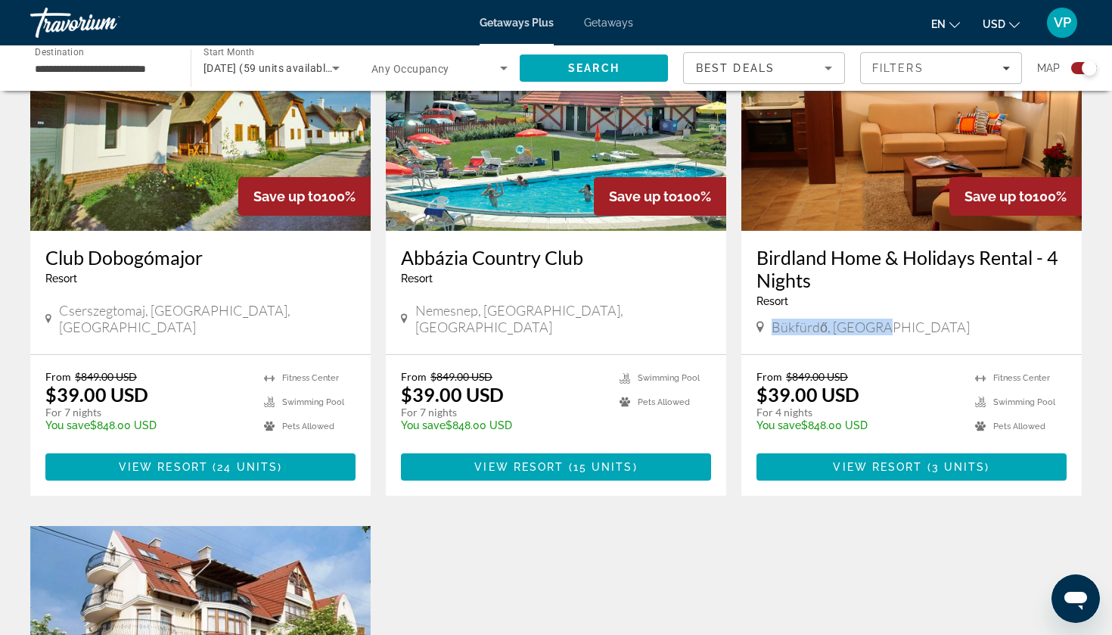
drag, startPoint x: 768, startPoint y: 300, endPoint x: 894, endPoint y: 307, distance: 125.8
click at [894, 307] on div "Birdland Home & Holidays Rental - 4 Nights Resort - This is an adults only reso…" at bounding box center [911, 292] width 340 height 123
copy div "- This is an adults only resort Bükfürdő, [GEOGRAPHIC_DATA]"
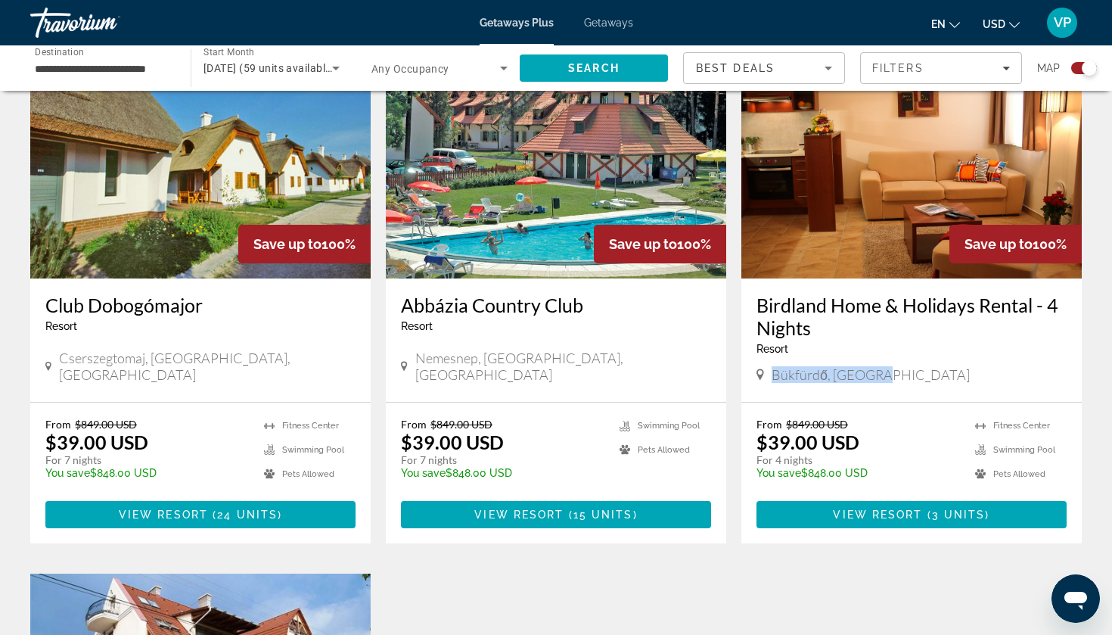
scroll to position [1108, 0]
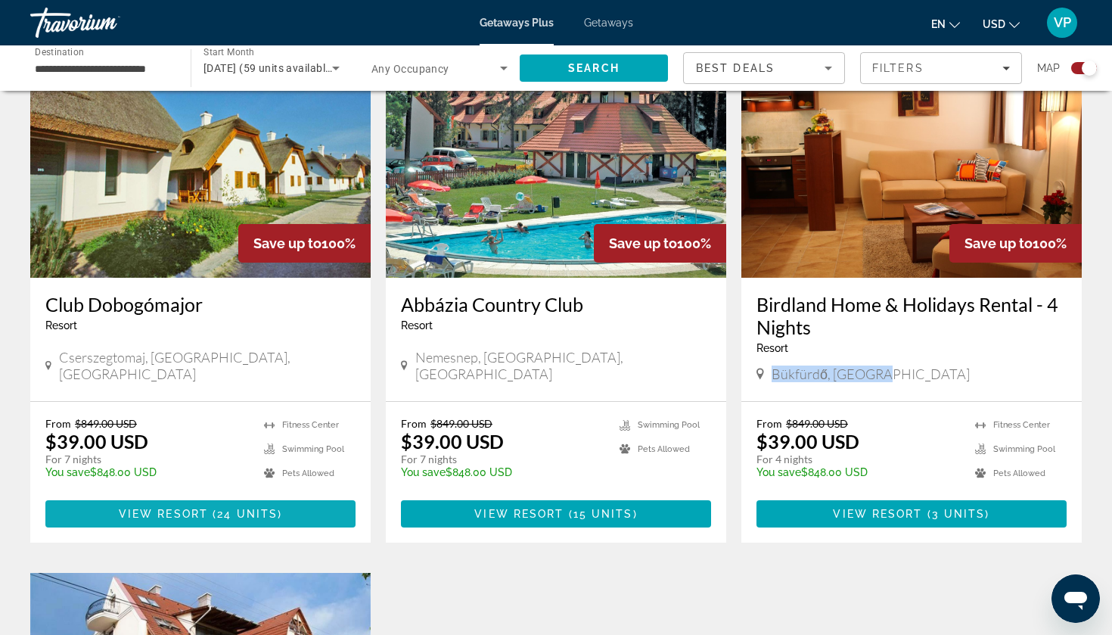
click at [176, 508] on span "View Resort" at bounding box center [163, 514] width 89 height 12
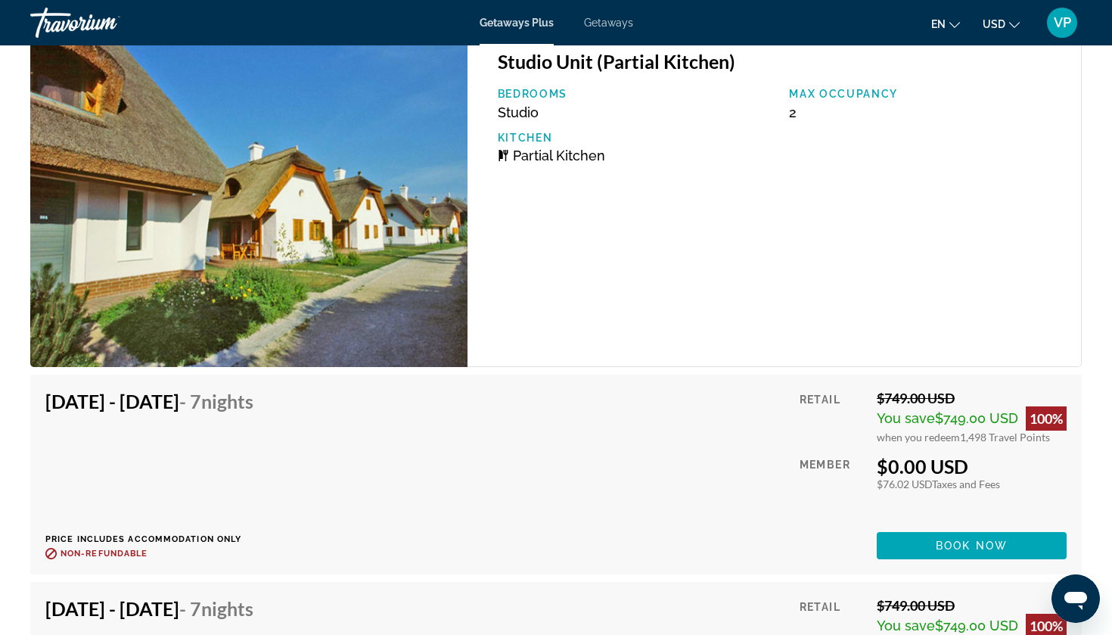
scroll to position [2898, 0]
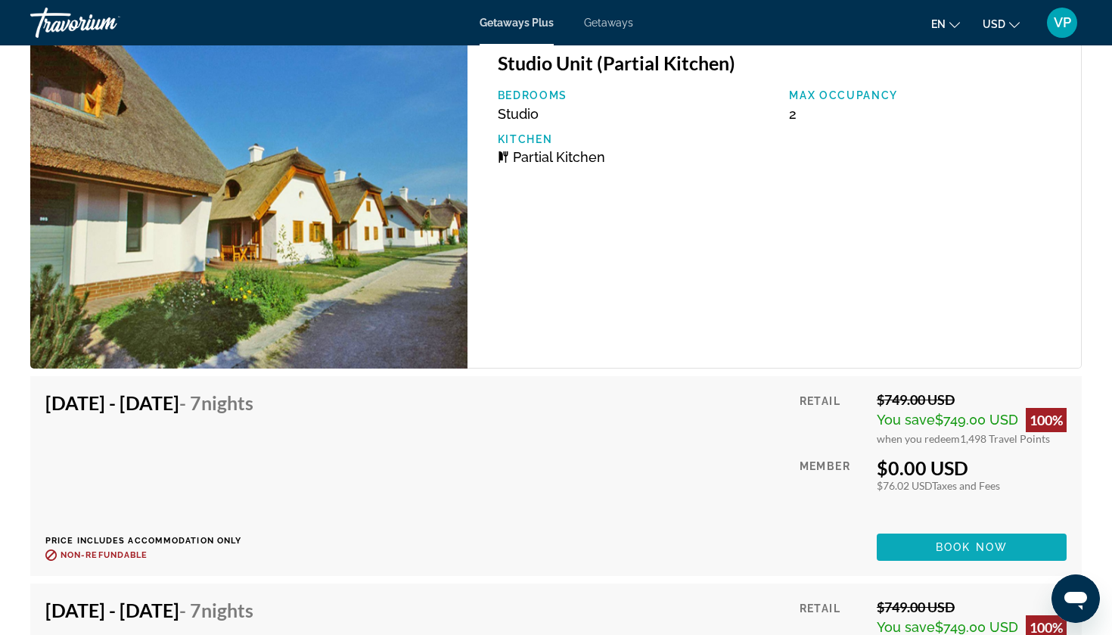
click at [918, 545] on span "Main content" at bounding box center [972, 547] width 190 height 36
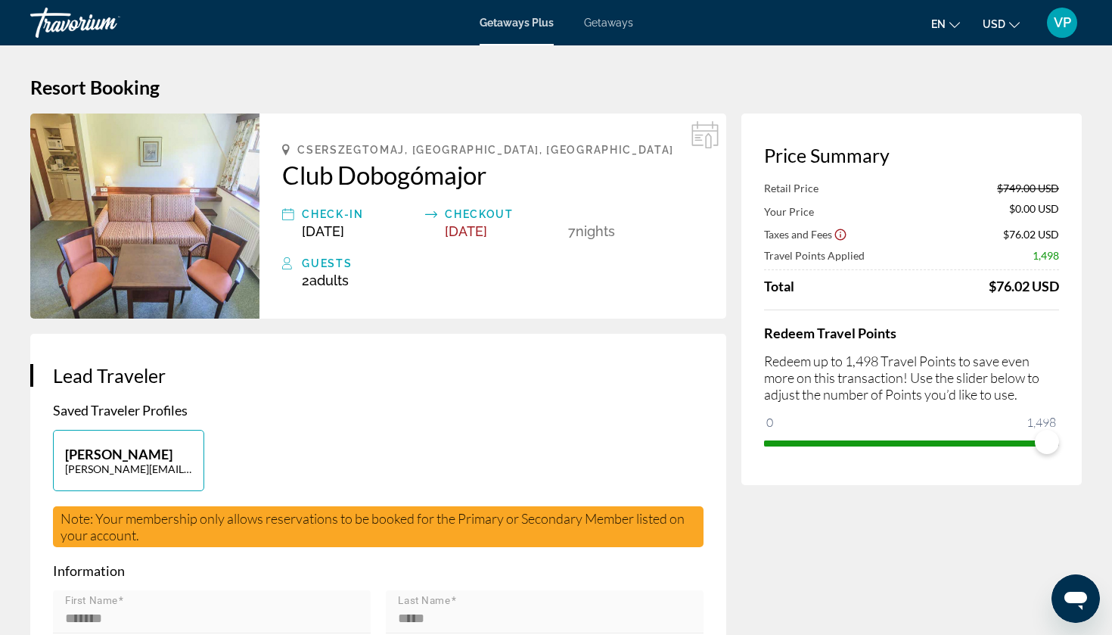
click at [619, 32] on div "Getaways Plus Getaways en English Español Français Italiano Português русский U…" at bounding box center [556, 22] width 1112 height 39
click at [610, 29] on div "Getaways Plus Getaways en English Español Français Italiano Português русский U…" at bounding box center [556, 22] width 1112 height 39
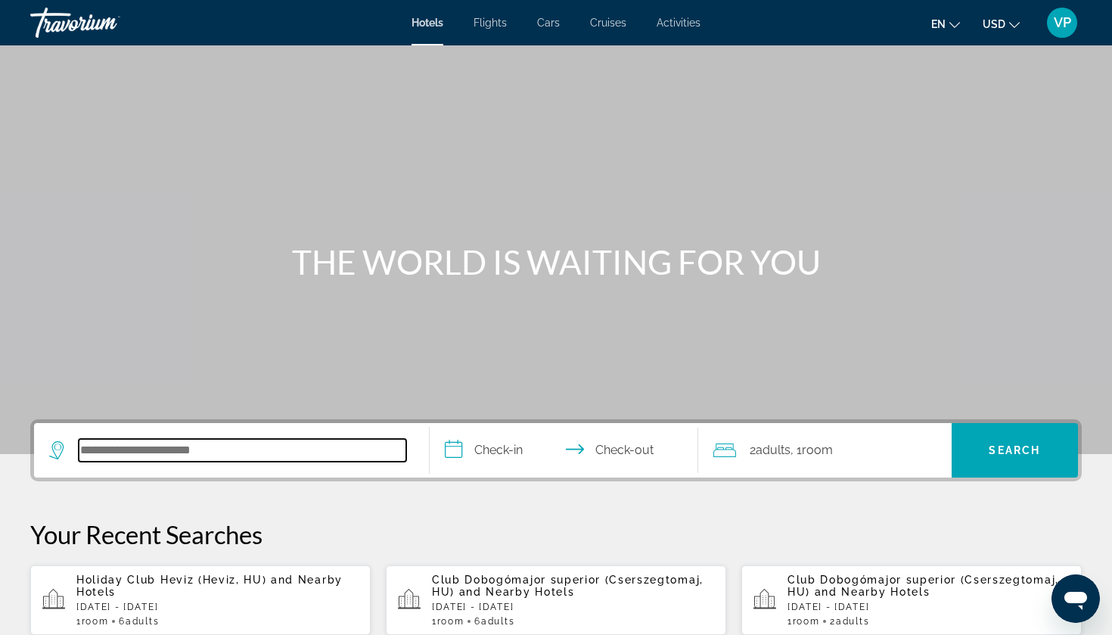
click at [187, 450] on input "Search hotel destination" at bounding box center [243, 450] width 328 height 23
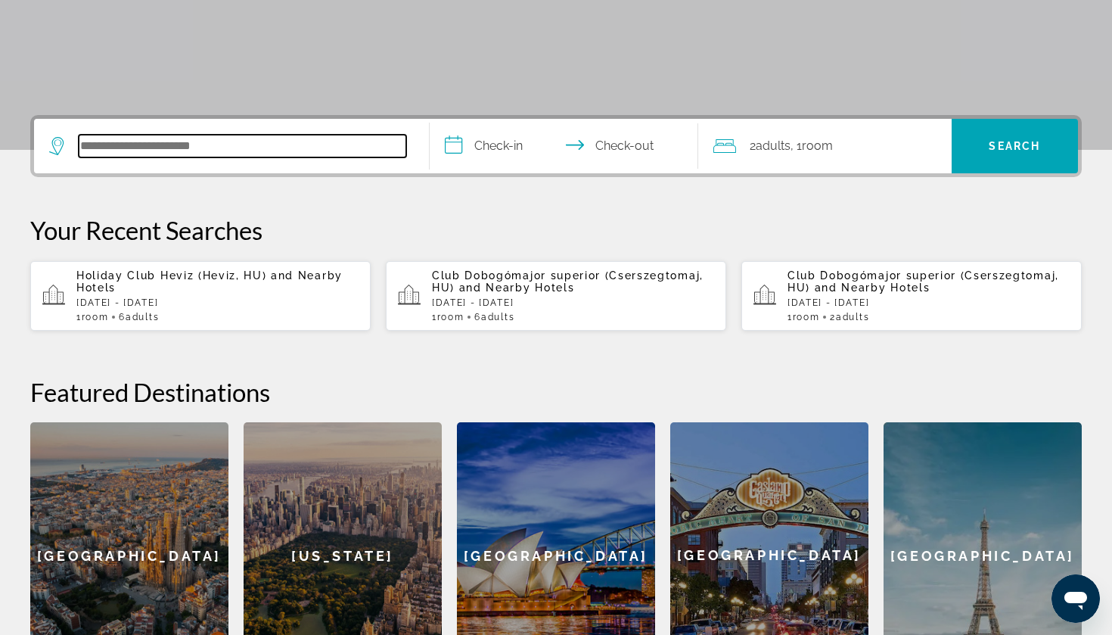
scroll to position [370, 0]
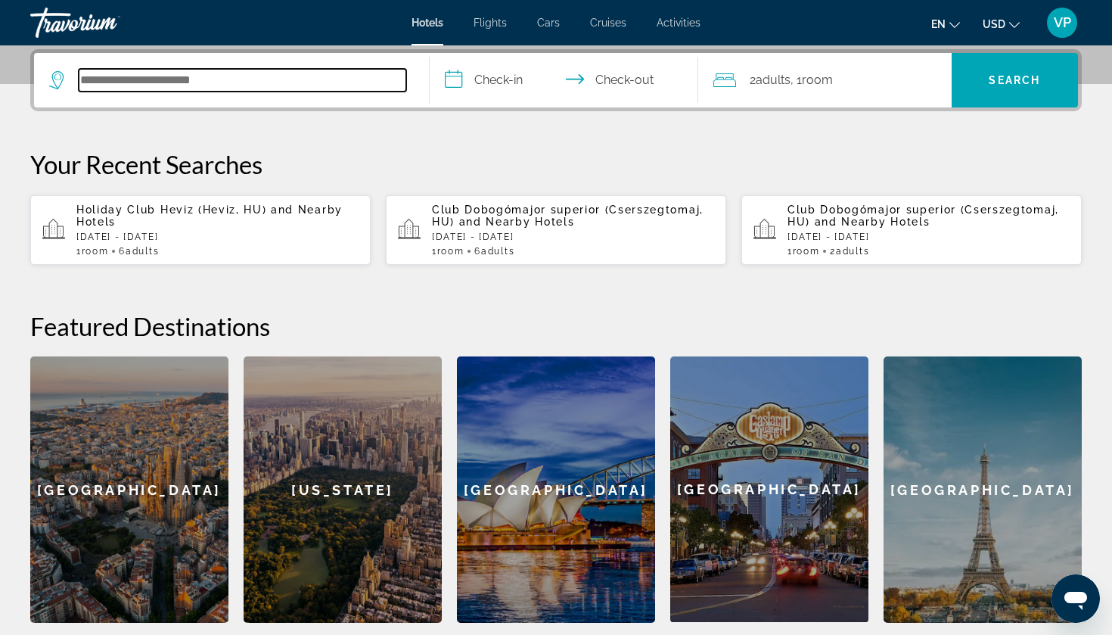
paste input "**********"
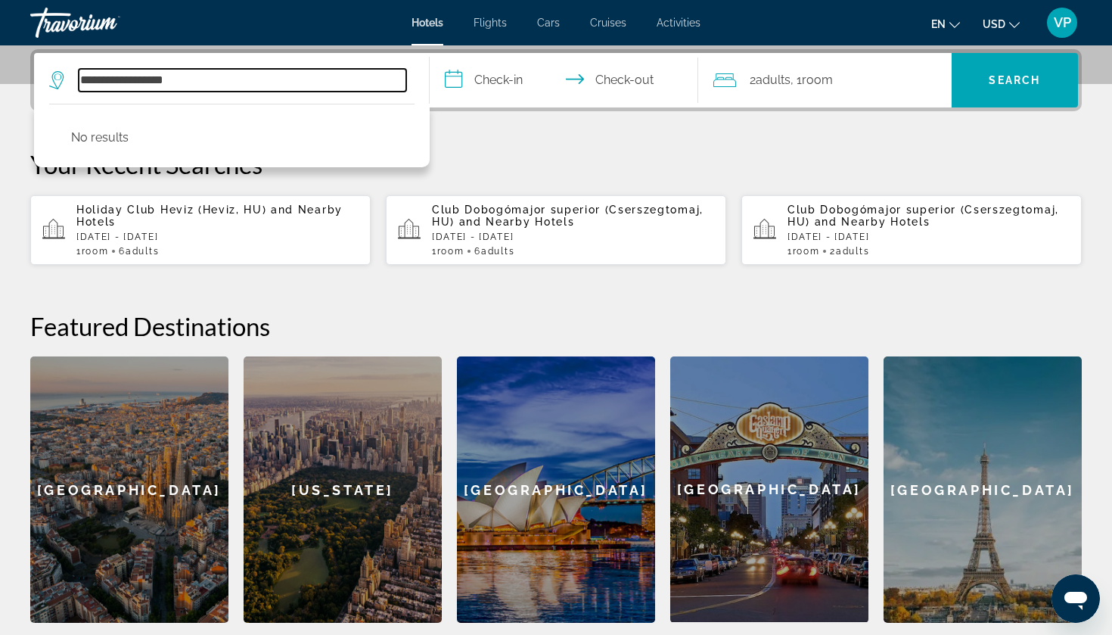
drag, startPoint x: 241, startPoint y: 76, endPoint x: 0, endPoint y: 98, distance: 241.6
click at [0, 98] on div "**********" at bounding box center [556, 335] width 1112 height 573
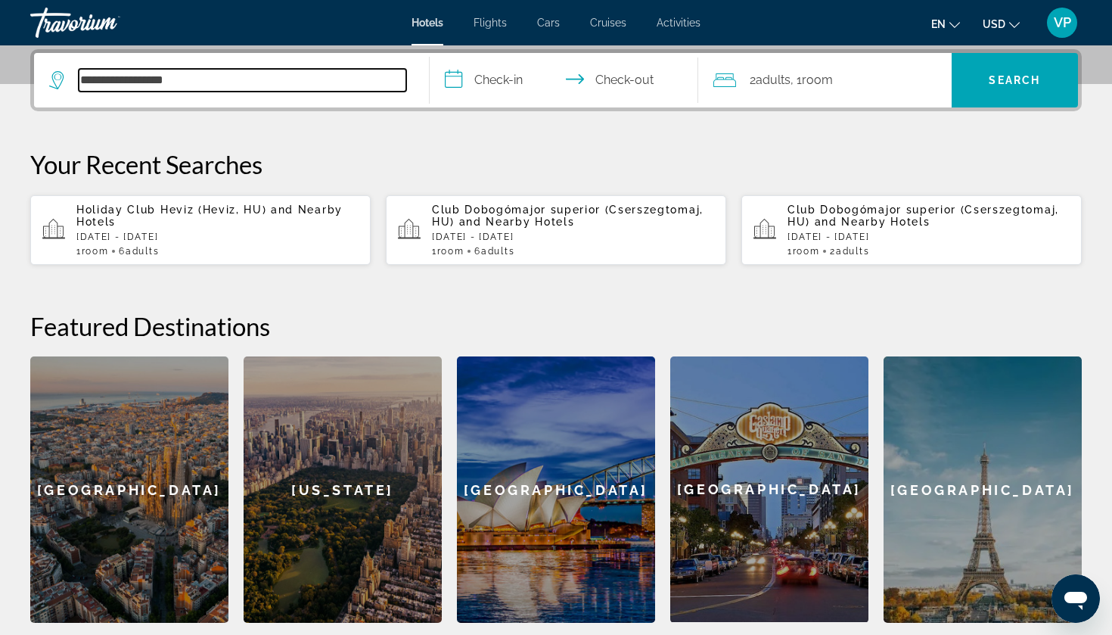
drag, startPoint x: 215, startPoint y: 79, endPoint x: 65, endPoint y: 74, distance: 149.9
click at [65, 74] on div "**********" at bounding box center [227, 80] width 357 height 23
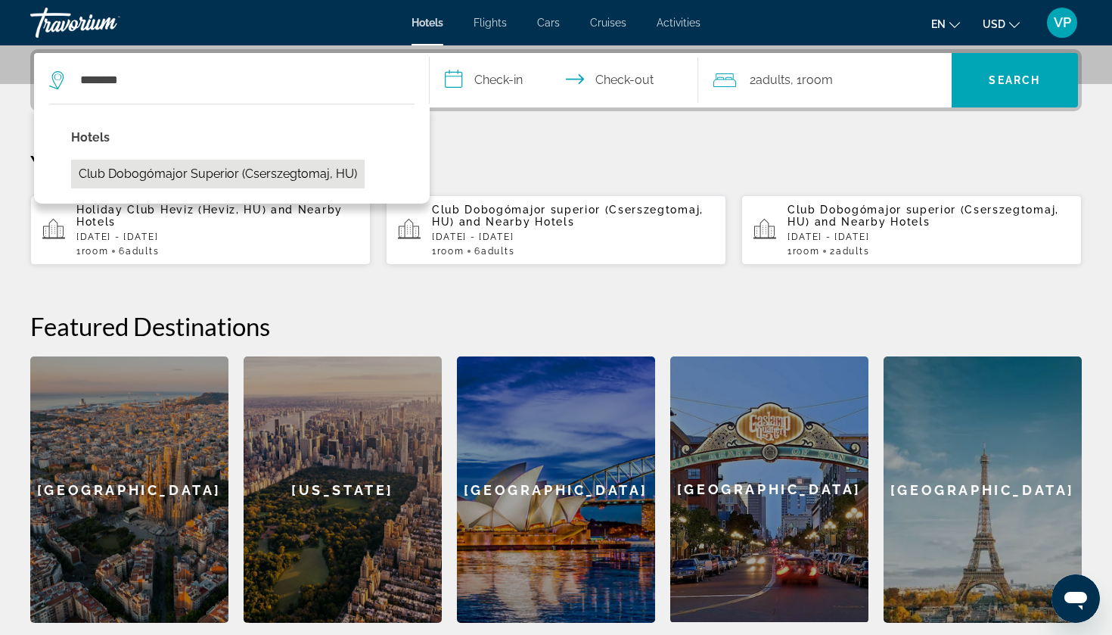
click at [139, 169] on button "Club Dobogómajor superior (Cserszegtomaj, HU)" at bounding box center [218, 174] width 294 height 29
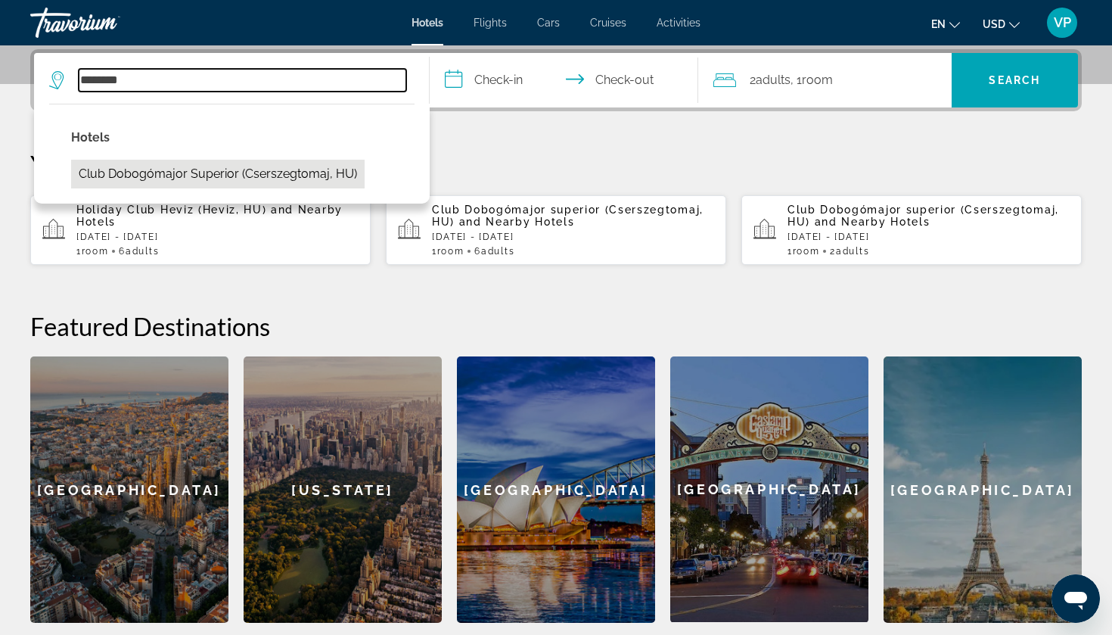
type input "**********"
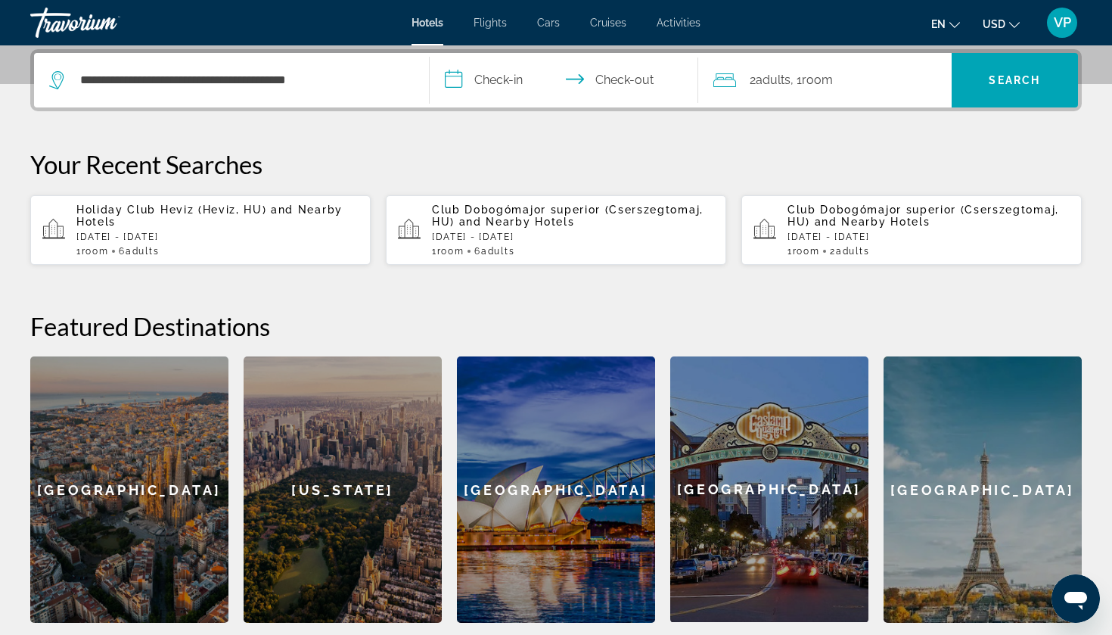
click at [506, 73] on input "**********" at bounding box center [567, 82] width 275 height 59
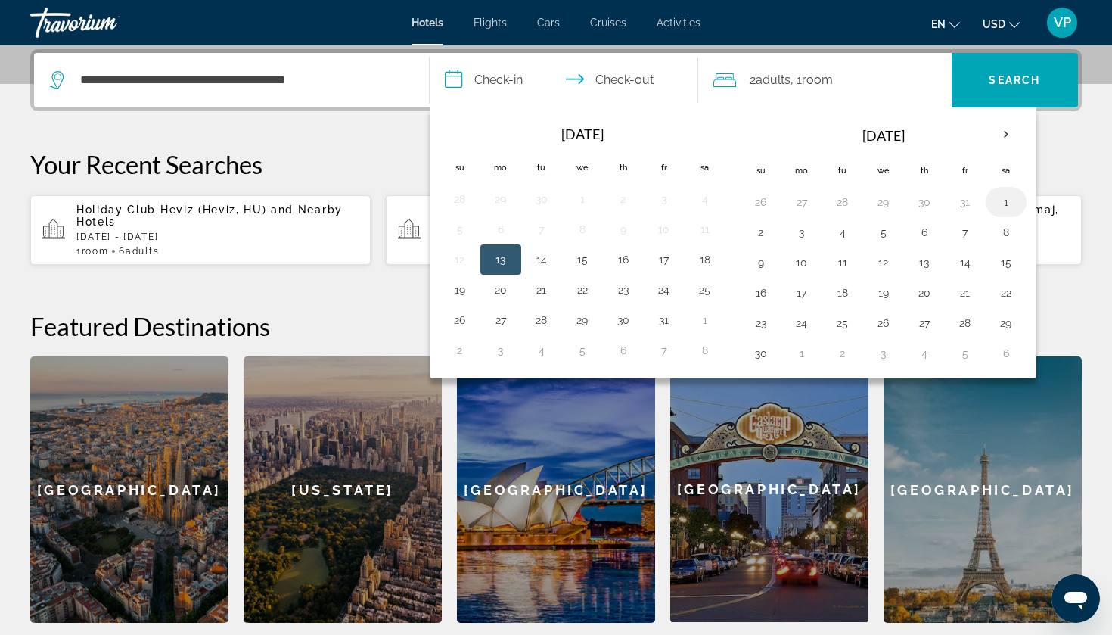
click at [1004, 198] on button "1" at bounding box center [1006, 201] width 24 height 21
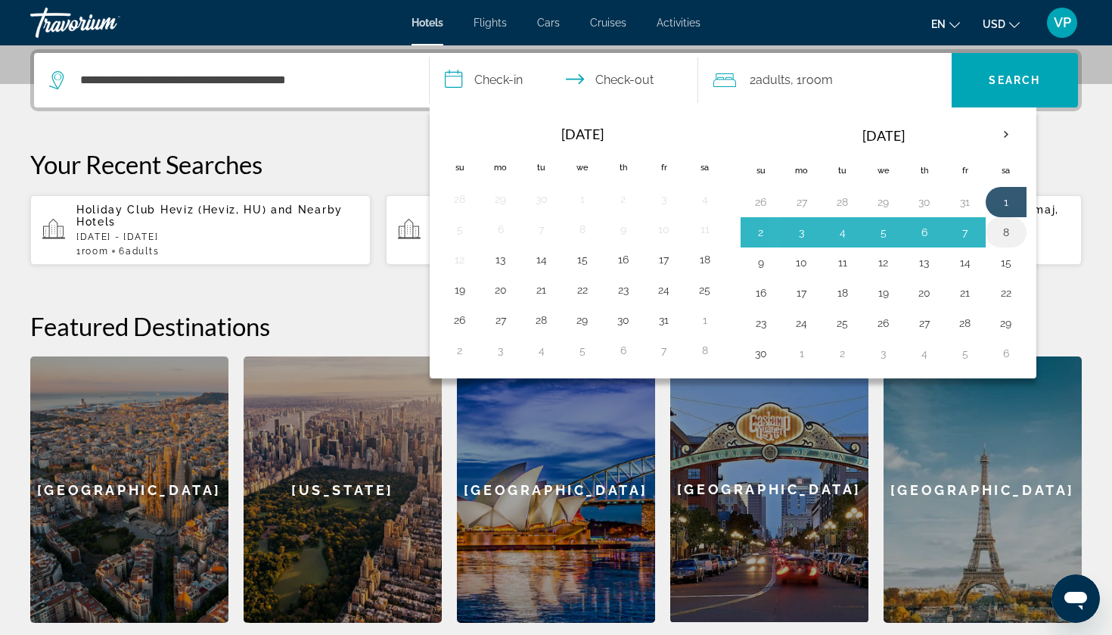
click at [1009, 223] on button "8" at bounding box center [1006, 232] width 24 height 21
type input "**********"
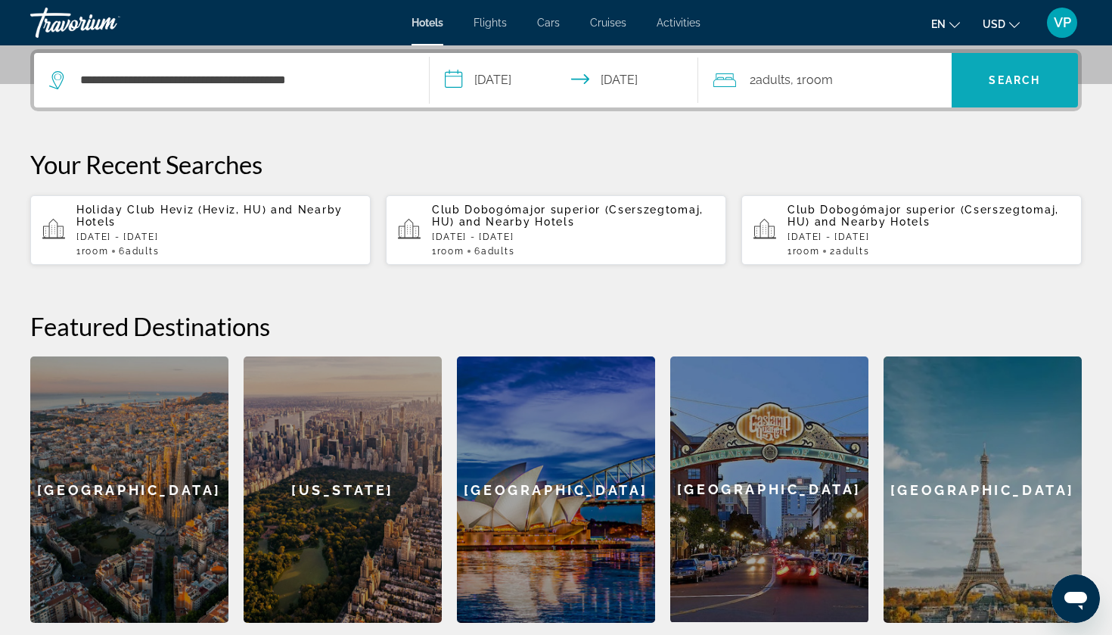
click at [1027, 71] on span "Search" at bounding box center [1015, 80] width 127 height 36
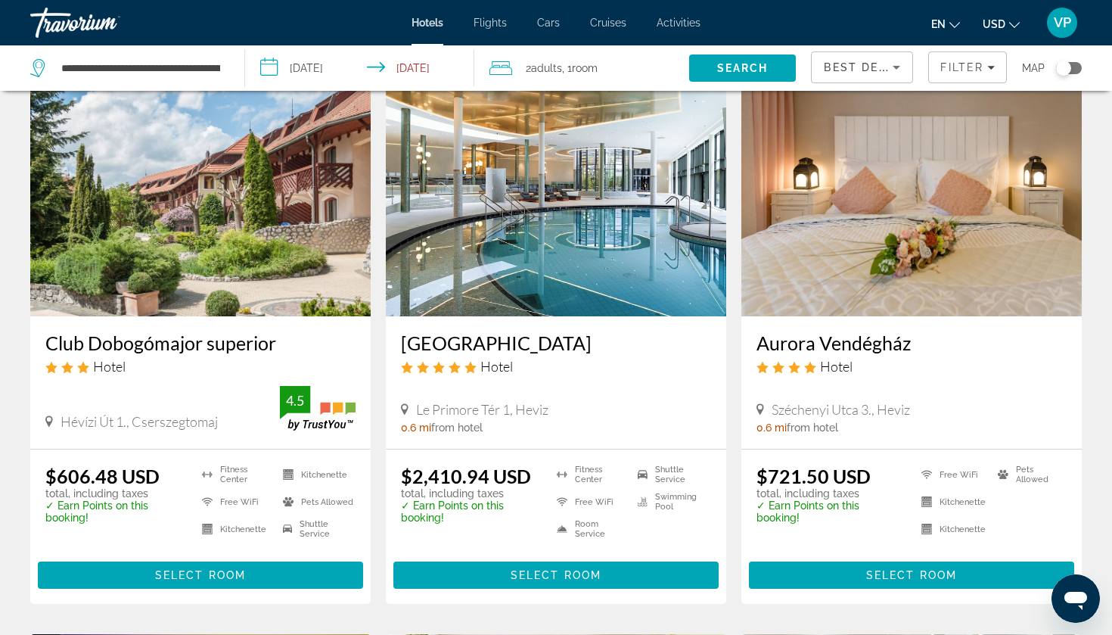
scroll to position [73, 0]
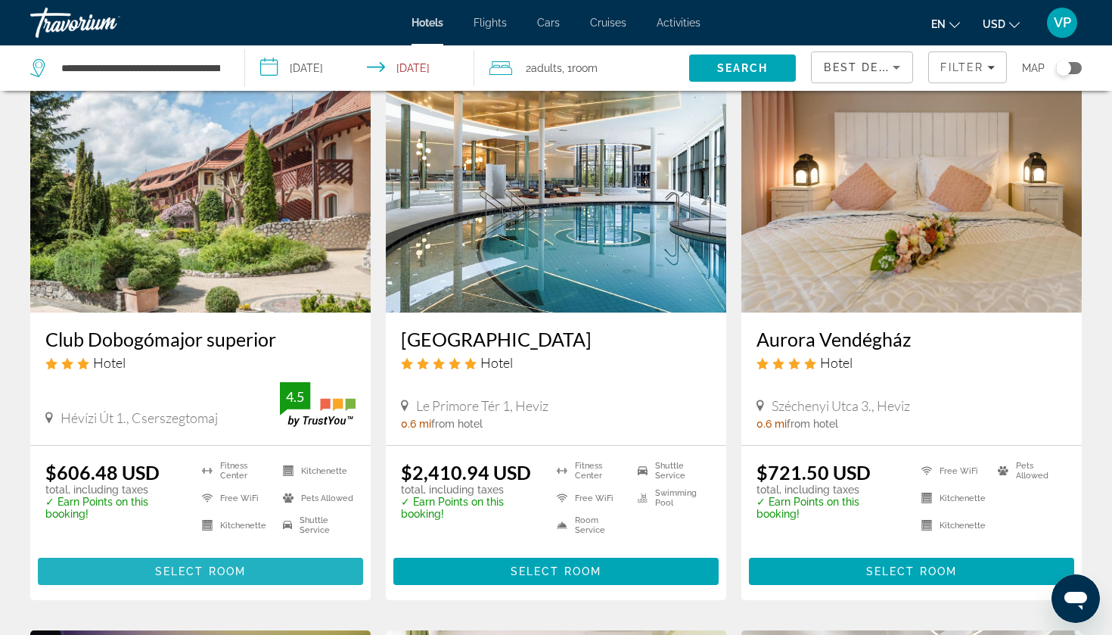
click at [198, 567] on span "Select Room" at bounding box center [200, 571] width 91 height 12
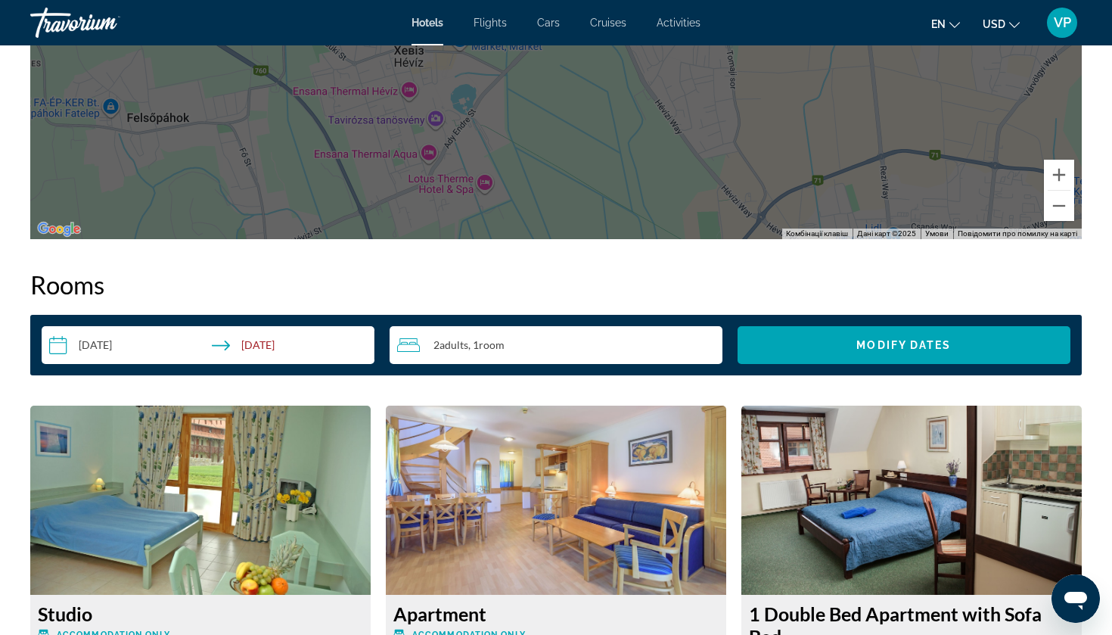
scroll to position [1739, 0]
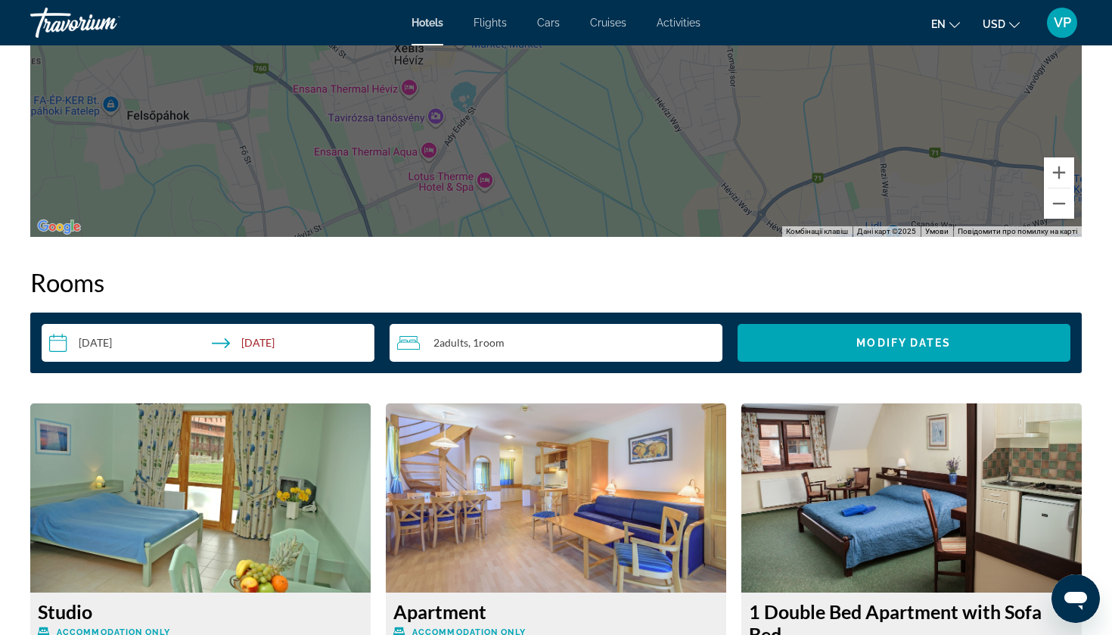
click at [567, 345] on div "2 Adult Adults , 1 Room rooms" at bounding box center [559, 343] width 325 height 18
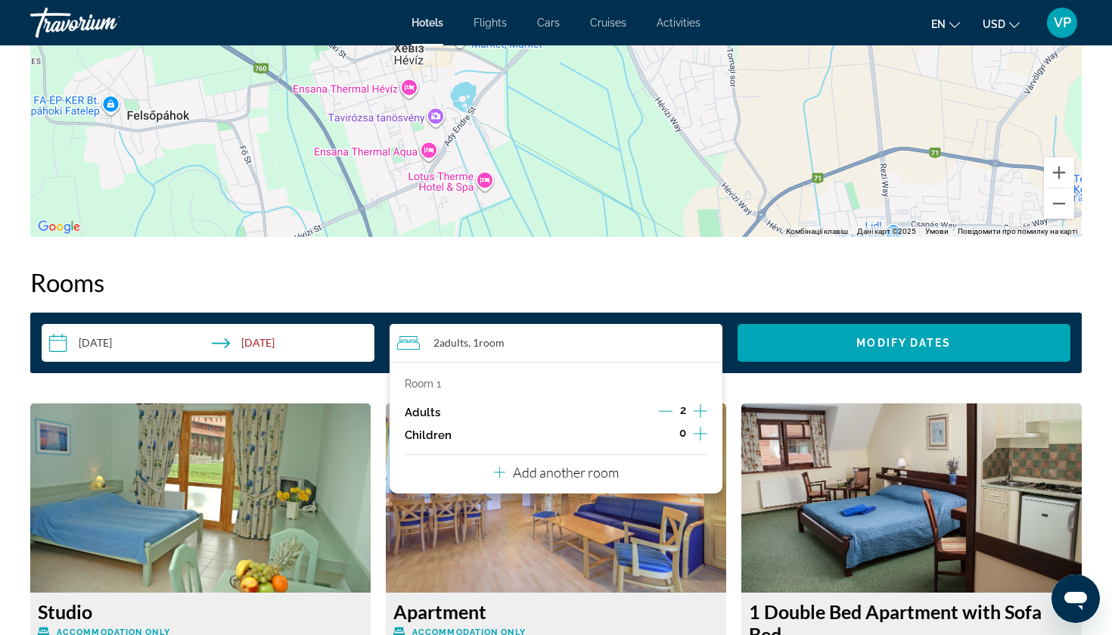
click at [704, 415] on icon "Increment adults" at bounding box center [701, 411] width 14 height 18
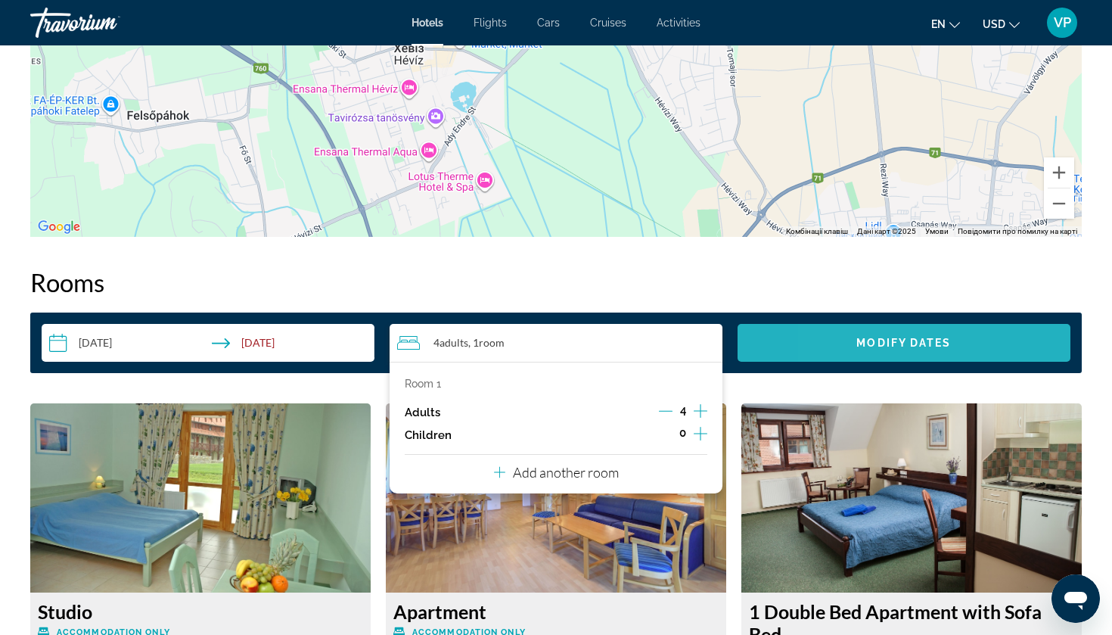
click at [838, 343] on span "Search widget" at bounding box center [904, 343] width 333 height 36
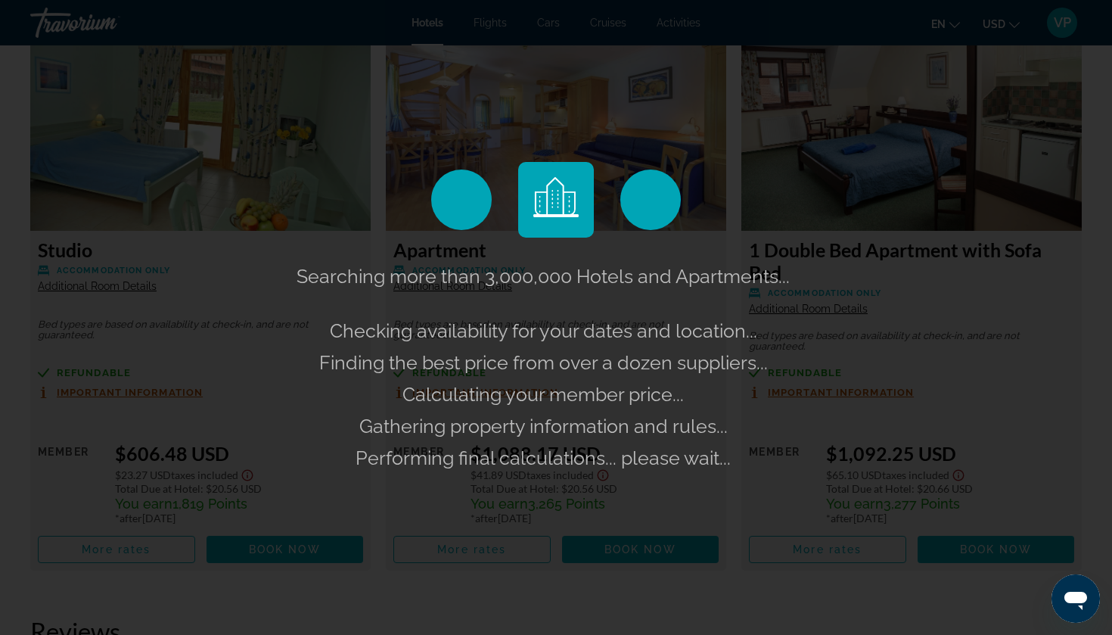
scroll to position [2106, 0]
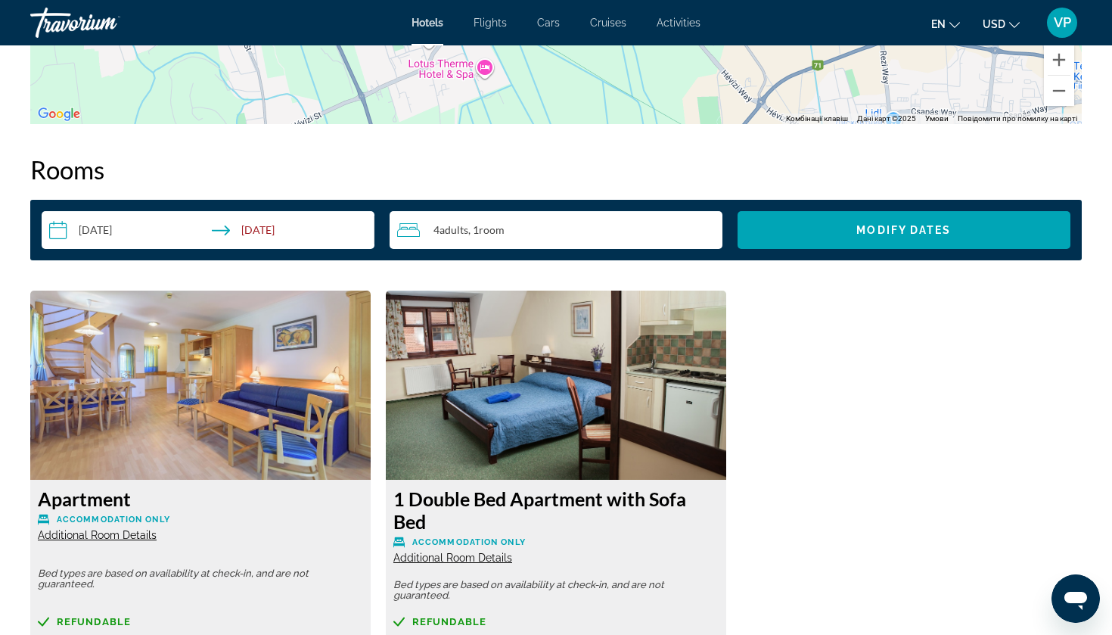
scroll to position [1845, 0]
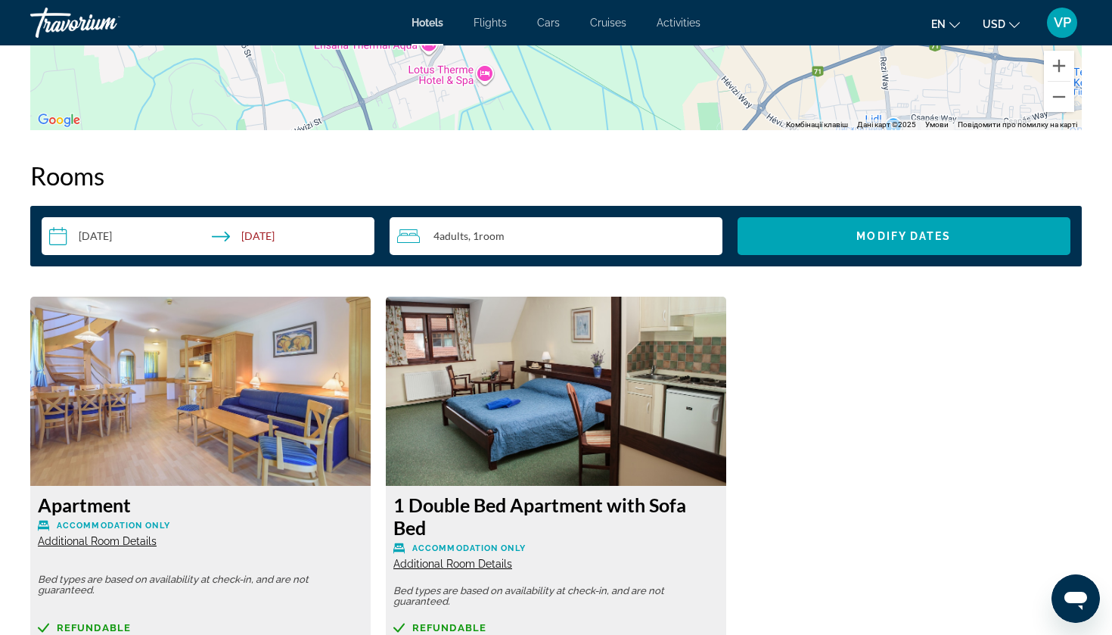
click at [509, 221] on div "4 Adult Adults , 1 Room rooms" at bounding box center [559, 236] width 325 height 38
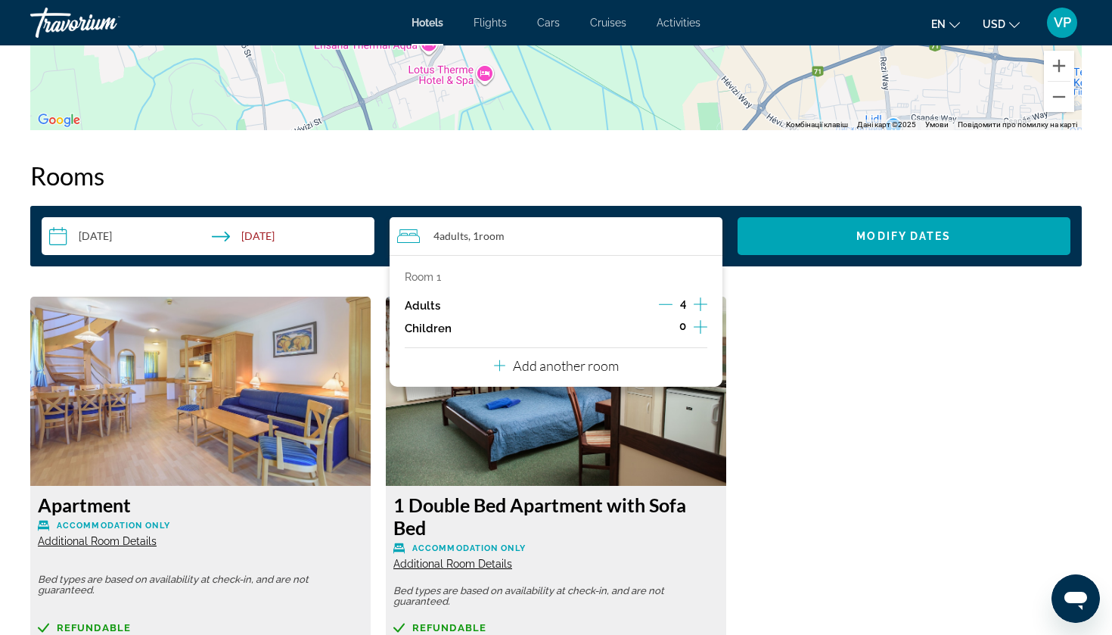
click at [664, 301] on icon "Decrement adults" at bounding box center [666, 304] width 14 height 14
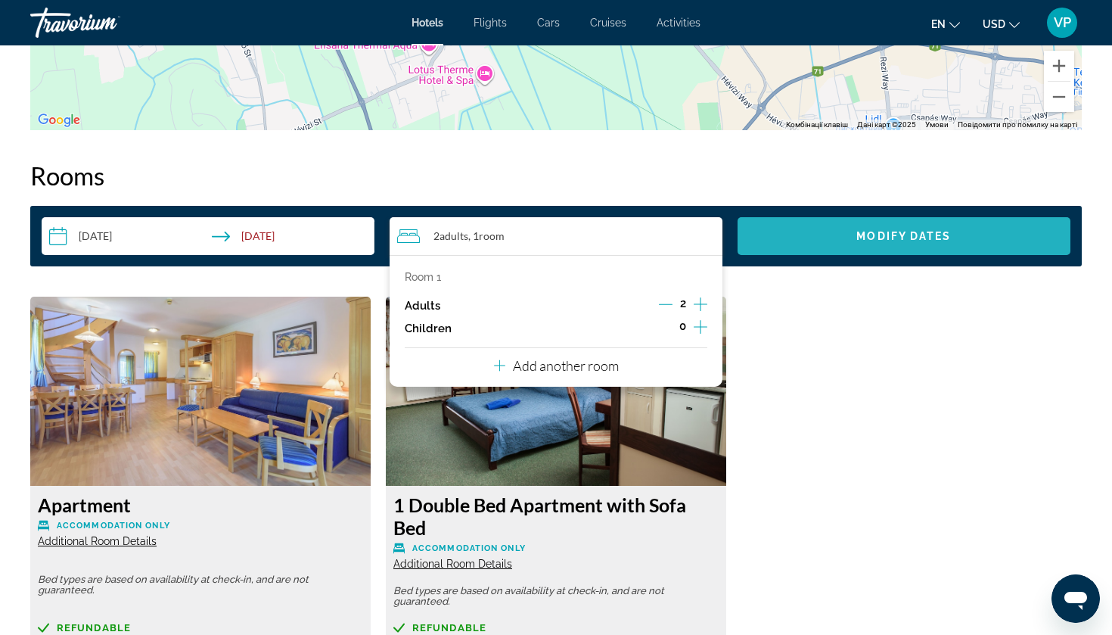
click at [887, 235] on span "Modify Dates" at bounding box center [903, 236] width 95 height 12
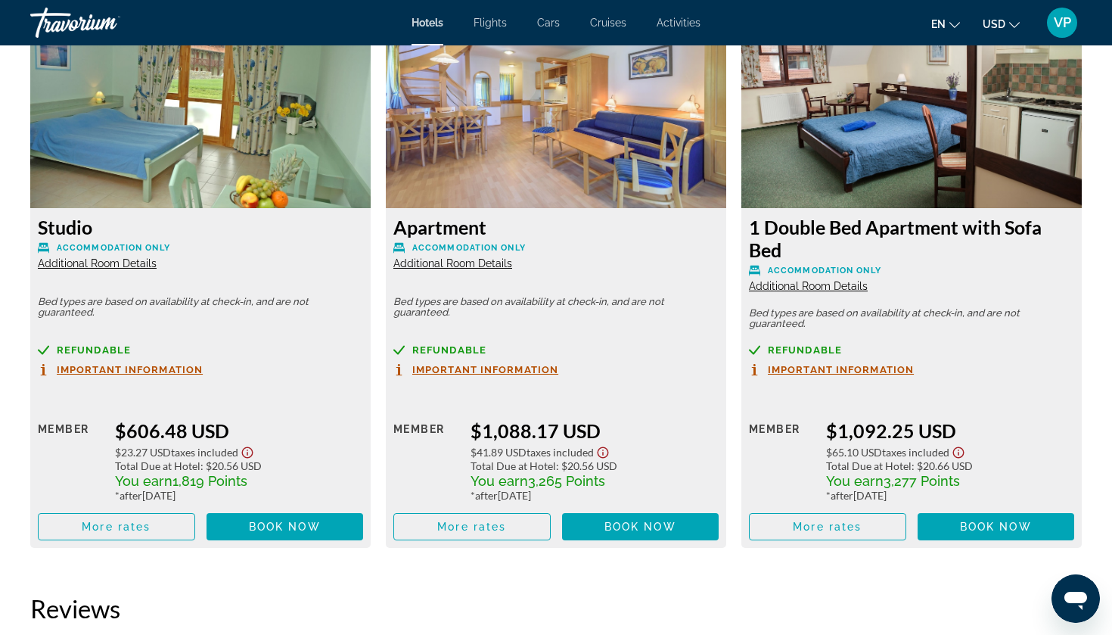
scroll to position [2135, 0]
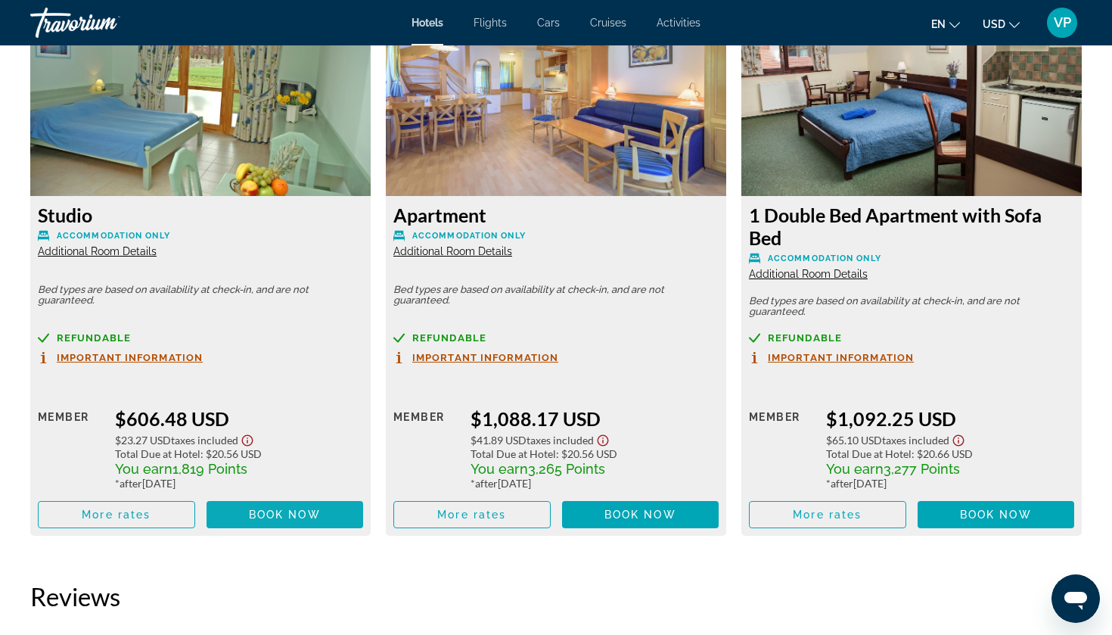
click at [288, 516] on span "Book now" at bounding box center [285, 514] width 72 height 12
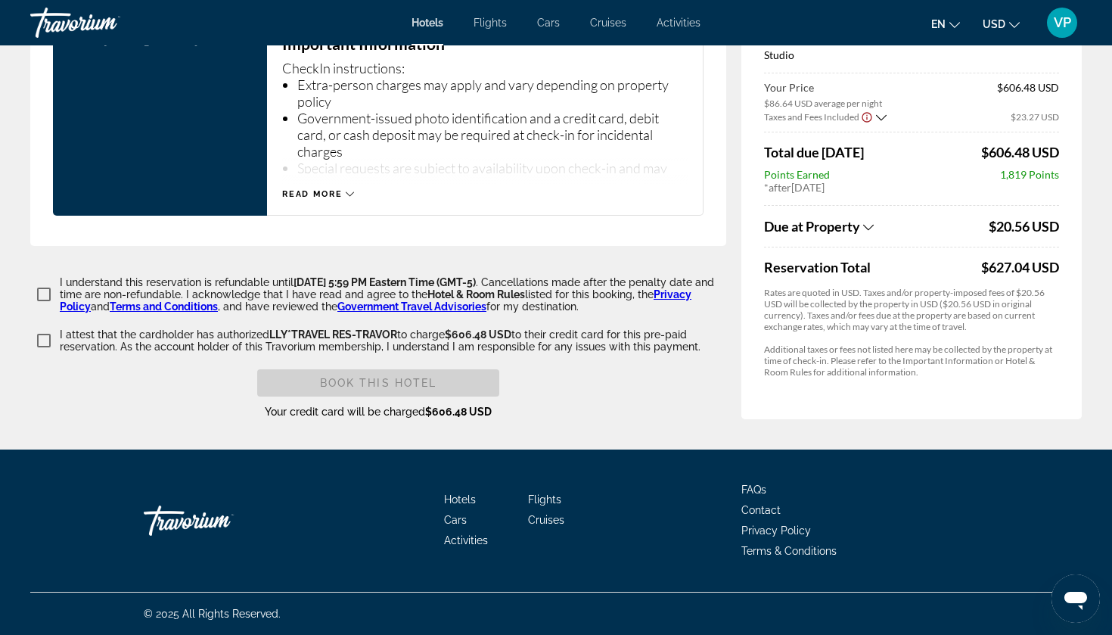
scroll to position [2096, 0]
